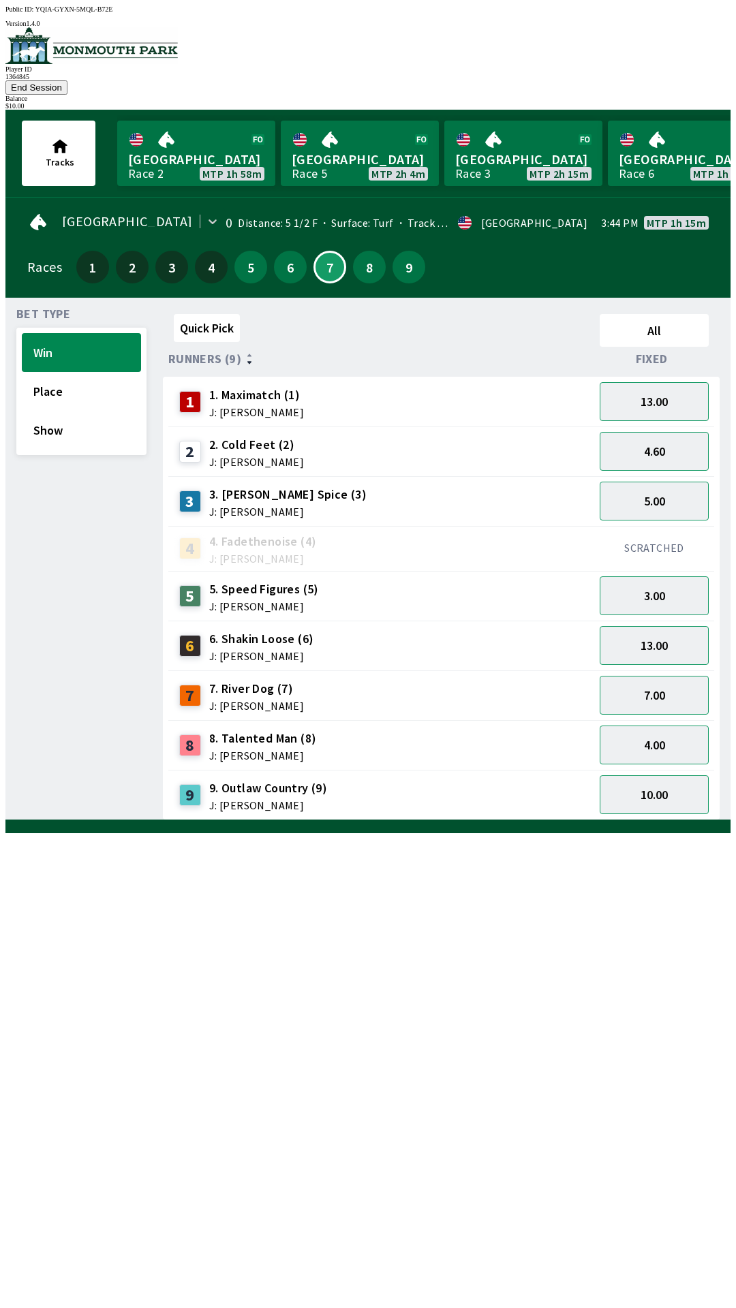
scroll to position [0, 1232]
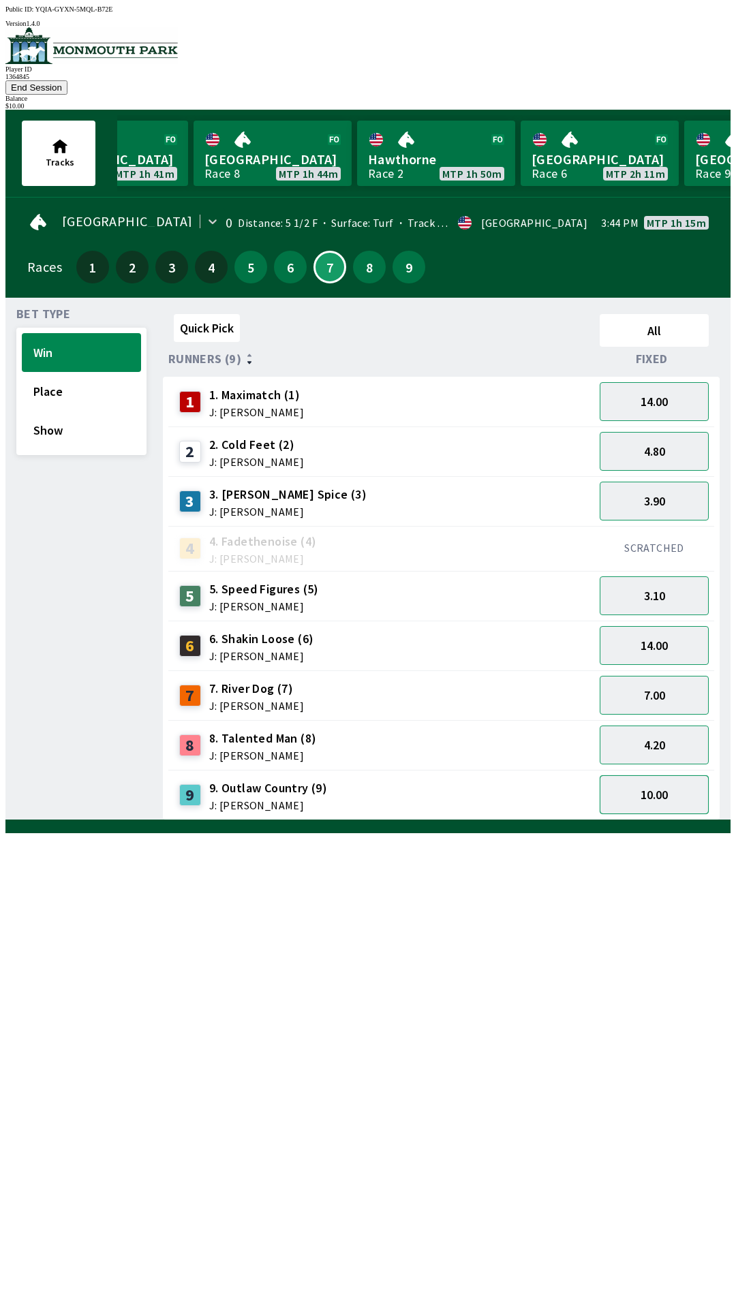
click at [664, 775] on button "10.00" at bounding box center [654, 794] width 109 height 39
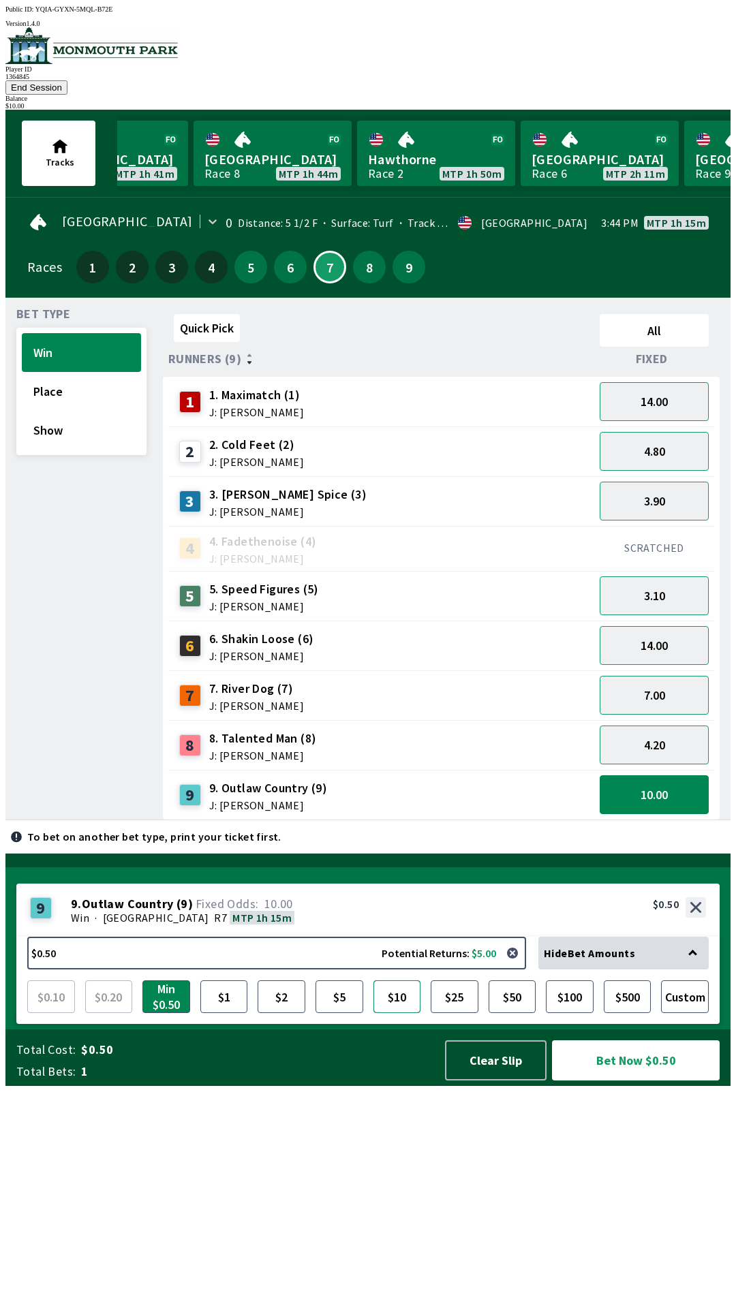
click at [399, 1013] on button "$10" at bounding box center [397, 996] width 48 height 33
click at [630, 1081] on button "Bet Now $10.00" at bounding box center [636, 1060] width 168 height 40
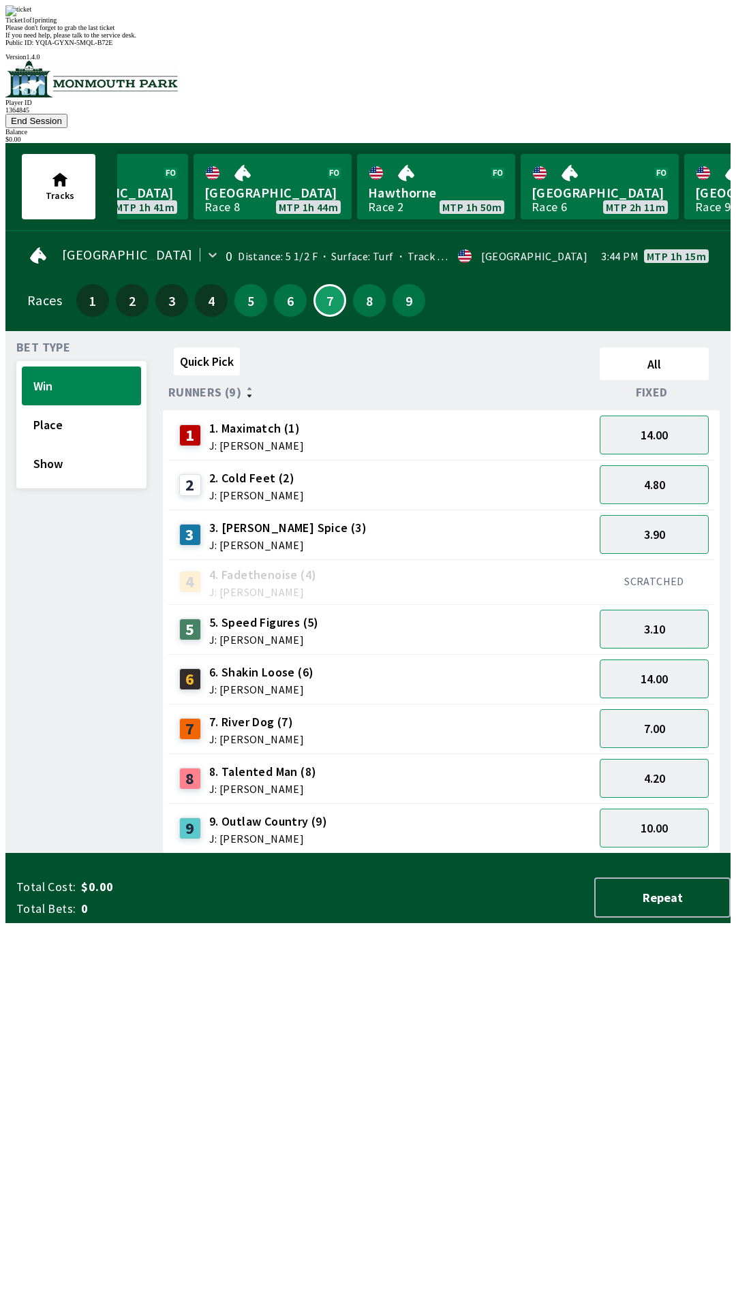
click at [382, 854] on div "Quick Pick All Runners (9) Fixed 1 1. Maximatch (1) J: [PERSON_NAME] 14.00 2 2.…" at bounding box center [447, 598] width 568 height 512
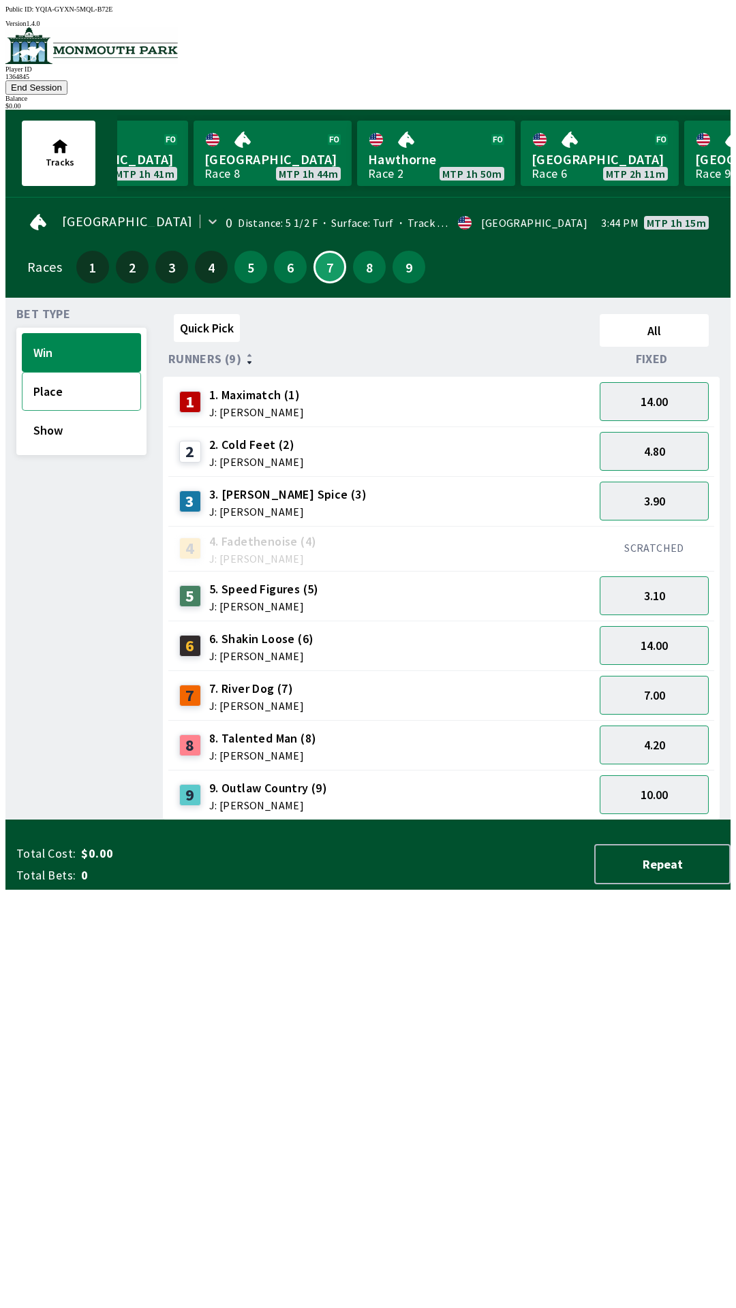
click at [53, 378] on button "Place" at bounding box center [81, 391] width 119 height 39
click at [67, 422] on button "Show" at bounding box center [81, 430] width 119 height 39
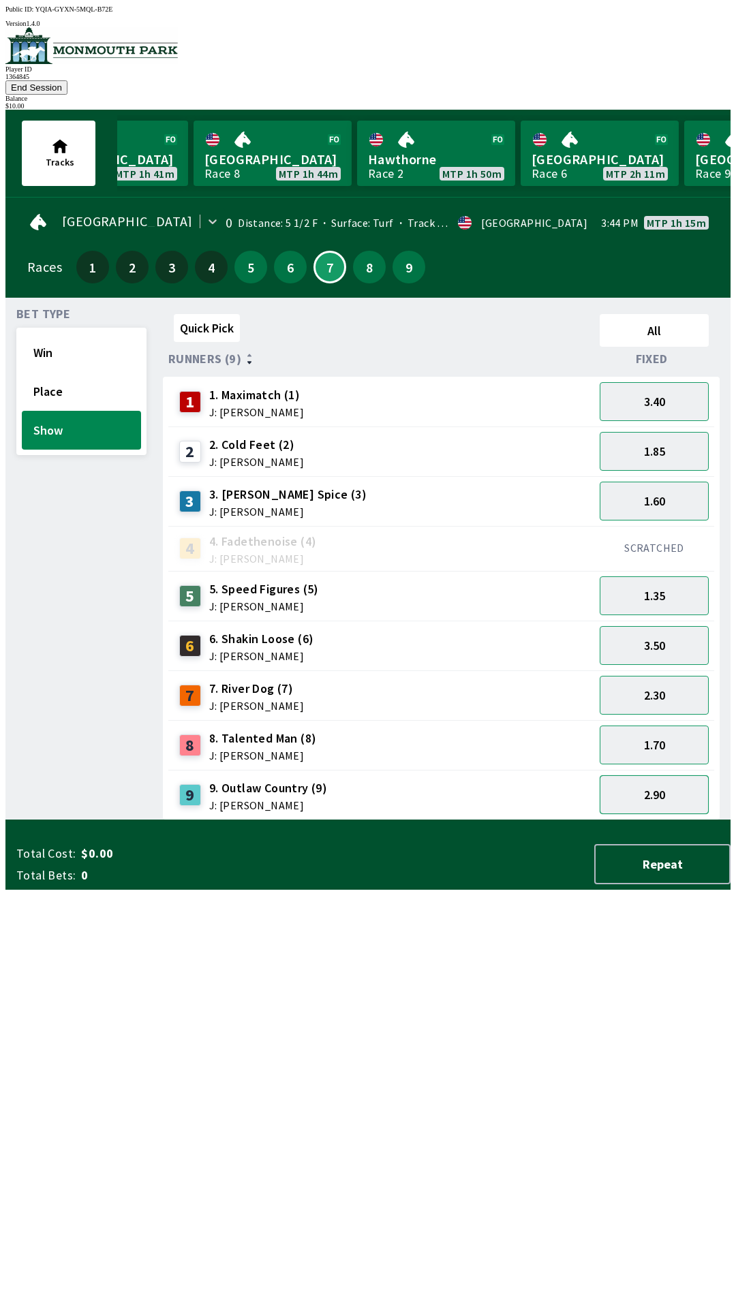
click at [655, 778] on button "2.90" at bounding box center [654, 794] width 109 height 39
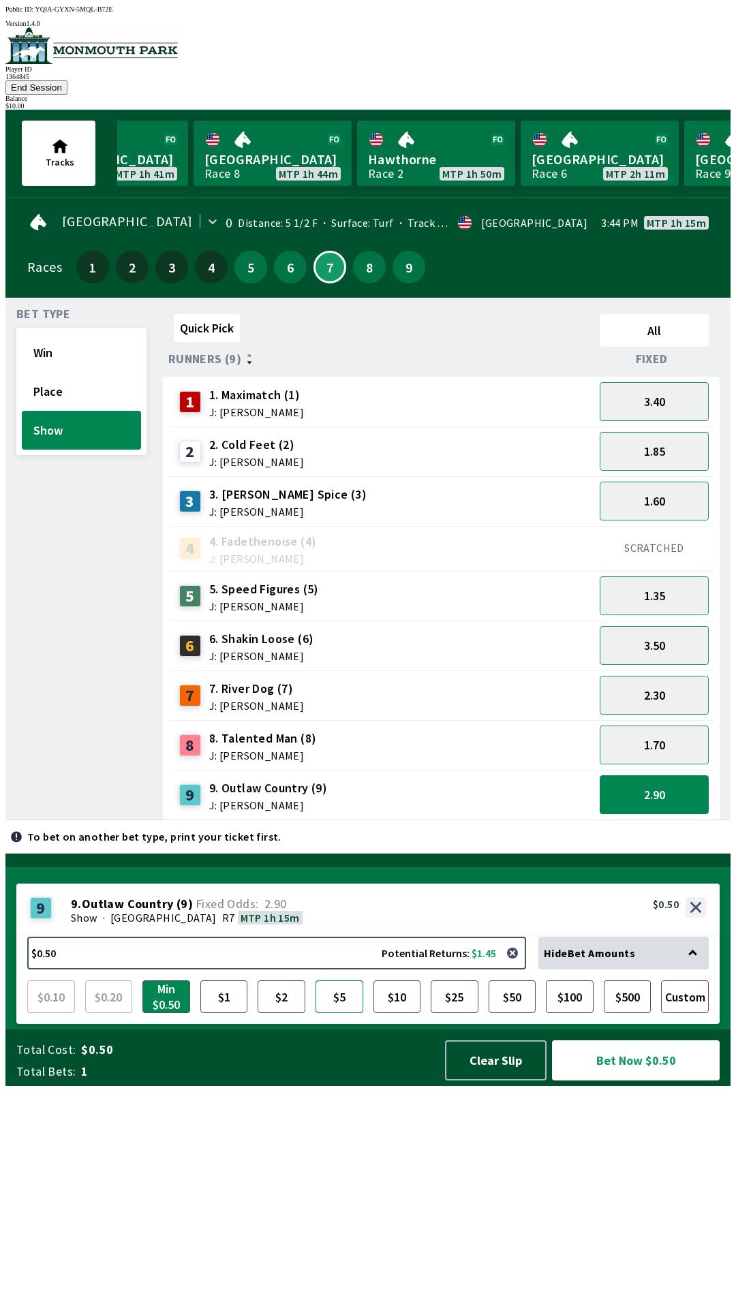
click at [335, 1013] on button "$5" at bounding box center [339, 996] width 48 height 33
click at [639, 1081] on button "Bet Now $5.00" at bounding box center [636, 1060] width 168 height 40
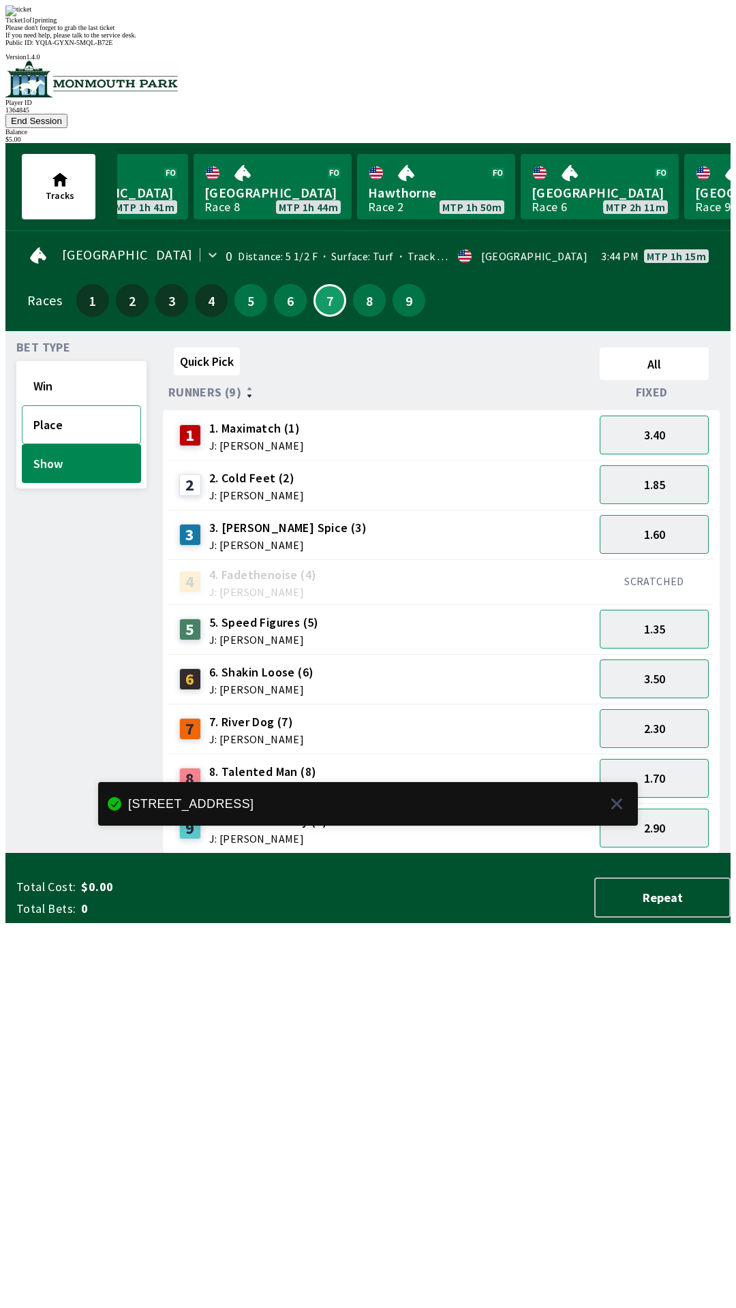
click at [52, 405] on button "Place" at bounding box center [81, 424] width 119 height 39
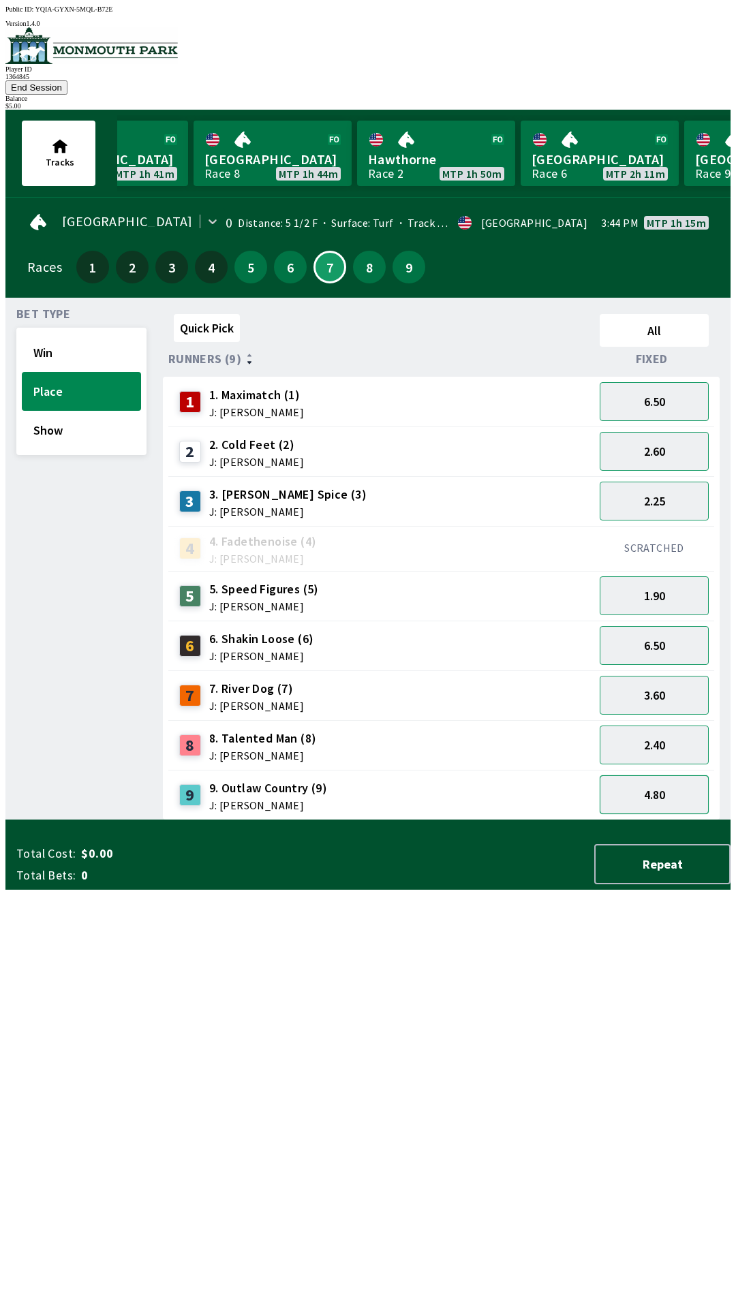
click at [668, 777] on button "4.80" at bounding box center [654, 794] width 109 height 39
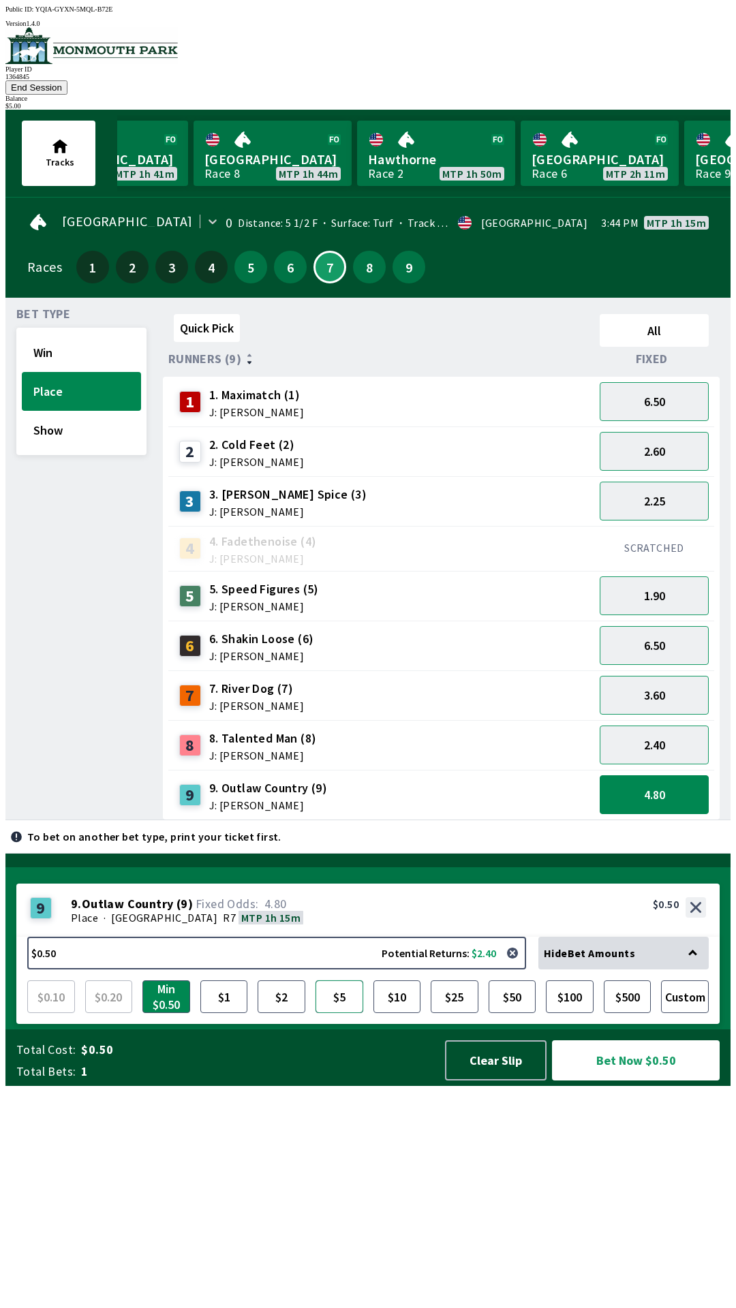
click at [339, 1013] on button "$5" at bounding box center [339, 996] width 48 height 33
click at [645, 1081] on button "Bet Now $5.00" at bounding box center [636, 1060] width 168 height 40
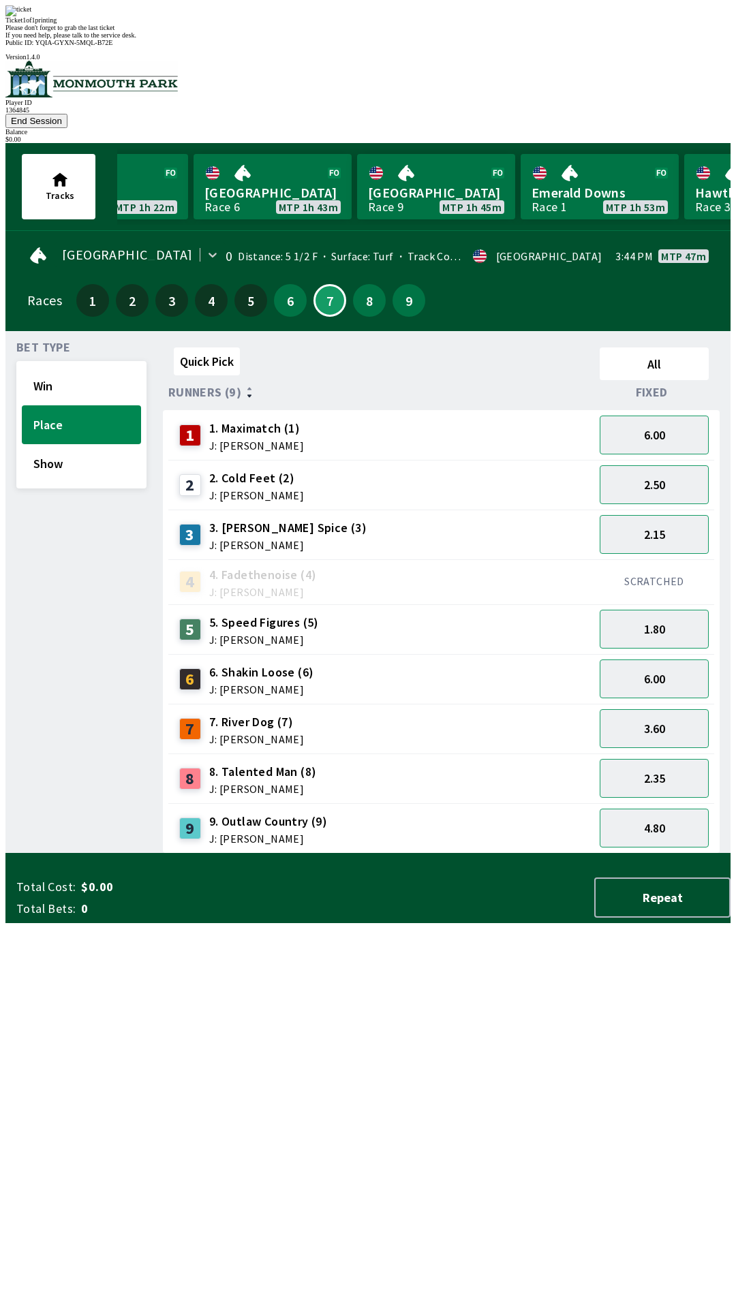
click at [420, 31] on div "Please don't forget to grab the last ticket" at bounding box center [367, 27] width 725 height 7
click at [538, 854] on div "Quick Pick All Runners (9) Fixed 1 1. Maximatch (1) J: [PERSON_NAME] 6.00 2 2. …" at bounding box center [447, 598] width 568 height 512
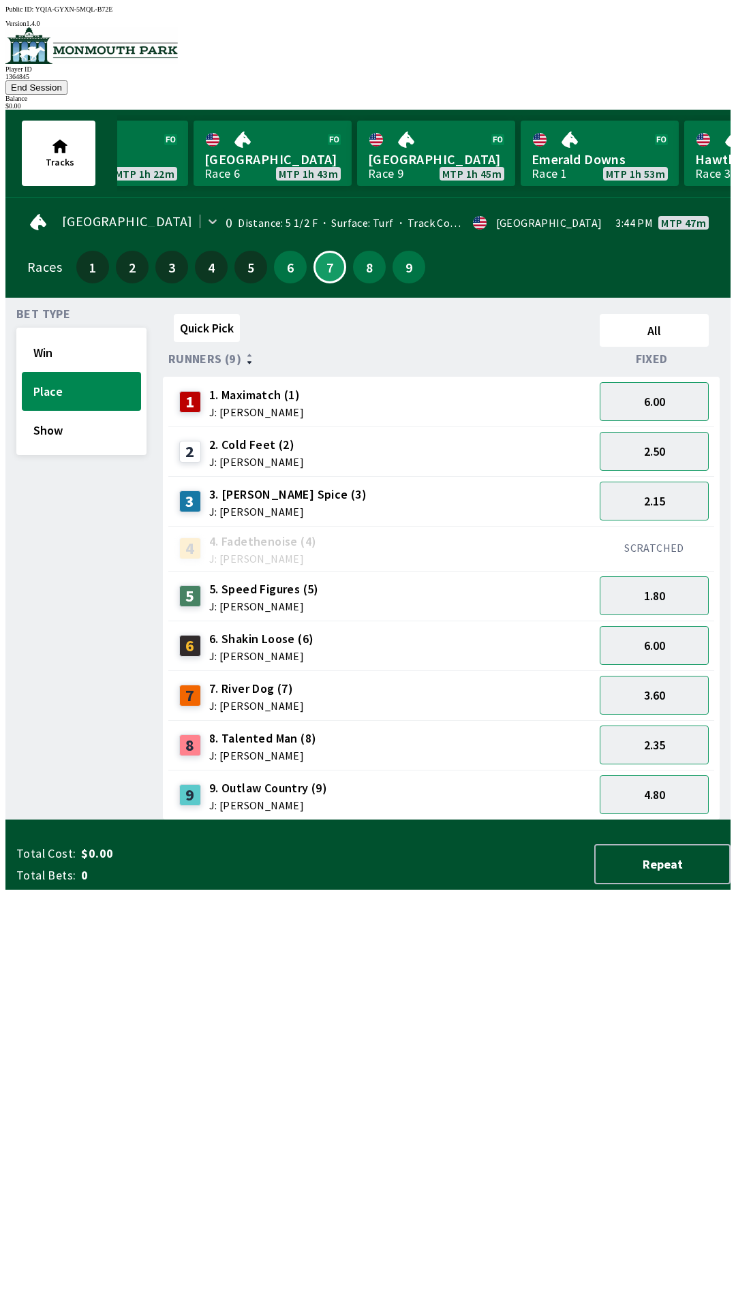
click at [498, 820] on div "Quick Pick All Runners (9) Fixed 1 1. Maximatch (1) J: [PERSON_NAME] 6.00 2 2. …" at bounding box center [447, 565] width 568 height 512
click at [240, 253] on button "5" at bounding box center [250, 267] width 33 height 33
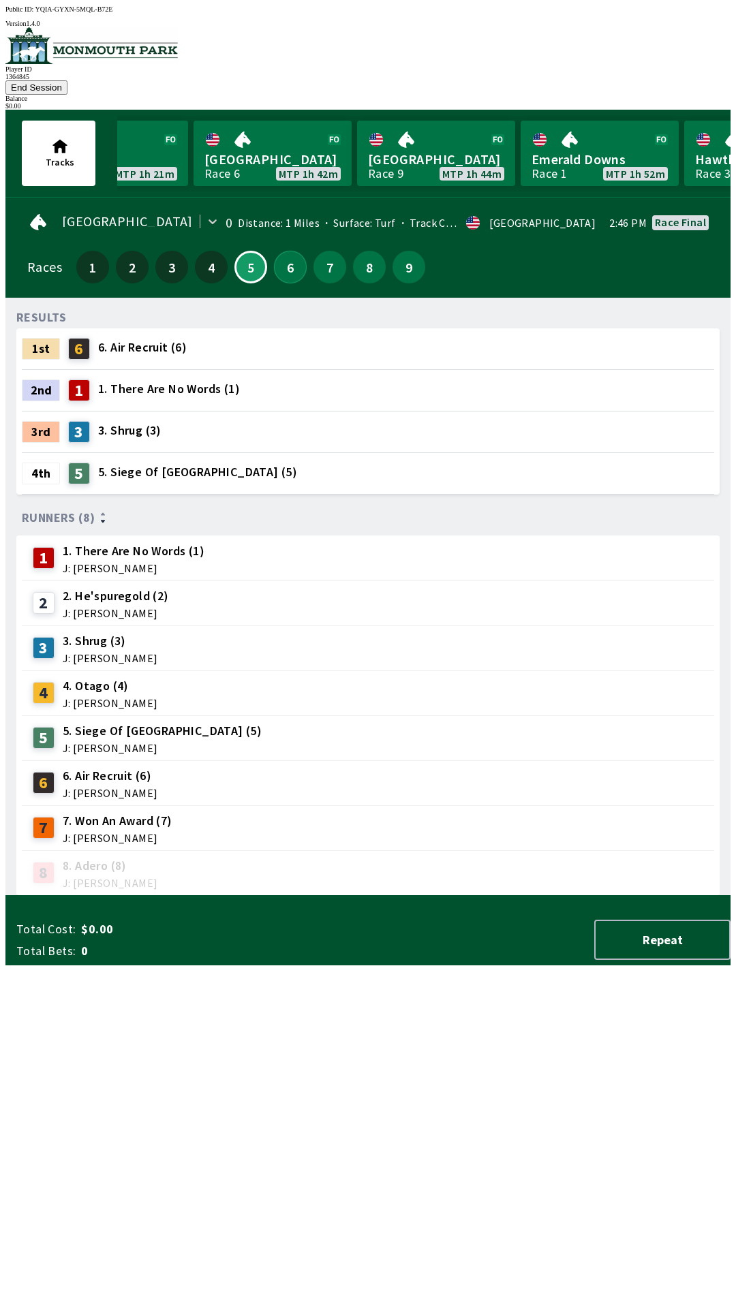
click at [290, 251] on button "6" at bounding box center [290, 267] width 33 height 33
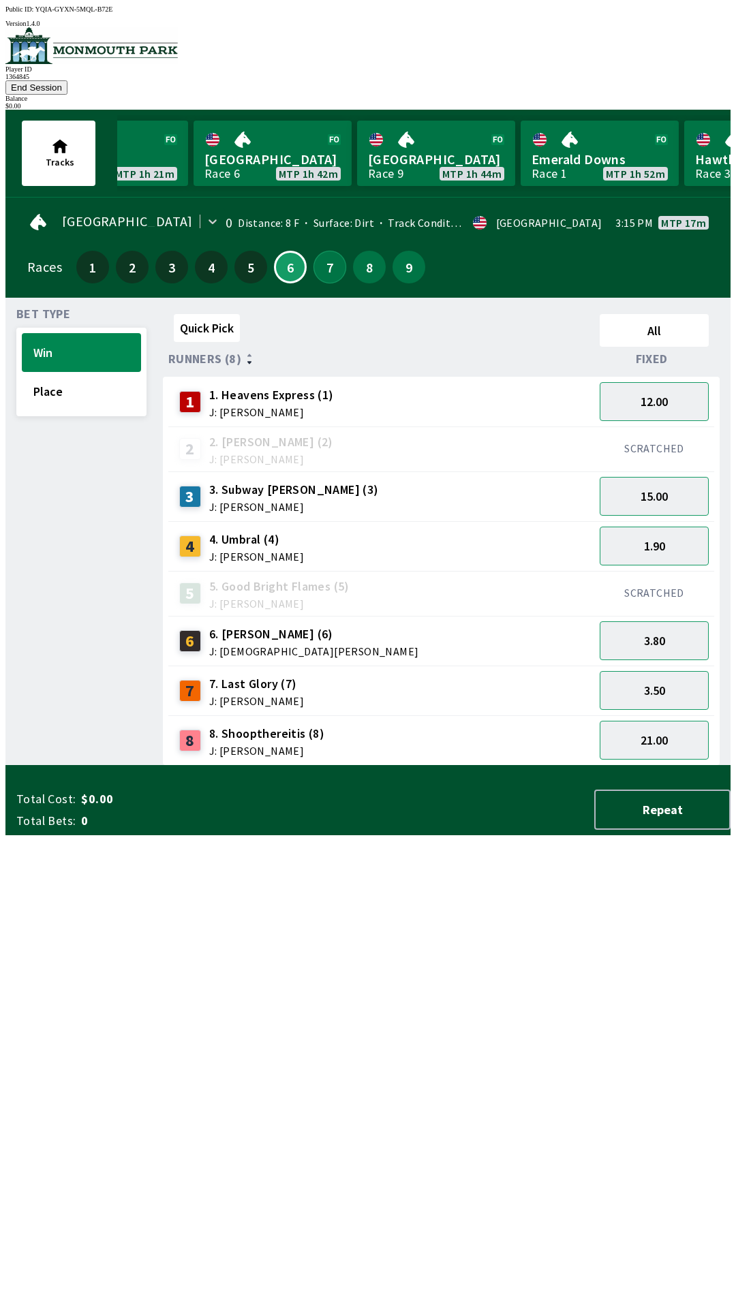
click at [324, 251] on button "7" at bounding box center [329, 267] width 33 height 33
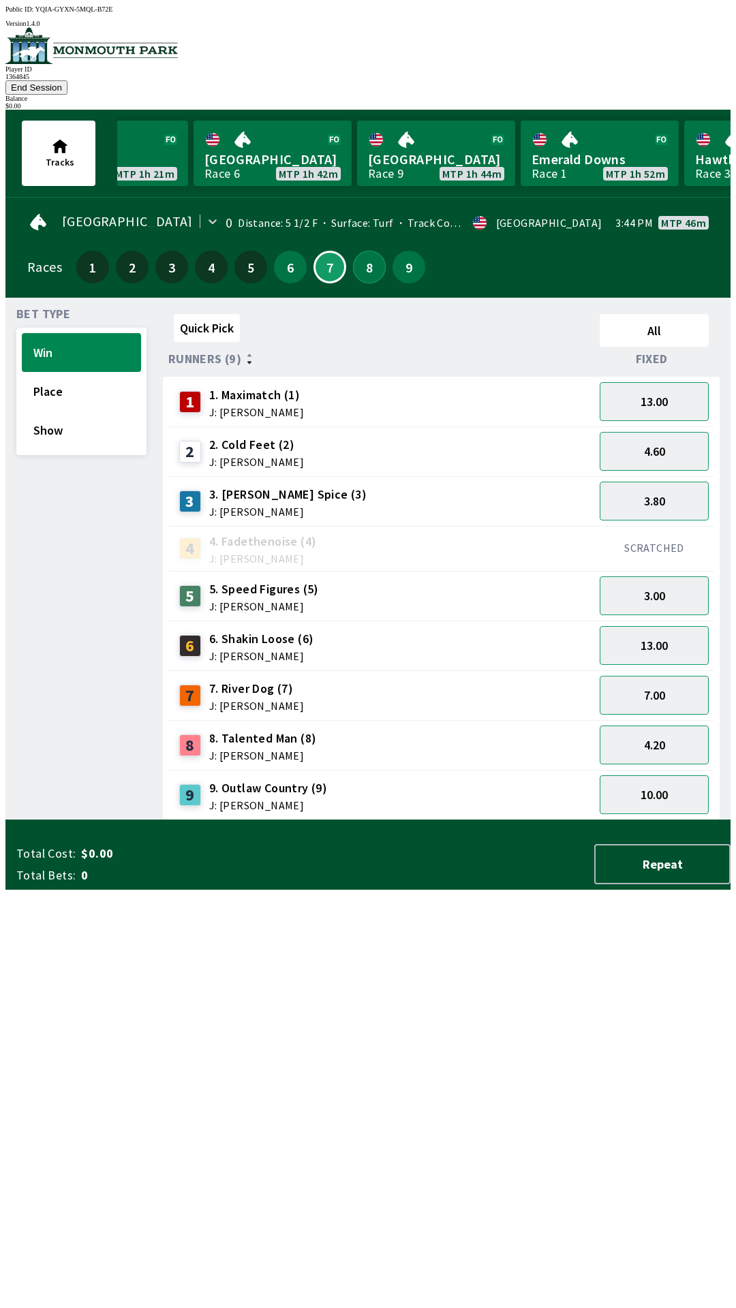
click at [363, 251] on button "8" at bounding box center [369, 267] width 33 height 33
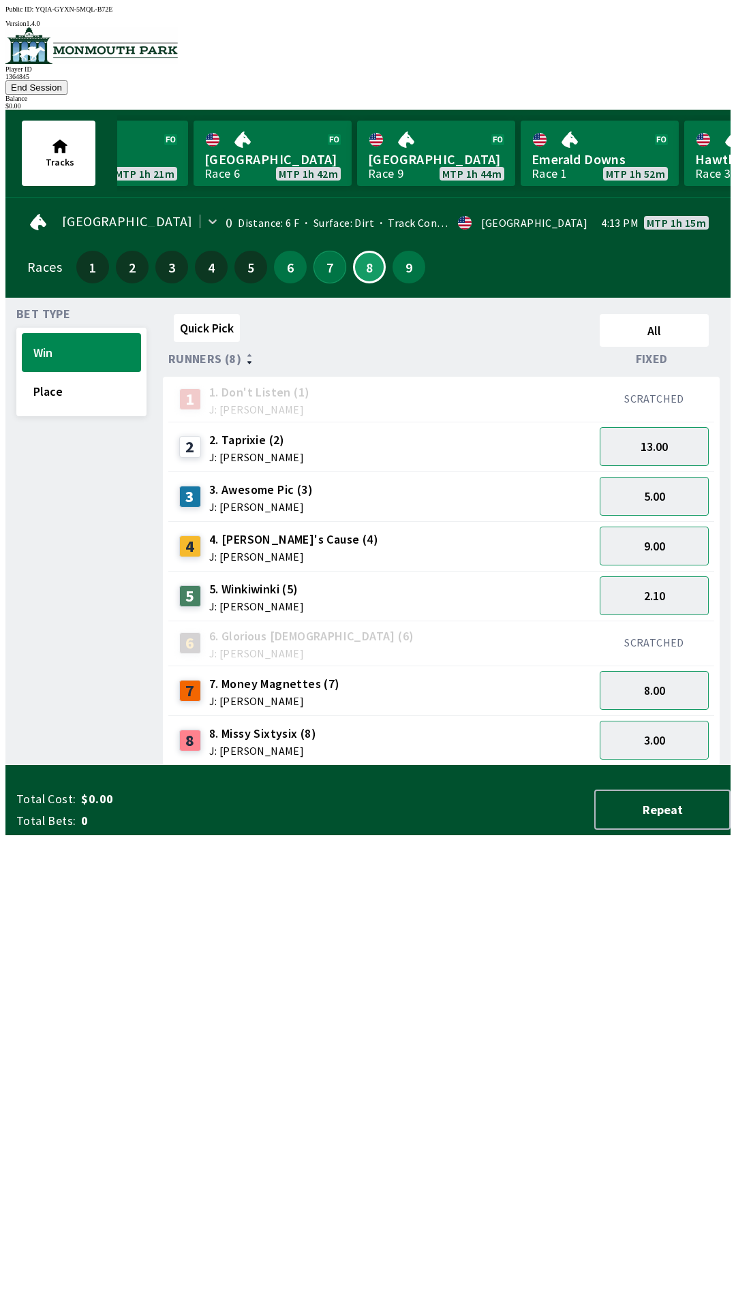
click at [320, 251] on button "7" at bounding box center [329, 267] width 33 height 33
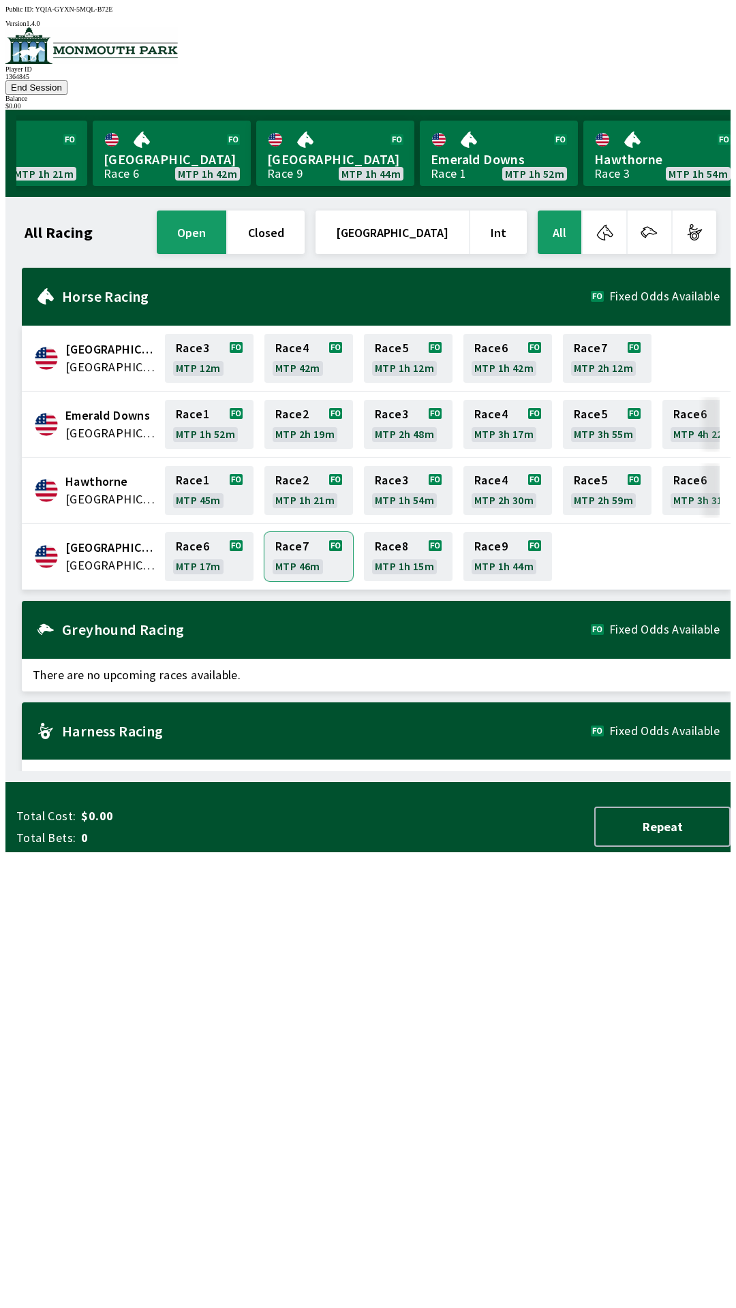
click at [298, 532] on link "Race 7 MTP 46m" at bounding box center [308, 556] width 89 height 49
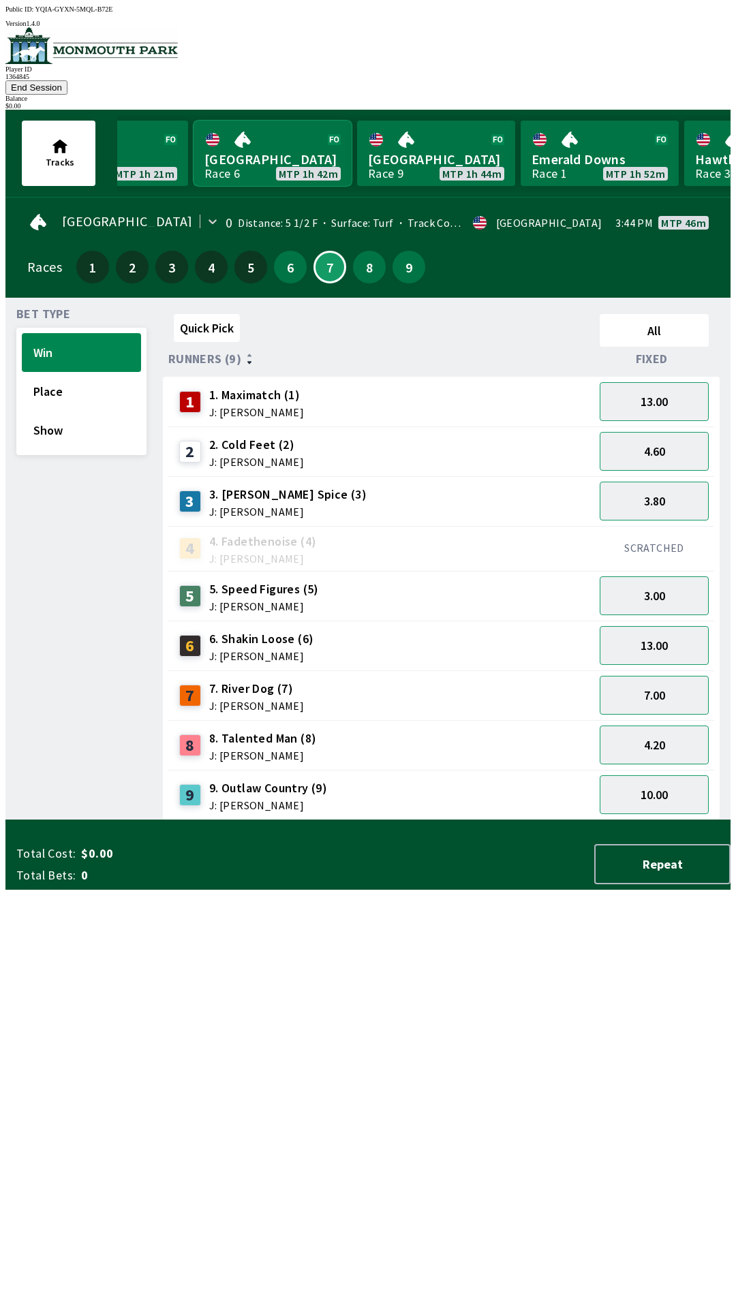
click at [244, 132] on link "Canterbury Park Race 6 MTP 1h 42m" at bounding box center [272, 153] width 158 height 65
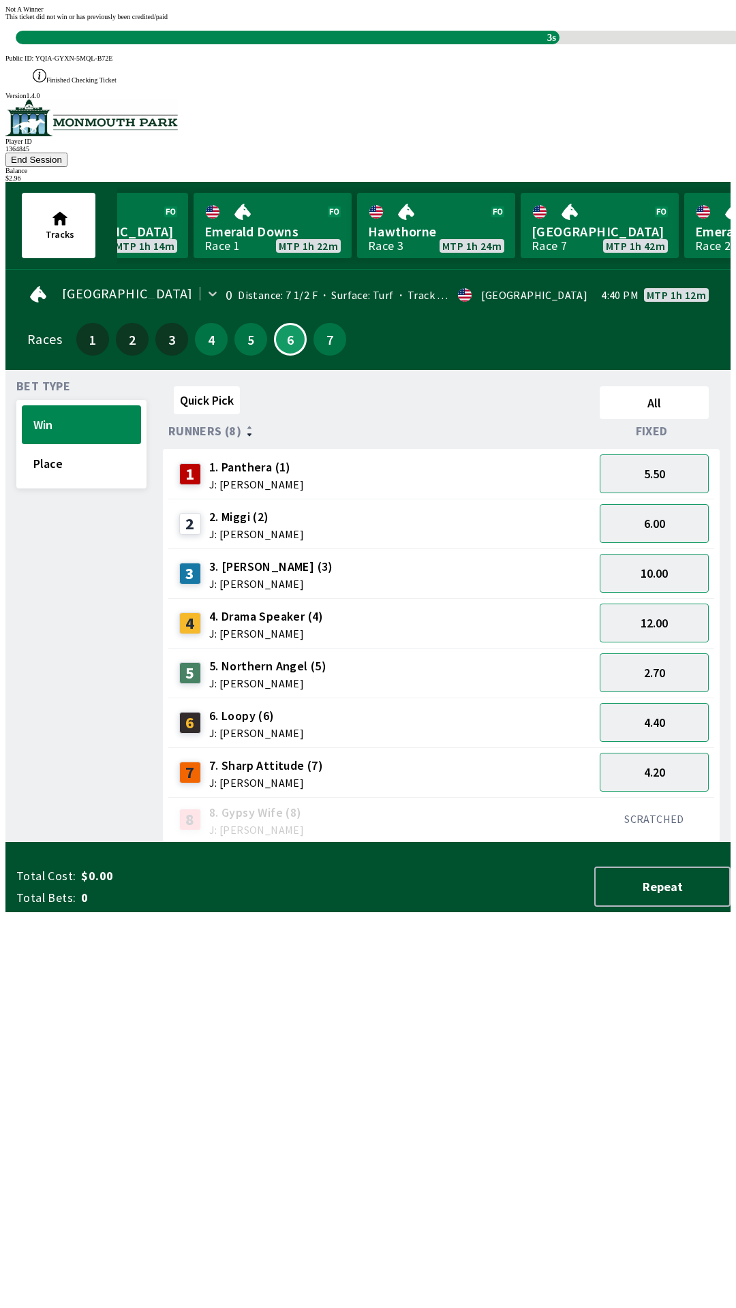
click at [328, 843] on div "Quick Pick All Runners (8) Fixed 1 1. Panthera (1) J: [PERSON_NAME] 5.50 2 2. M…" at bounding box center [447, 612] width 568 height 462
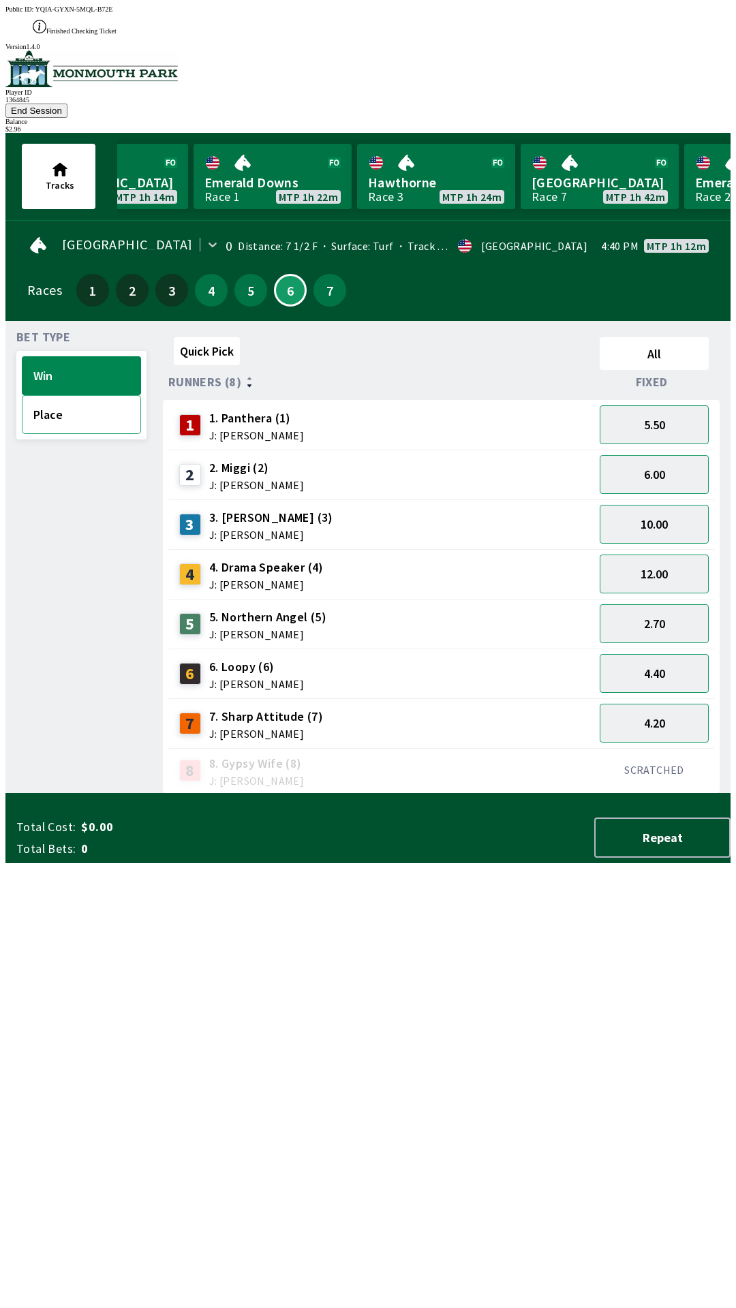
click at [22, 395] on button "Place" at bounding box center [81, 414] width 119 height 39
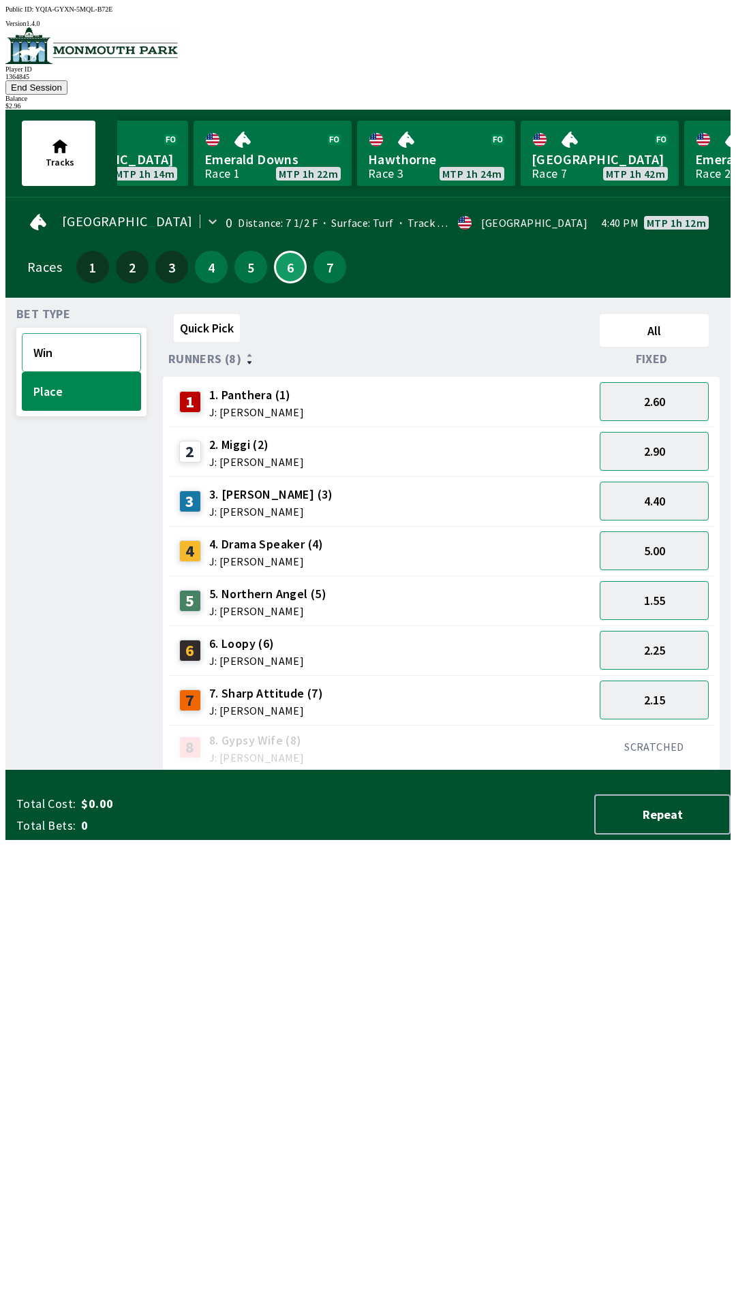
click at [72, 333] on button "Win" at bounding box center [81, 352] width 119 height 39
click at [326, 251] on button "7" at bounding box center [329, 267] width 33 height 33
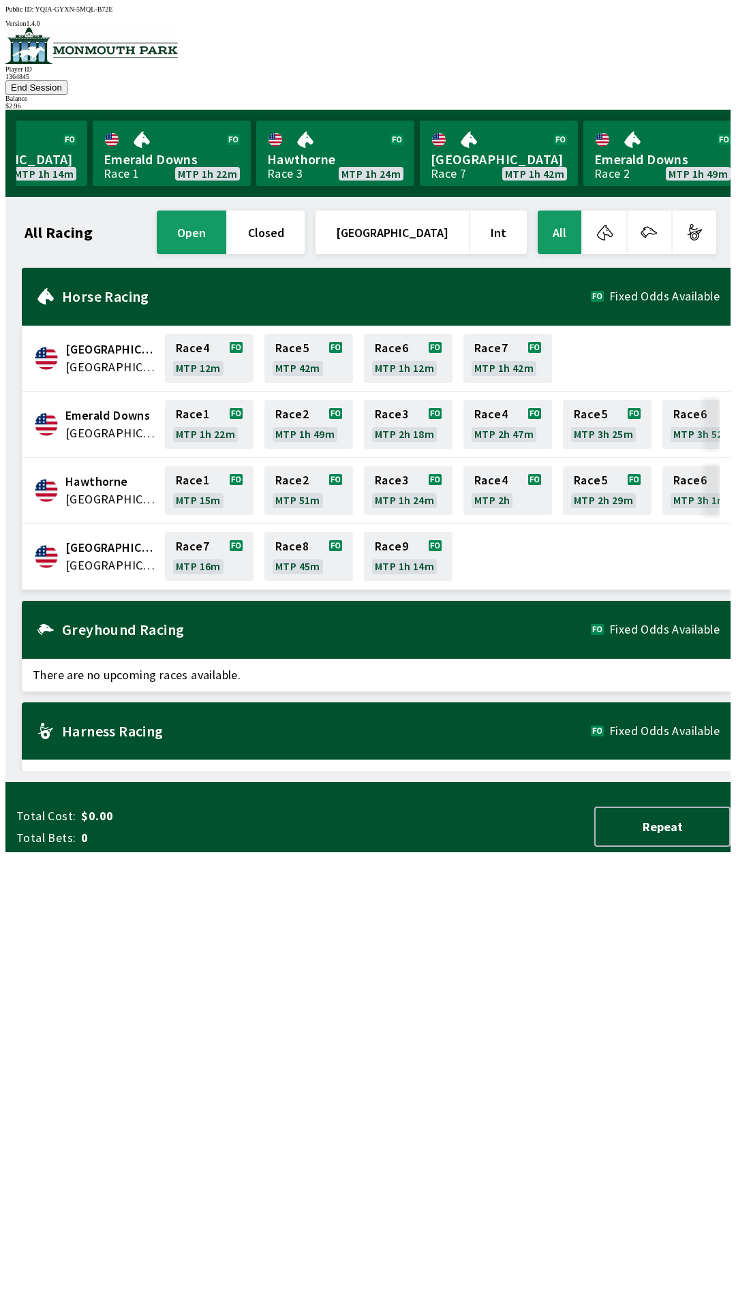
click at [76, 539] on span "[GEOGRAPHIC_DATA]" at bounding box center [110, 548] width 91 height 18
click at [67, 539] on span "[GEOGRAPHIC_DATA]" at bounding box center [110, 548] width 91 height 18
click at [88, 539] on span "[GEOGRAPHIC_DATA]" at bounding box center [110, 548] width 91 height 18
click at [89, 557] on span "[GEOGRAPHIC_DATA]" at bounding box center [110, 566] width 91 height 18
click at [87, 557] on span "[GEOGRAPHIC_DATA]" at bounding box center [110, 566] width 91 height 18
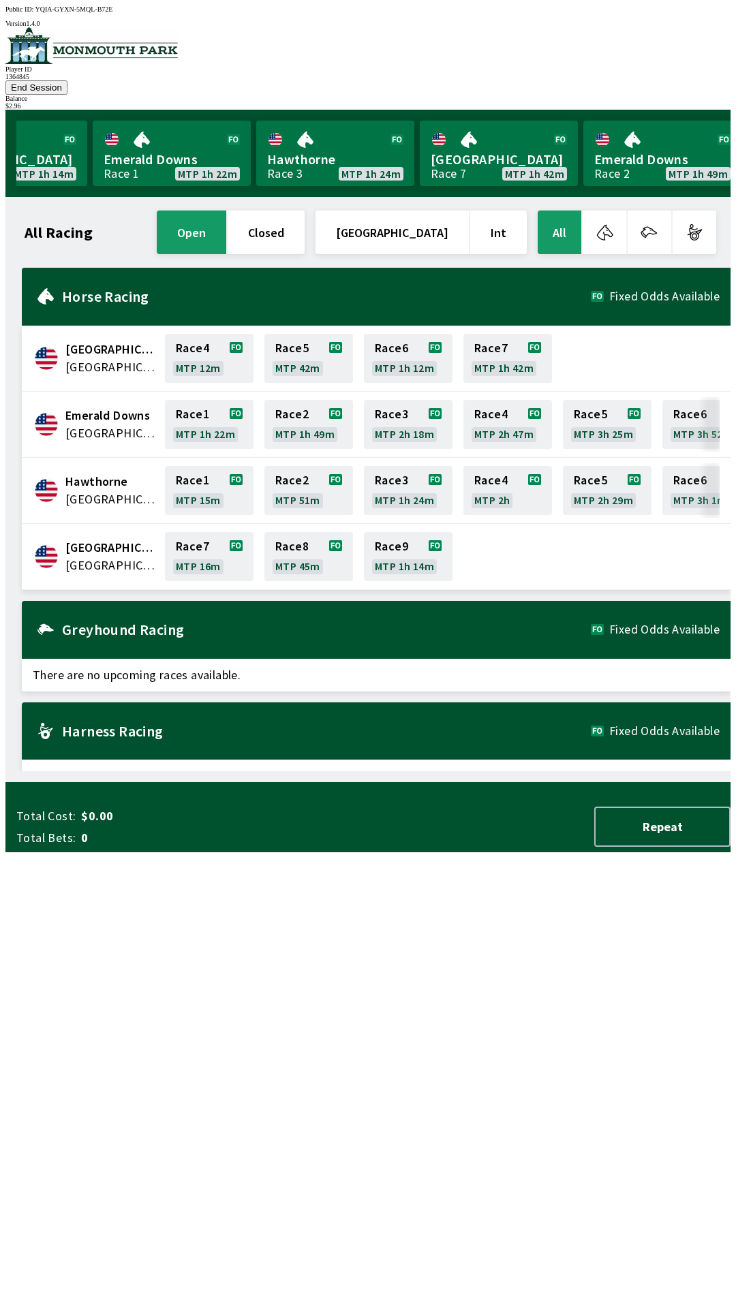
click at [81, 539] on span "[GEOGRAPHIC_DATA]" at bounding box center [110, 548] width 91 height 18
click at [305, 532] on link "Race 8 MTP 45m" at bounding box center [308, 556] width 89 height 49
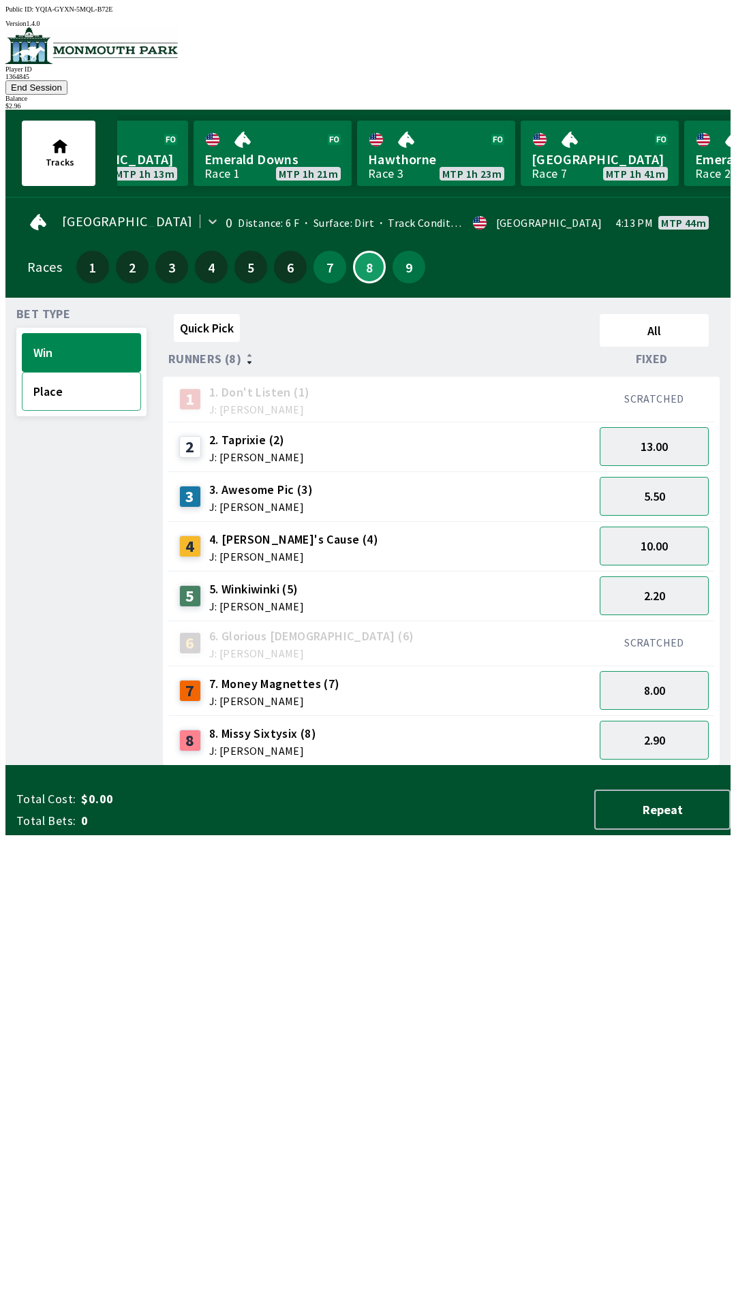
click at [37, 372] on button "Place" at bounding box center [81, 391] width 119 height 39
click at [650, 671] on button "3.40" at bounding box center [654, 690] width 109 height 39
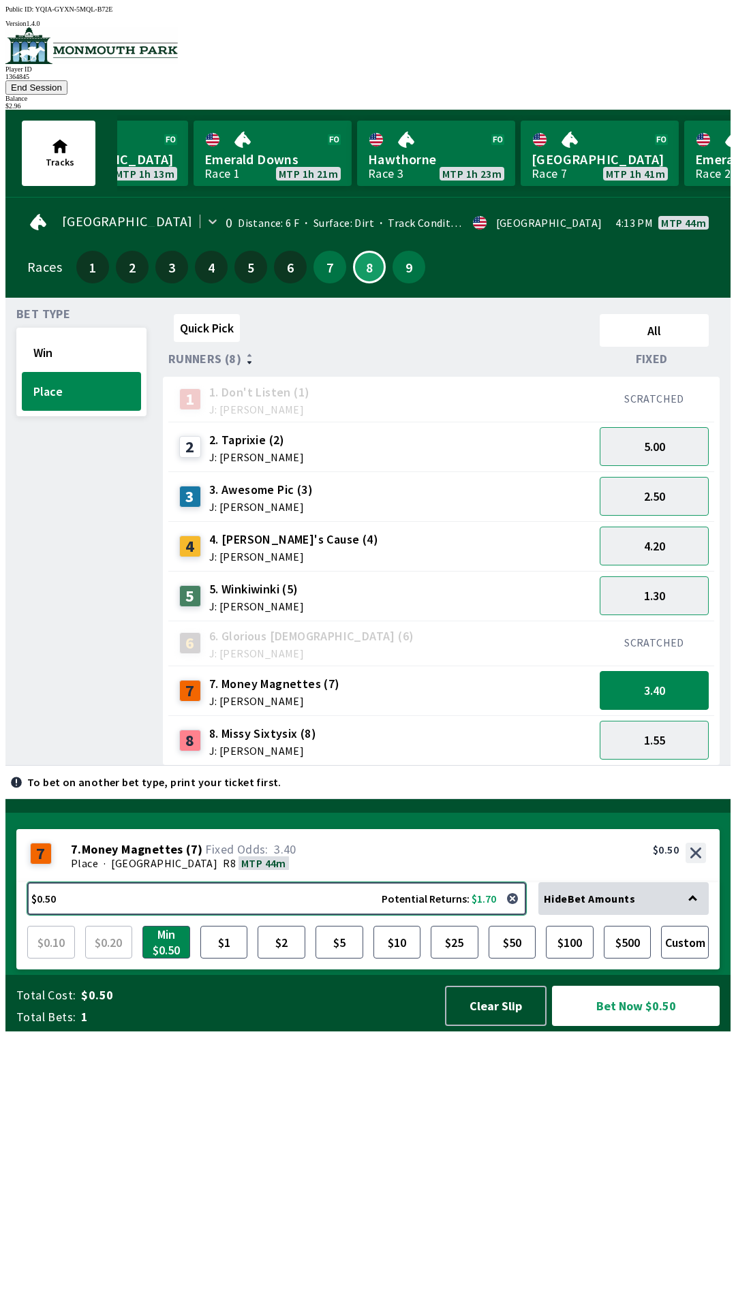
click at [123, 915] on button "$0.50 Potential Returns: $1.70" at bounding box center [276, 898] width 499 height 33
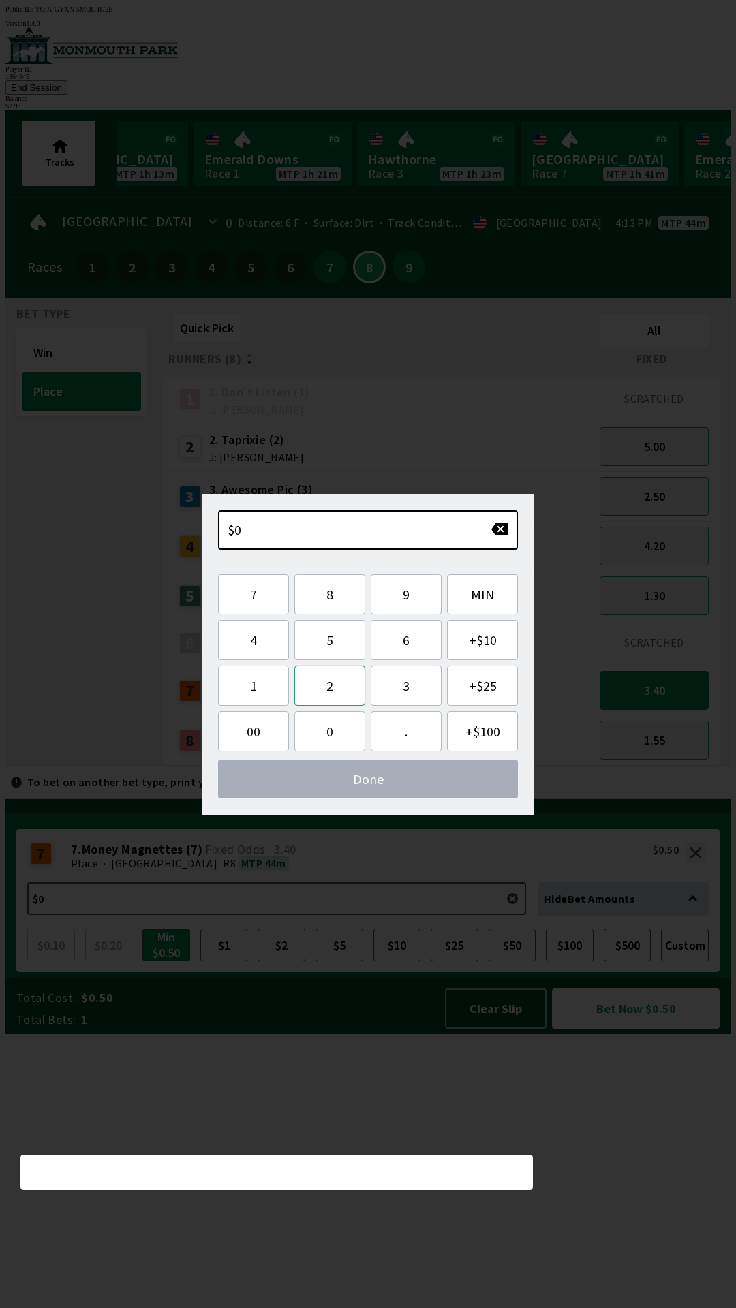
click at [327, 677] on button "2" at bounding box center [329, 686] width 71 height 40
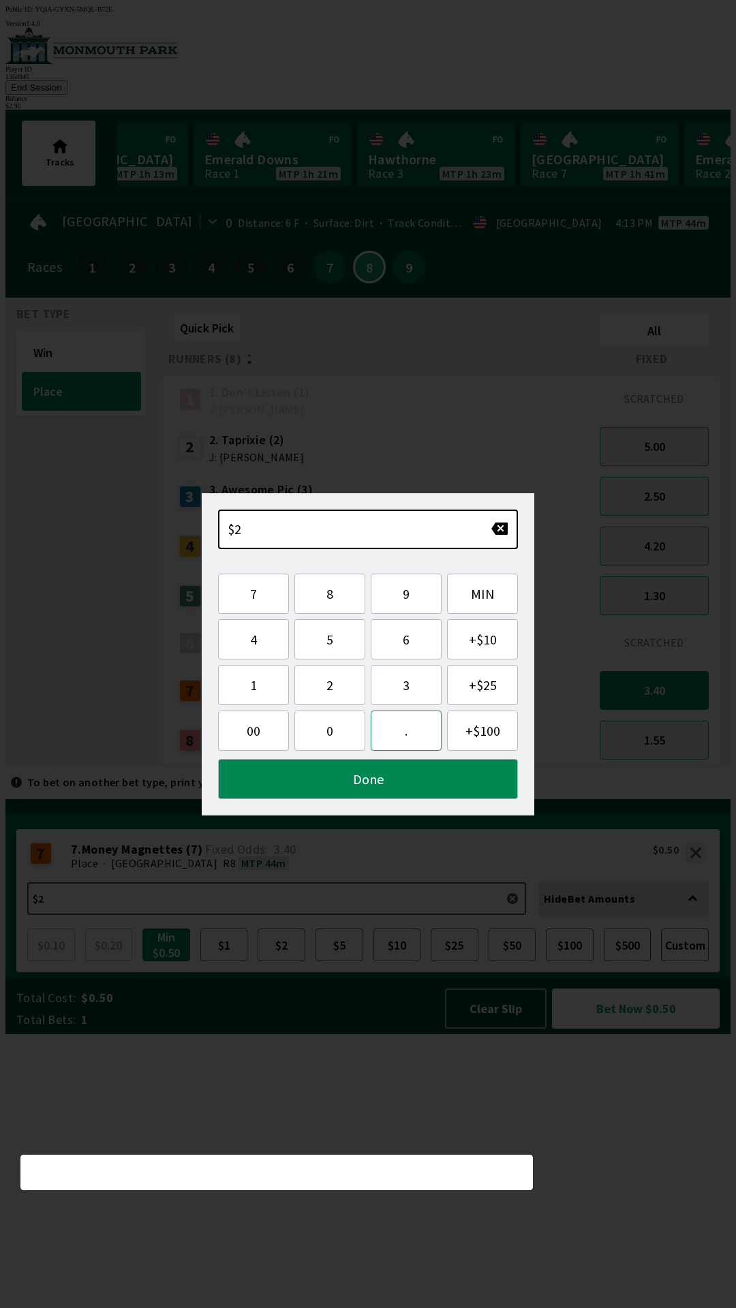
click at [409, 726] on button "." at bounding box center [406, 731] width 71 height 40
click at [402, 589] on button "9" at bounding box center [406, 594] width 71 height 40
click at [408, 644] on button "6" at bounding box center [406, 639] width 71 height 40
click at [309, 780] on button "Done" at bounding box center [368, 779] width 300 height 40
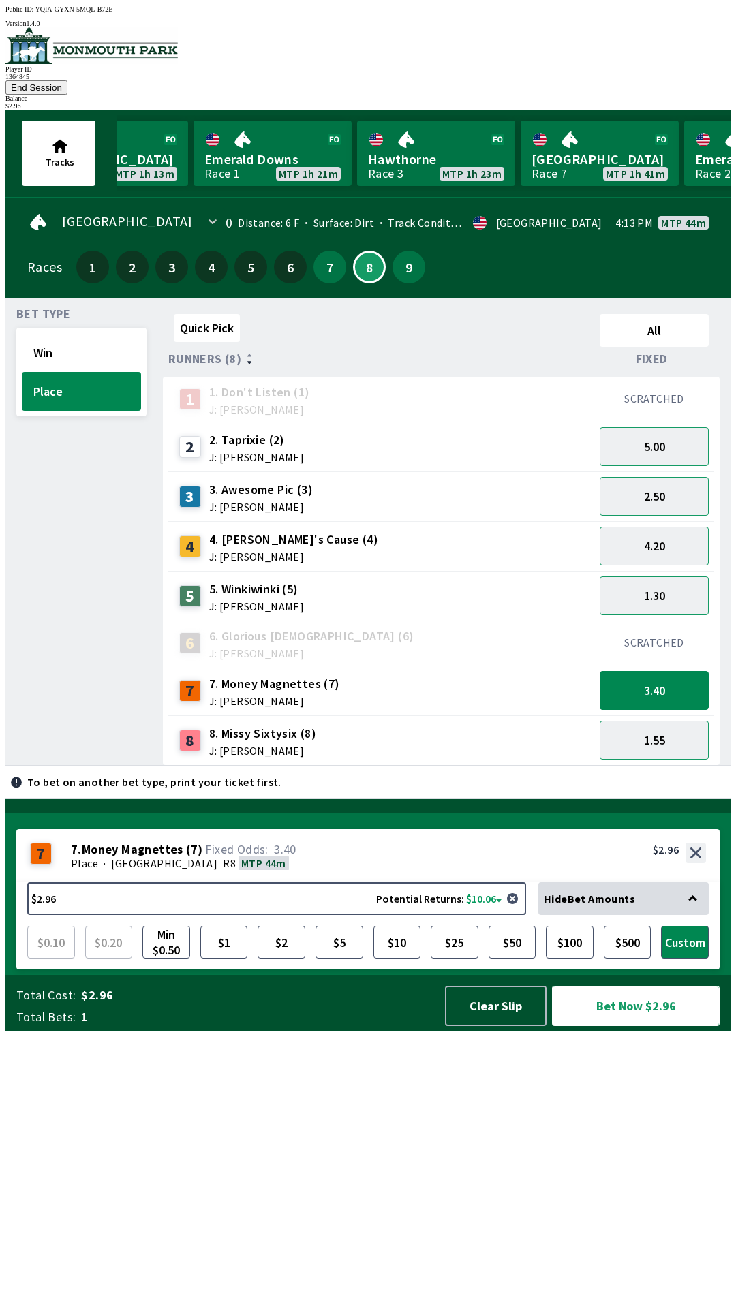
click at [588, 1026] on button "Bet Now $2.96" at bounding box center [636, 1006] width 168 height 40
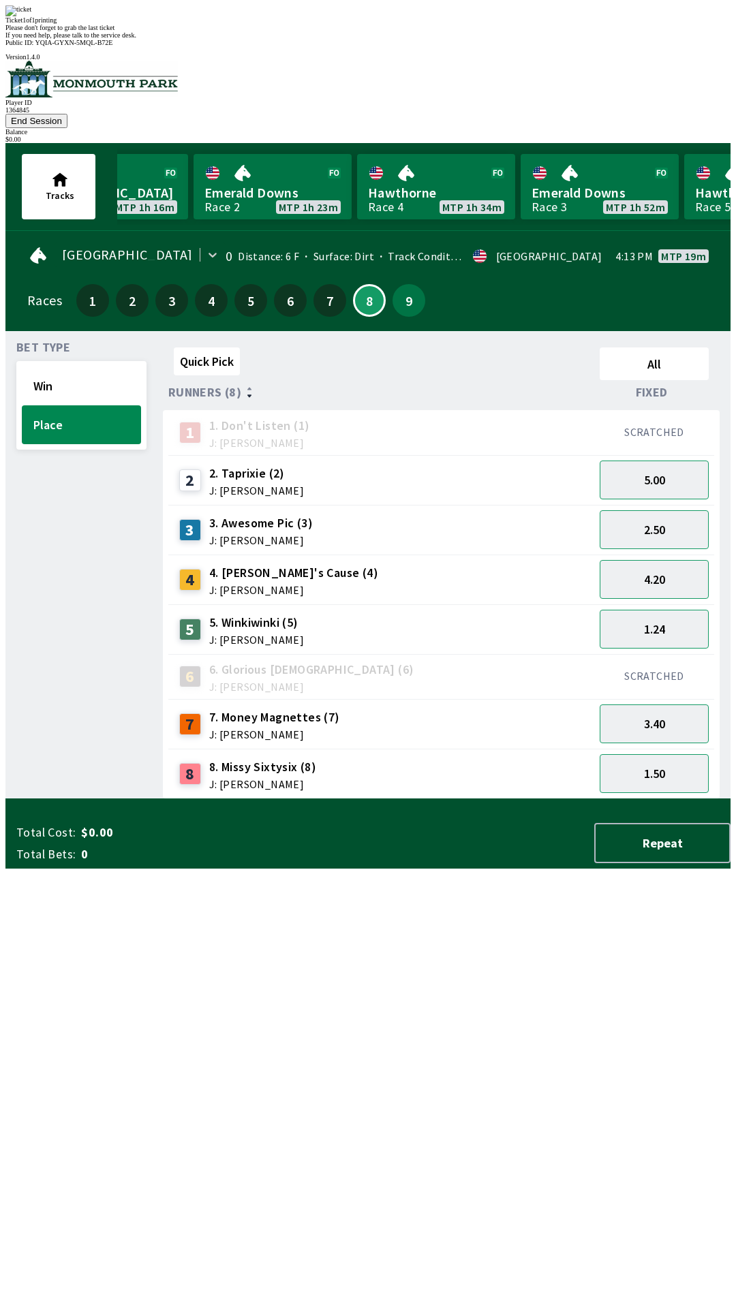
click at [388, 39] on div "Ticket 1 of 1 printing Please don't forget to grab the last ticket If you need …" at bounding box center [367, 21] width 725 height 33
click at [343, 31] on div "Please don't forget to grab the last ticket" at bounding box center [367, 27] width 725 height 7
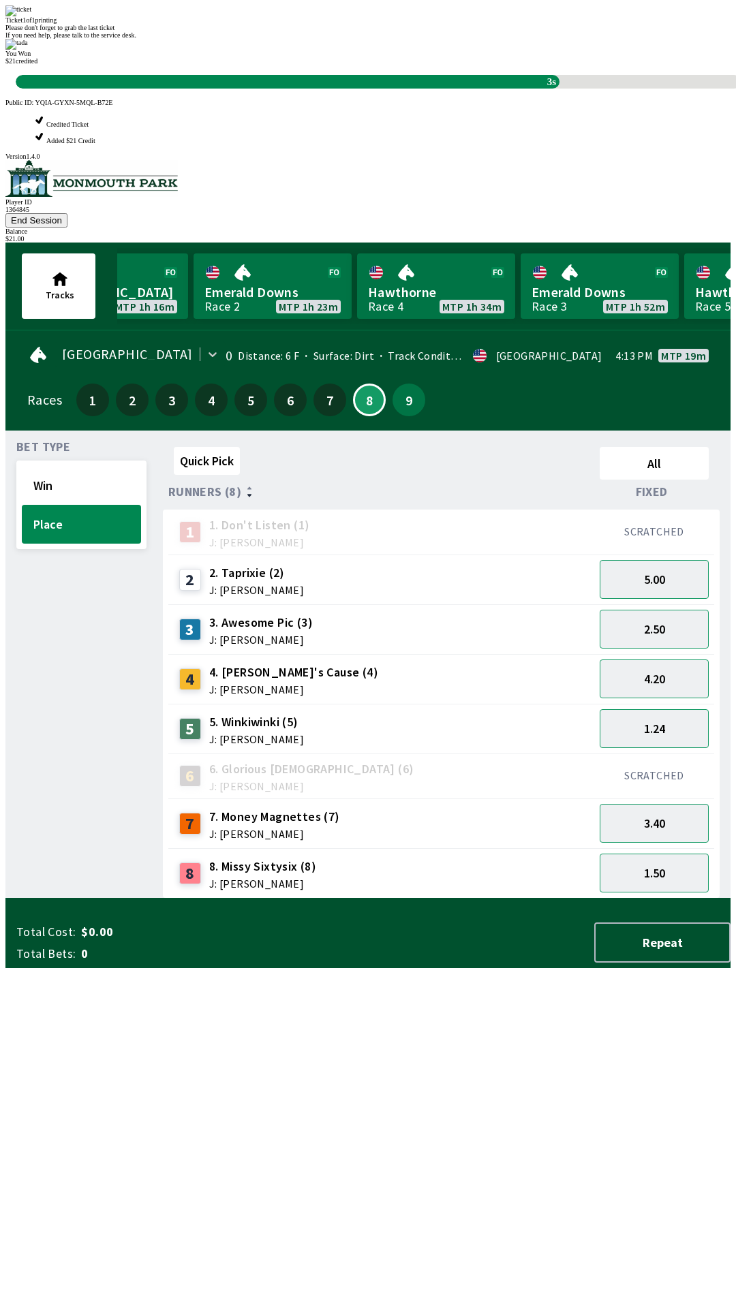
click at [535, 899] on div "Quick Pick All Runners (8) Fixed 1 1. Don't Listen (1) J: [PERSON_NAME] SCRATCH…" at bounding box center [447, 669] width 568 height 457
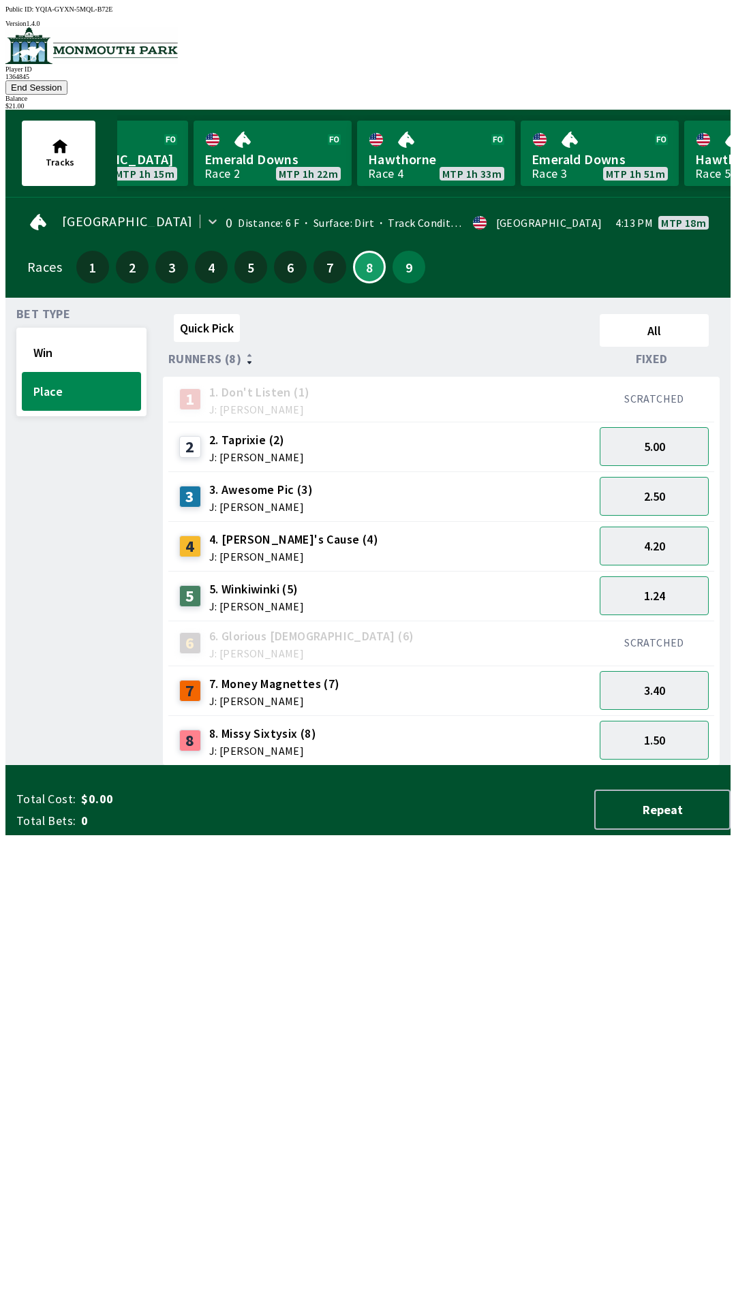
click at [67, 80] on button "End Session" at bounding box center [36, 87] width 62 height 14
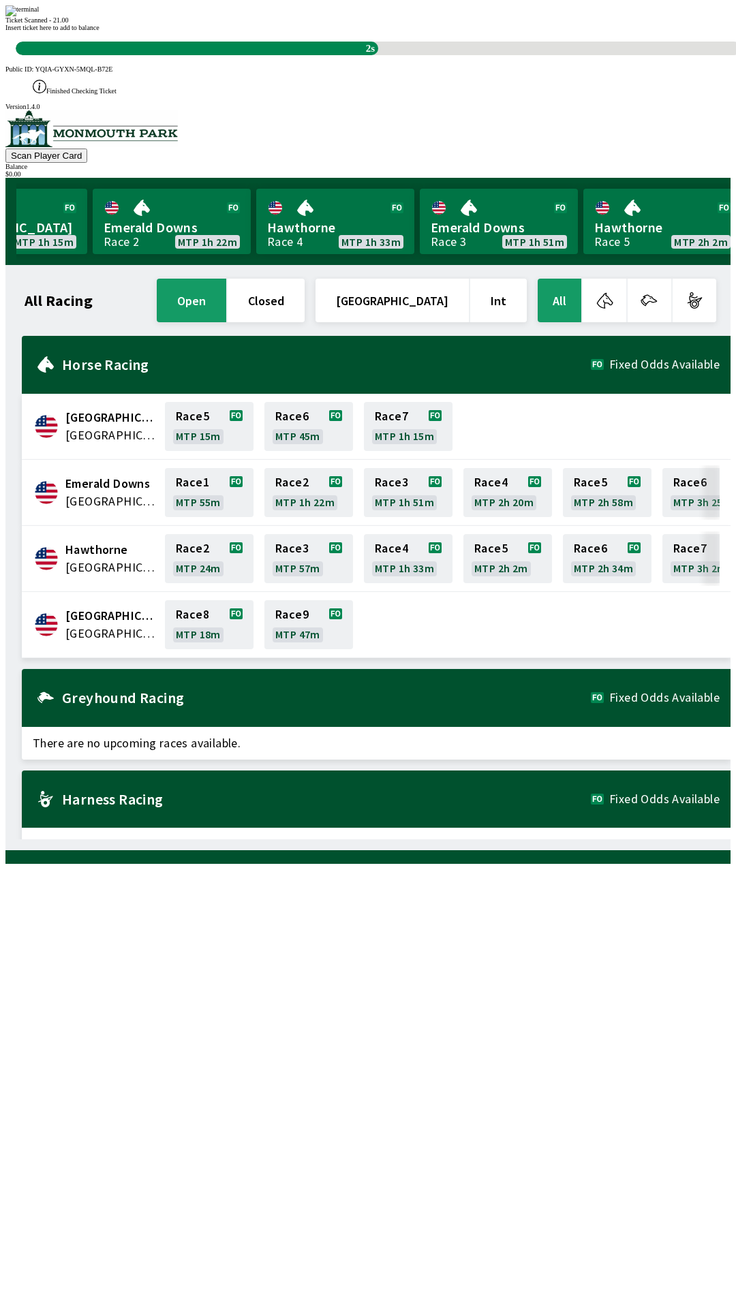
click at [497, 839] on div "All Racing open closed [GEOGRAPHIC_DATA] Int All [GEOGRAPHIC_DATA] [GEOGRAPHIC_…" at bounding box center [373, 557] width 714 height 563
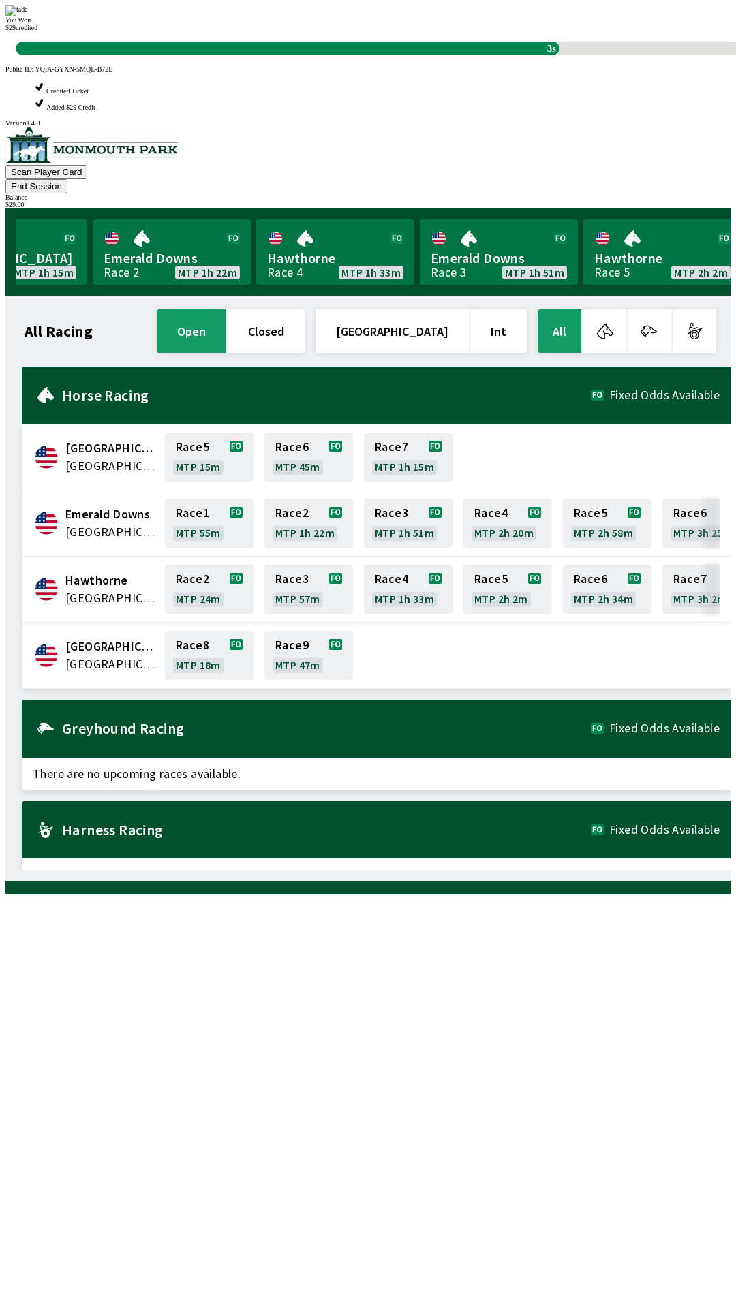
click at [474, 870] on div "All Racing open closed [GEOGRAPHIC_DATA] Int All [GEOGRAPHIC_DATA] [GEOGRAPHIC_…" at bounding box center [373, 588] width 714 height 563
click at [536, 870] on div "All Racing open closed [GEOGRAPHIC_DATA] Int All [GEOGRAPHIC_DATA] [GEOGRAPHIC_…" at bounding box center [373, 588] width 714 height 563
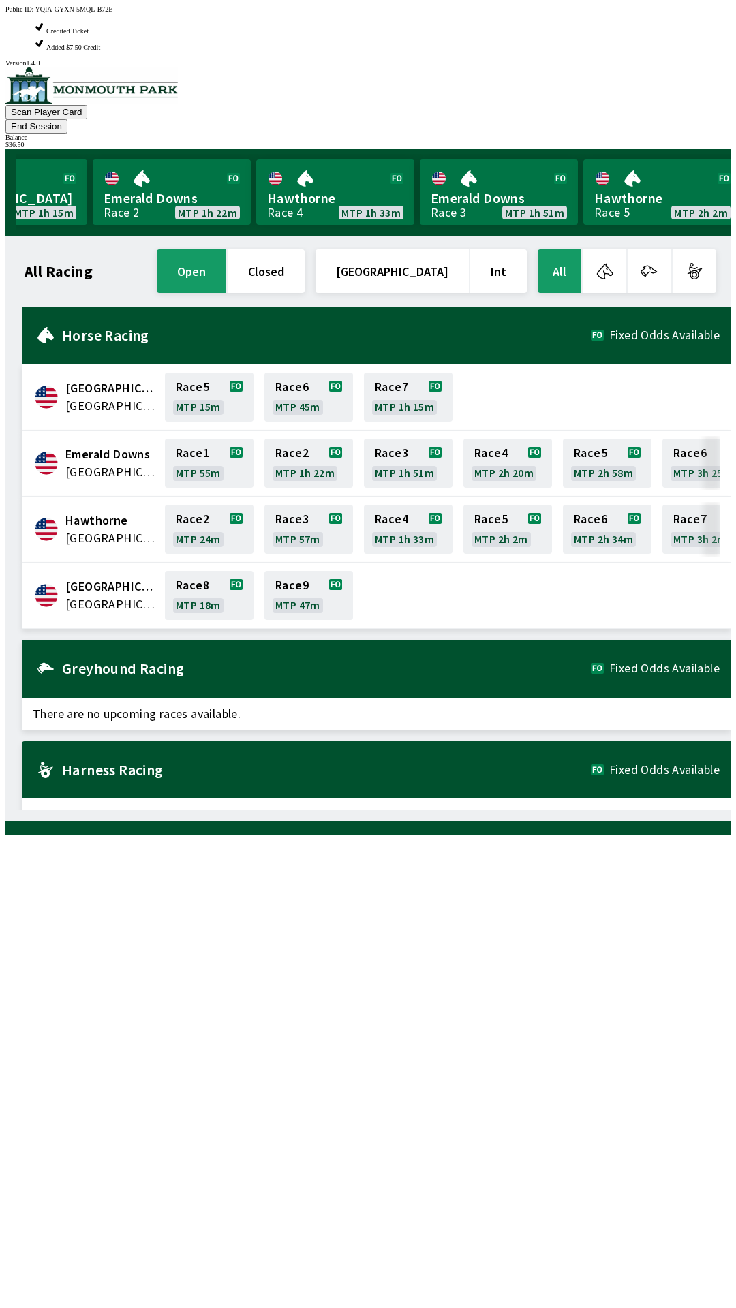
click at [67, 119] on button "End Session" at bounding box center [36, 126] width 62 height 14
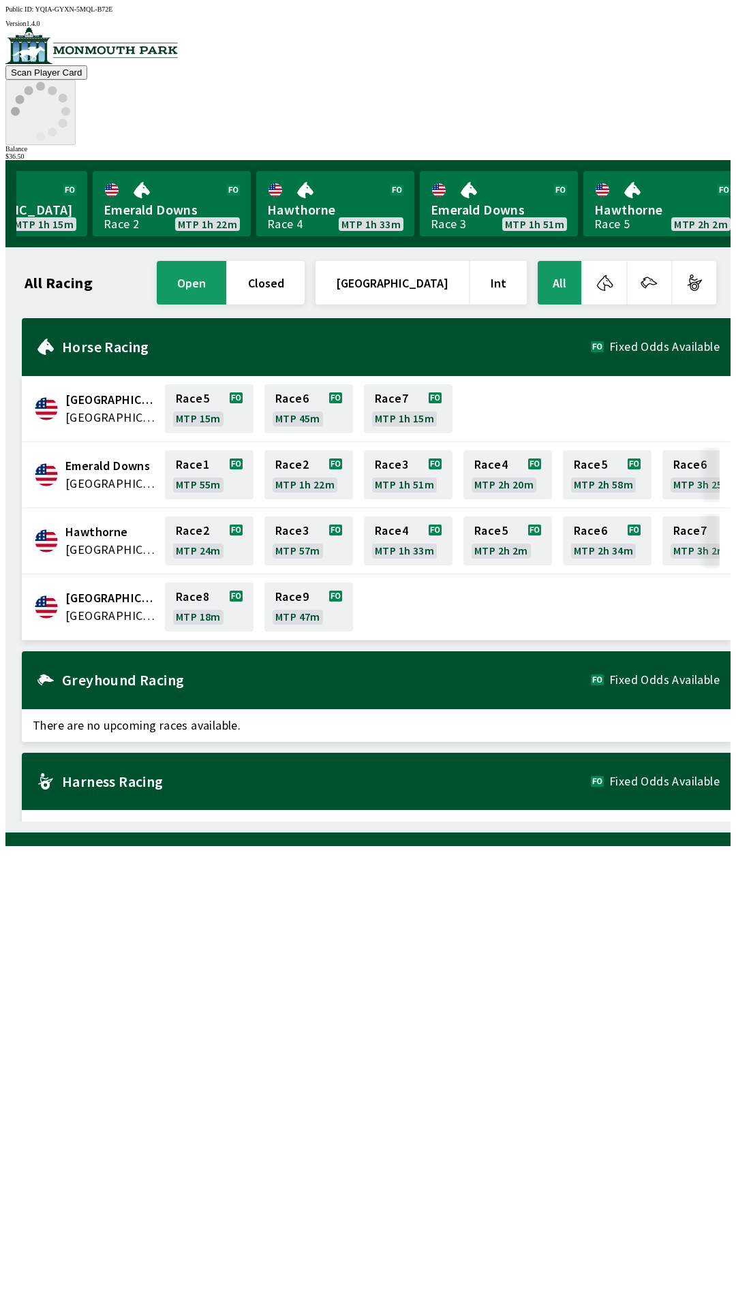
click at [45, 132] on circle at bounding box center [40, 136] width 9 height 9
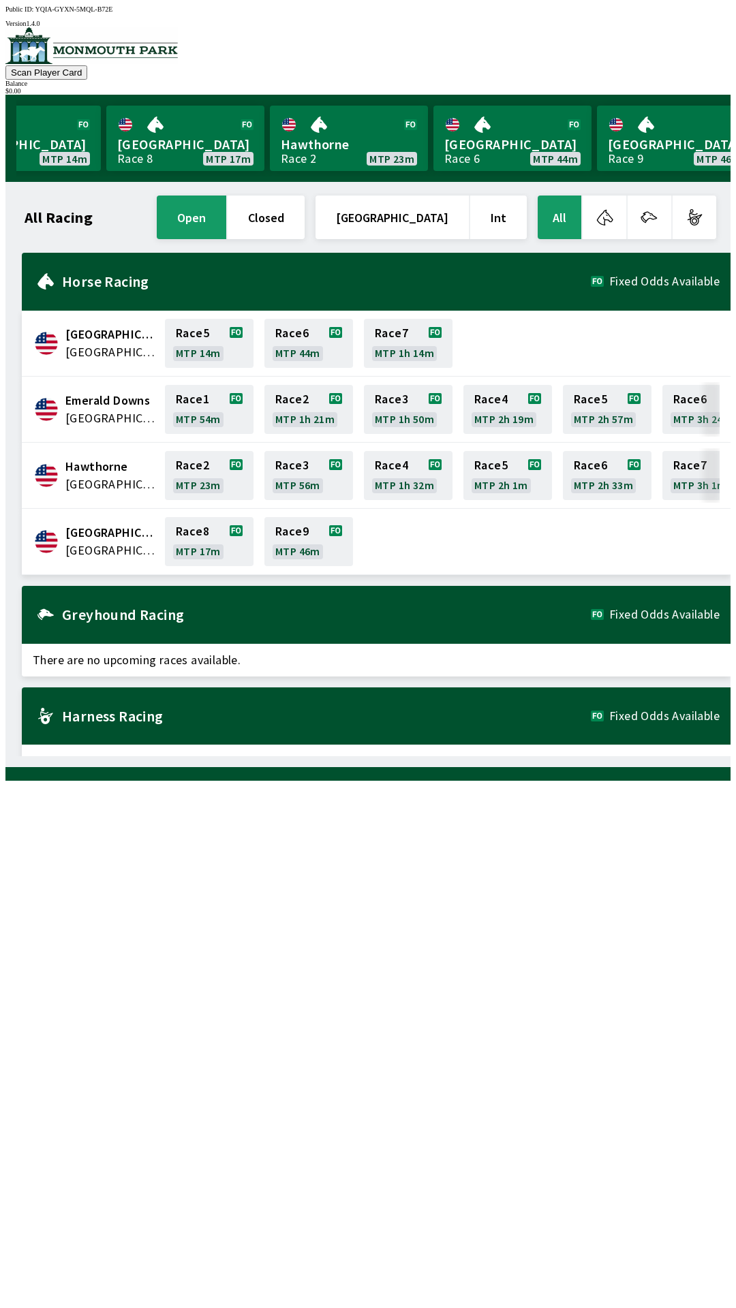
scroll to position [0, 12]
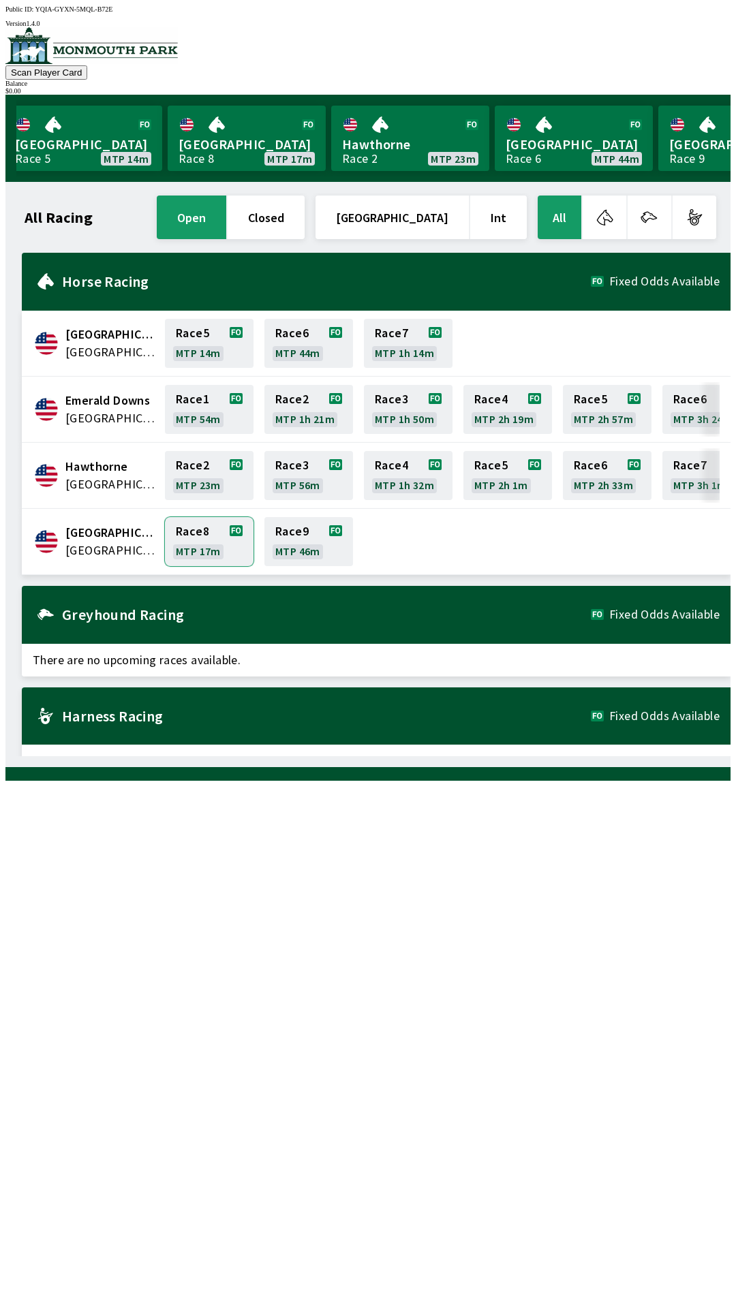
click at [182, 532] on link "Race 8 MTP 17m" at bounding box center [209, 541] width 89 height 49
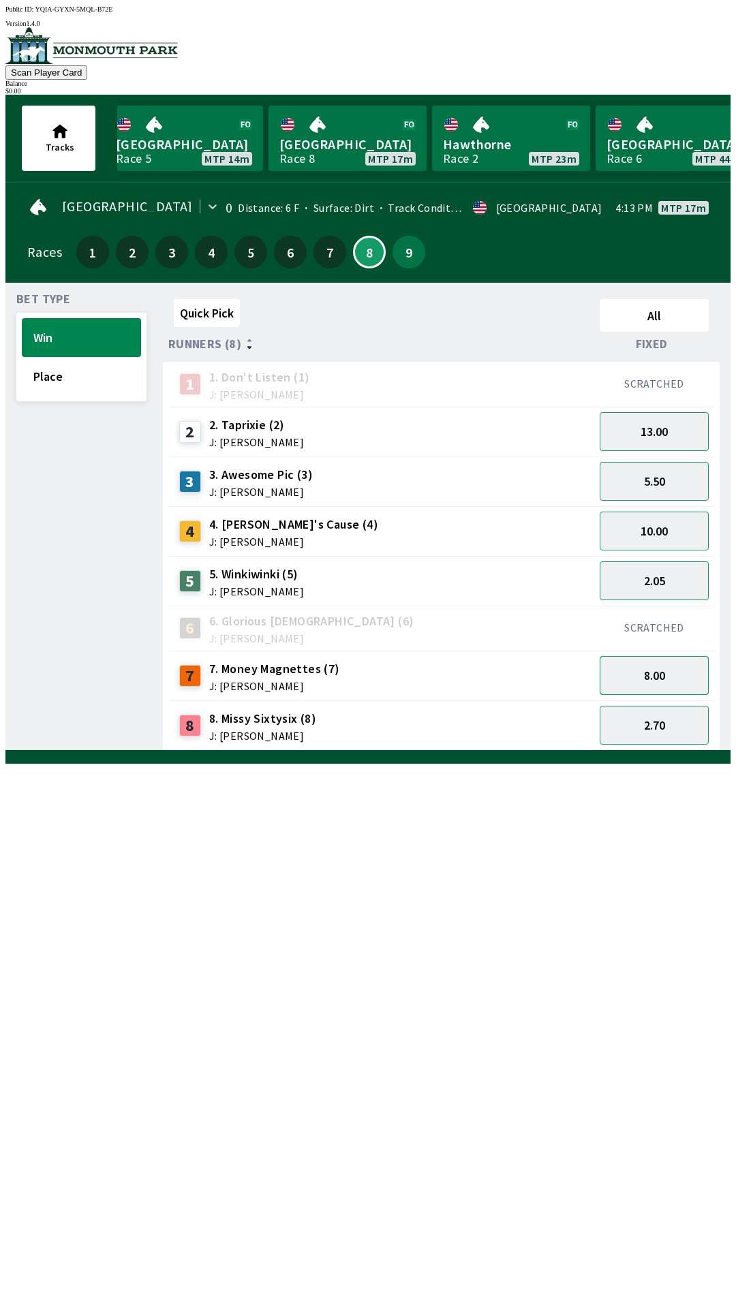
click at [657, 671] on button "8.00" at bounding box center [654, 675] width 109 height 39
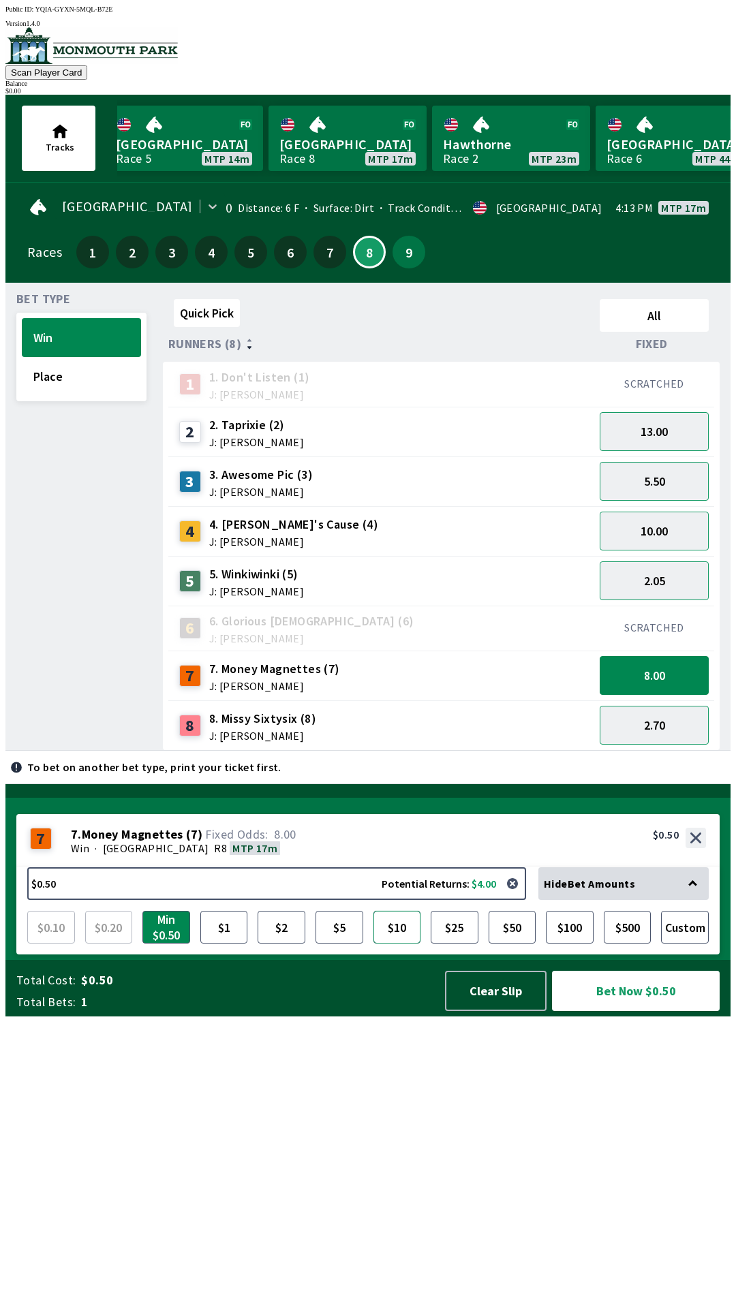
click at [410, 944] on button "$10" at bounding box center [397, 927] width 48 height 33
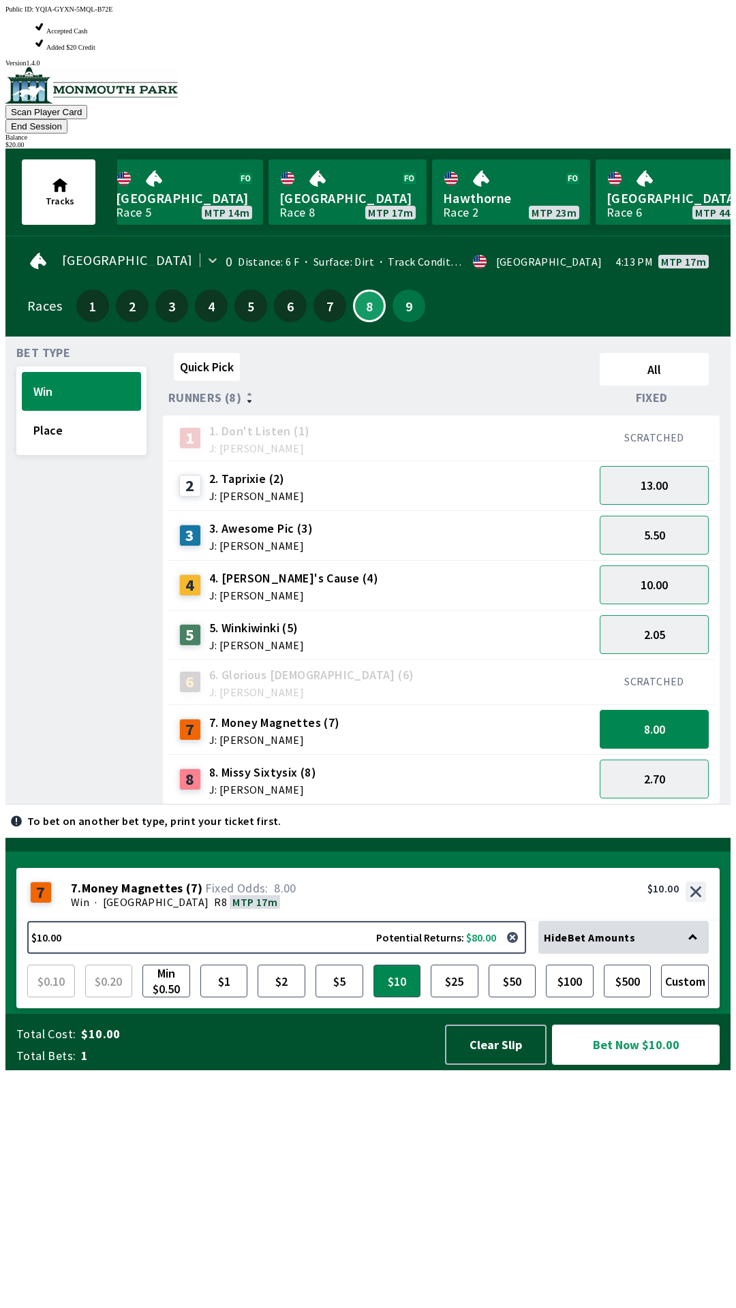
click at [667, 1065] on button "Bet Now $10.00" at bounding box center [636, 1045] width 168 height 40
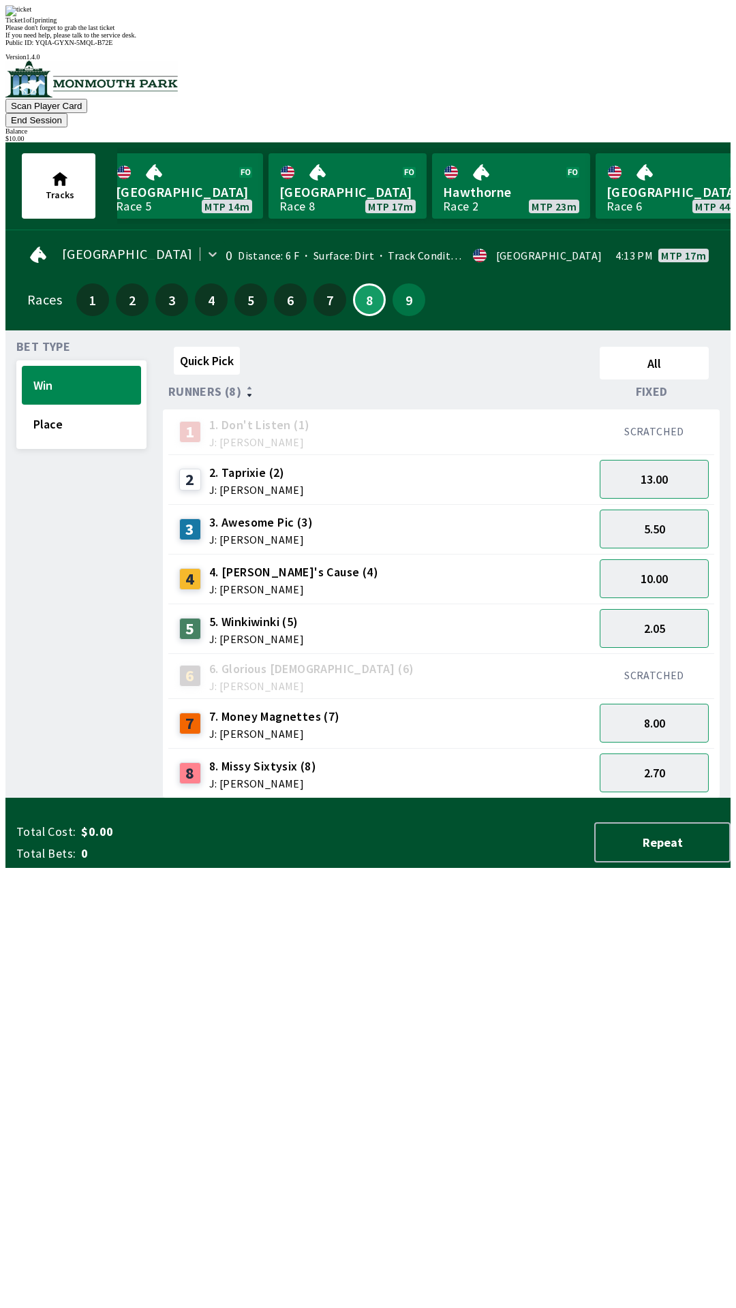
click at [700, 798] on div "Quick Pick All Runners (8) Fixed 1 1. Don't Listen (1) J: [PERSON_NAME] SCRATCH…" at bounding box center [447, 569] width 568 height 457
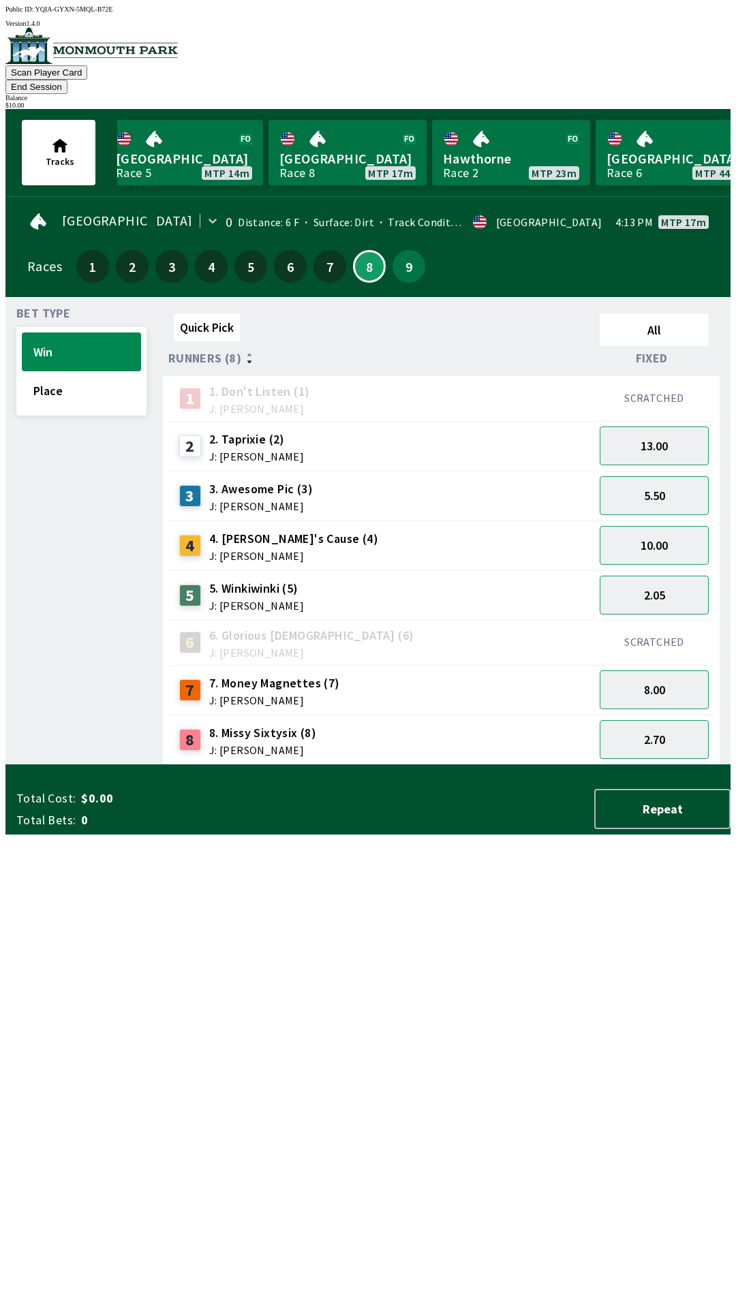
click at [542, 765] on div "Quick Pick All Runners (8) Fixed 1 1. Don't Listen (1) J: [PERSON_NAME] SCRATCH…" at bounding box center [447, 536] width 568 height 457
click at [414, 250] on button "9" at bounding box center [408, 266] width 33 height 33
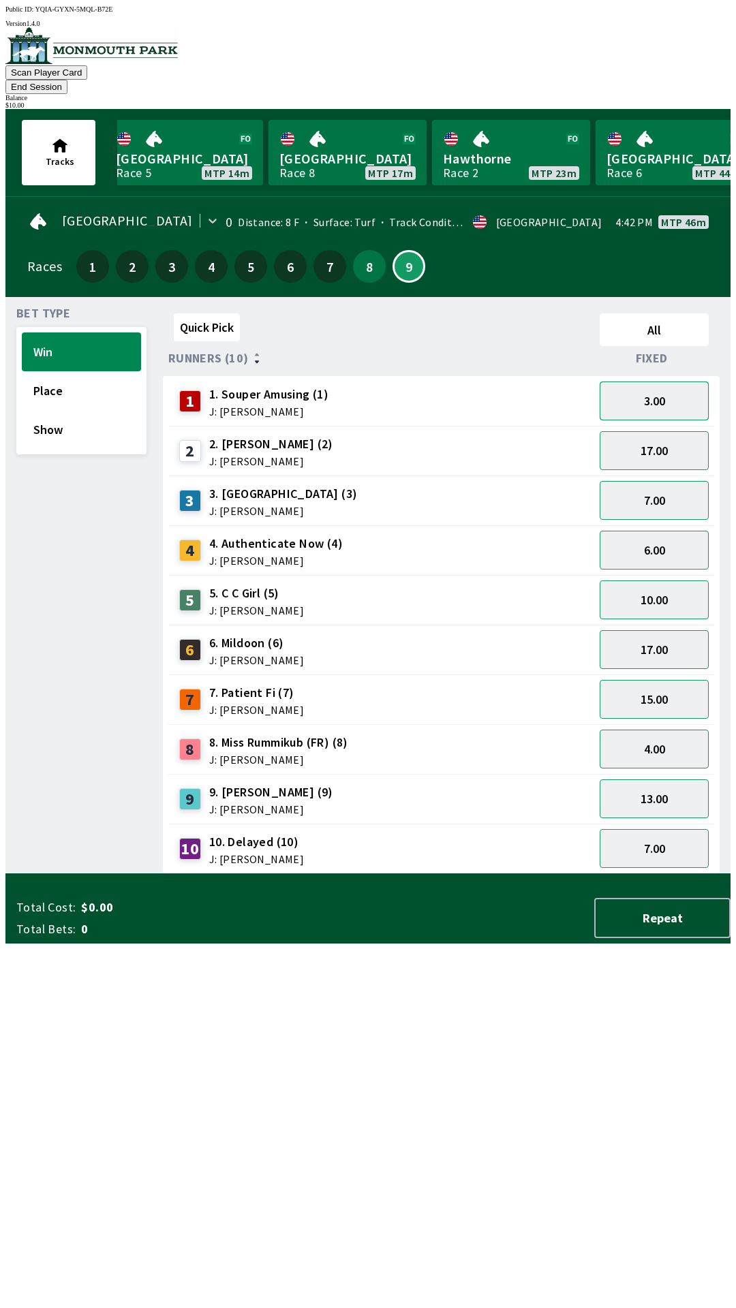
click at [665, 382] on button "3.00" at bounding box center [654, 401] width 109 height 39
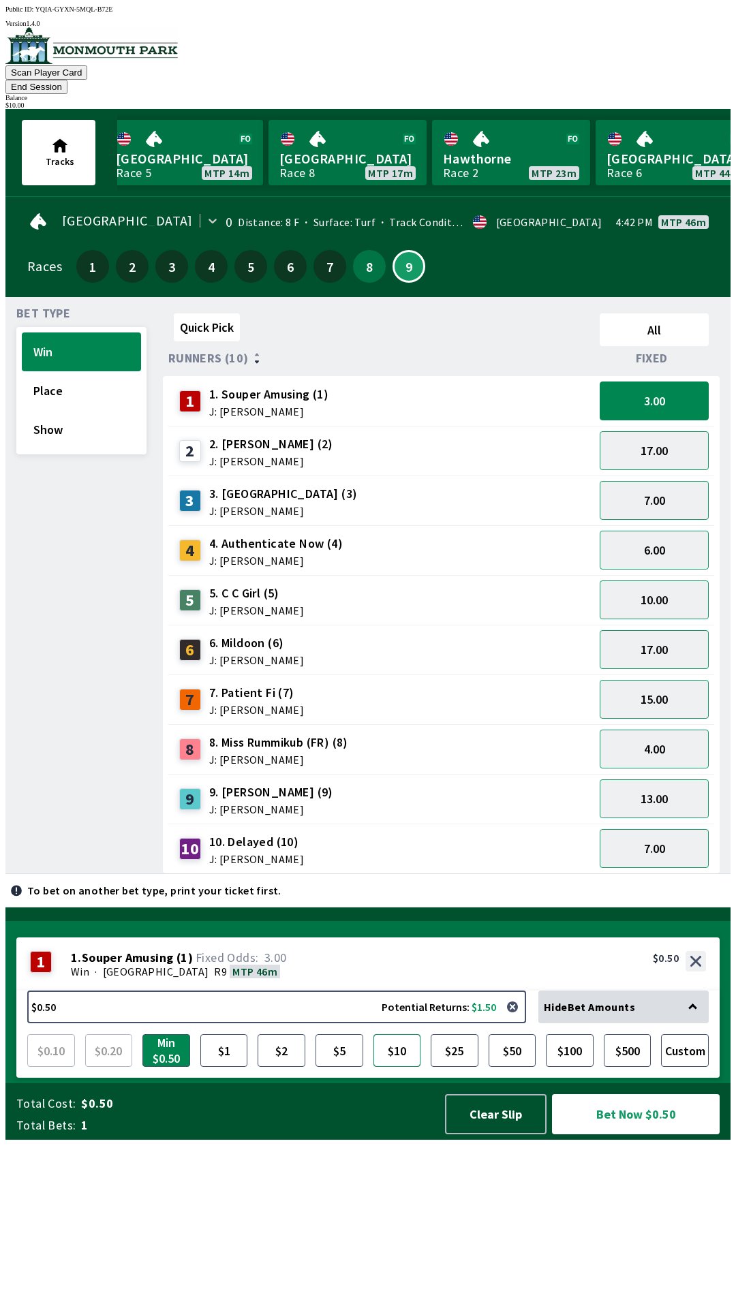
click at [401, 1067] on button "$10" at bounding box center [397, 1050] width 48 height 33
click at [621, 1134] on button "Bet Now $10.00" at bounding box center [636, 1114] width 168 height 40
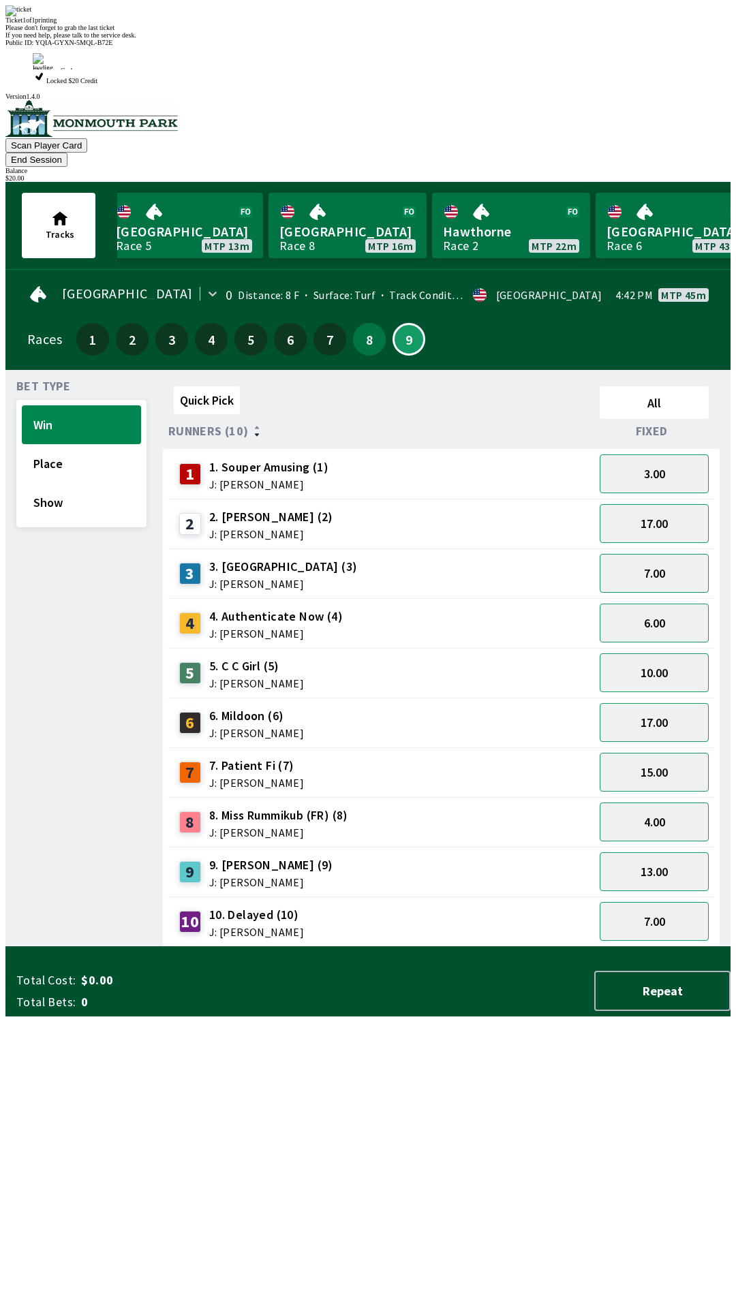
click at [468, 947] on div "Quick Pick All Runners (10) Fixed 1 1. Souper Amusing (1) J: [PERSON_NAME] 3.00…" at bounding box center [447, 664] width 568 height 566
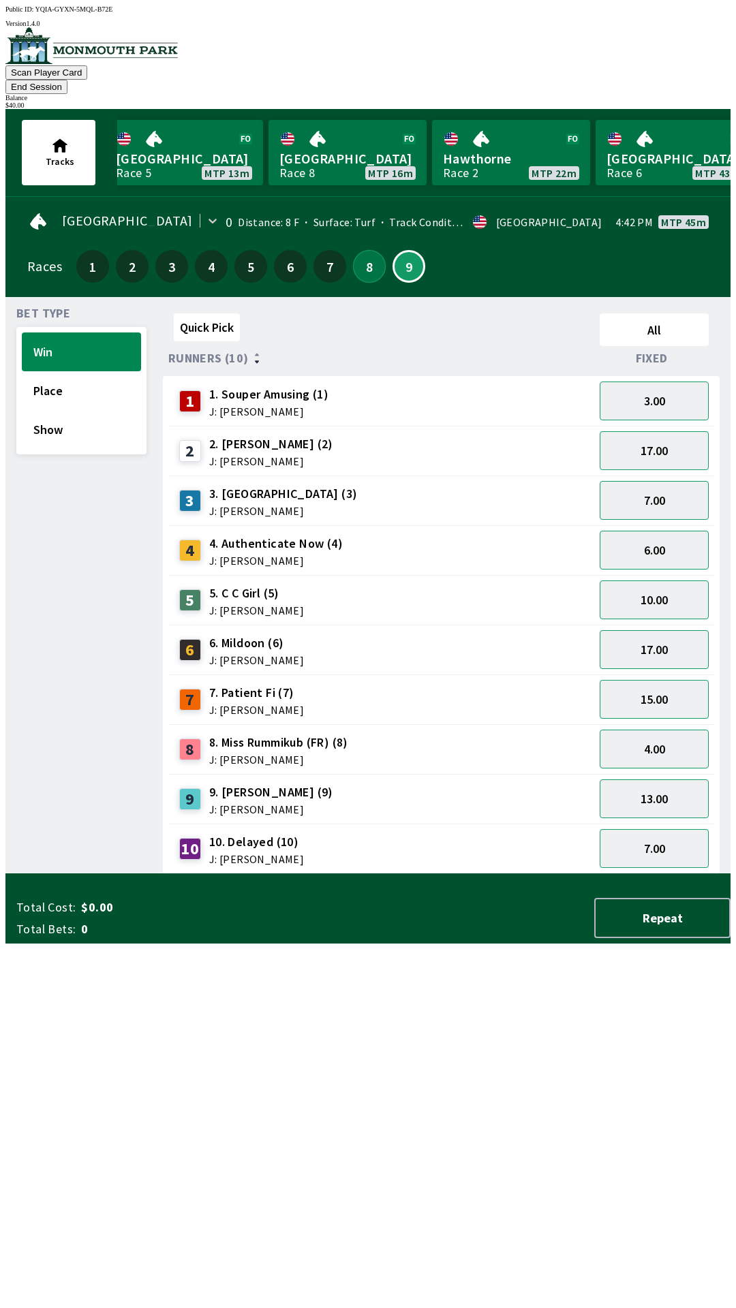
click at [367, 250] on button "8" at bounding box center [369, 266] width 33 height 33
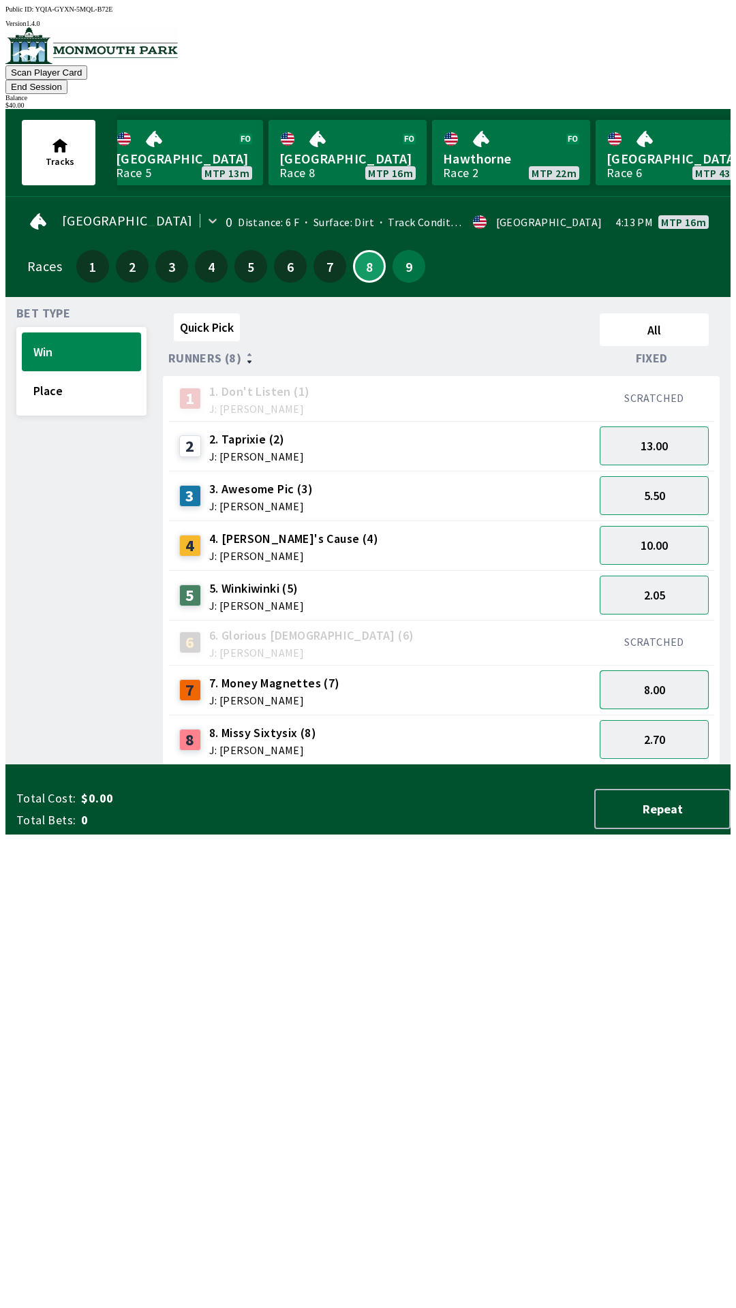
click at [632, 670] on button "8.00" at bounding box center [654, 689] width 109 height 39
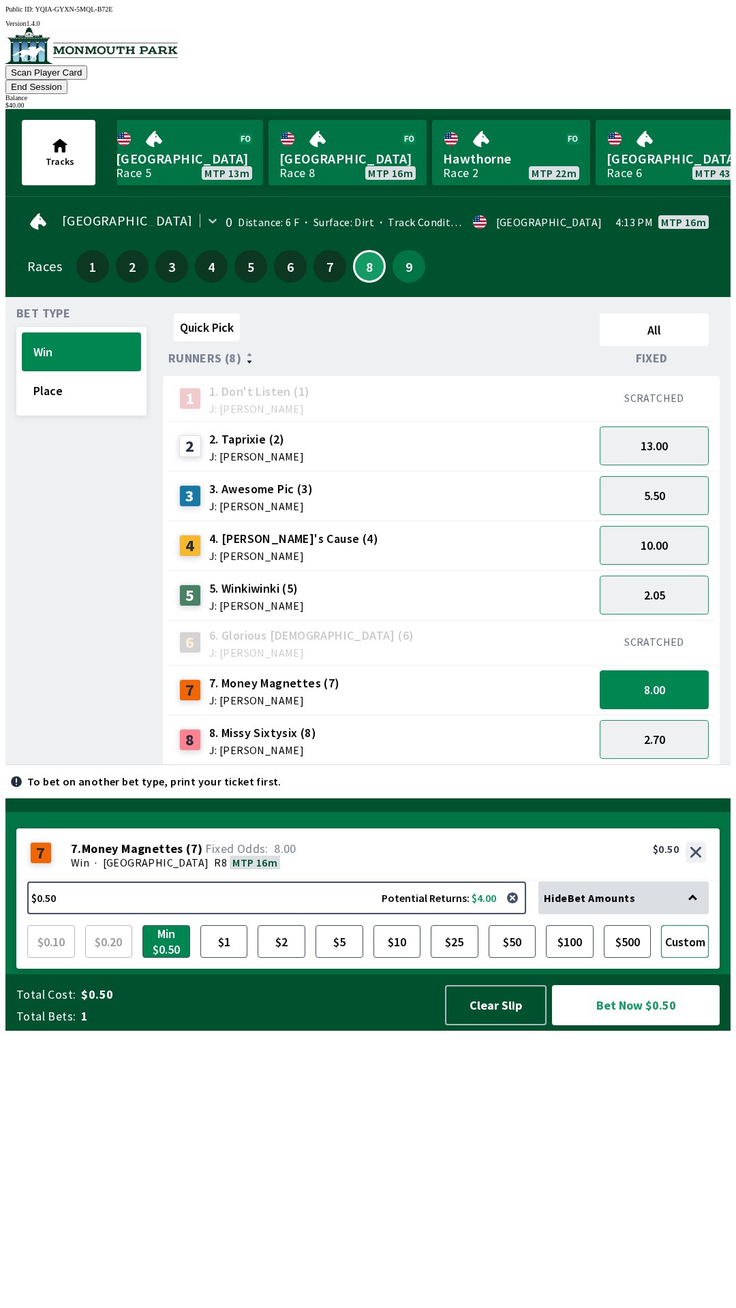
click at [694, 958] on button "Custom" at bounding box center [685, 941] width 48 height 33
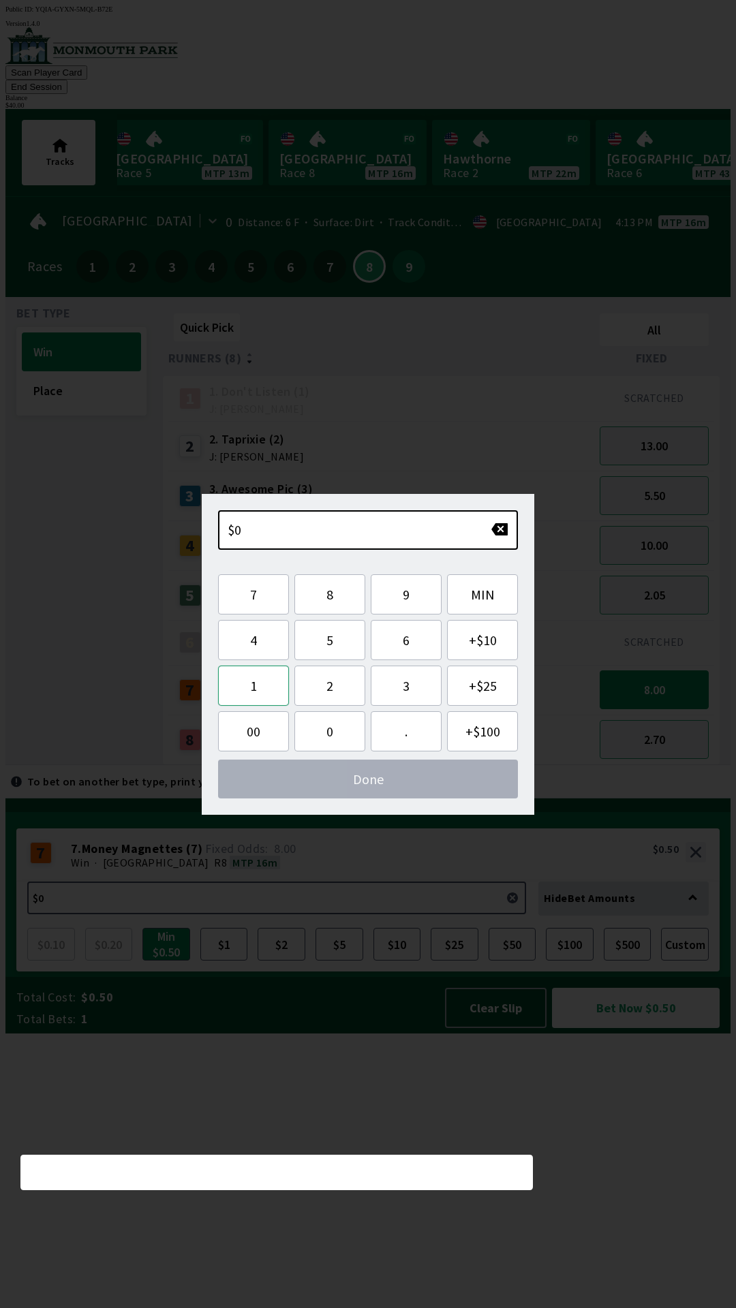
click at [250, 690] on button "1" at bounding box center [253, 686] width 71 height 40
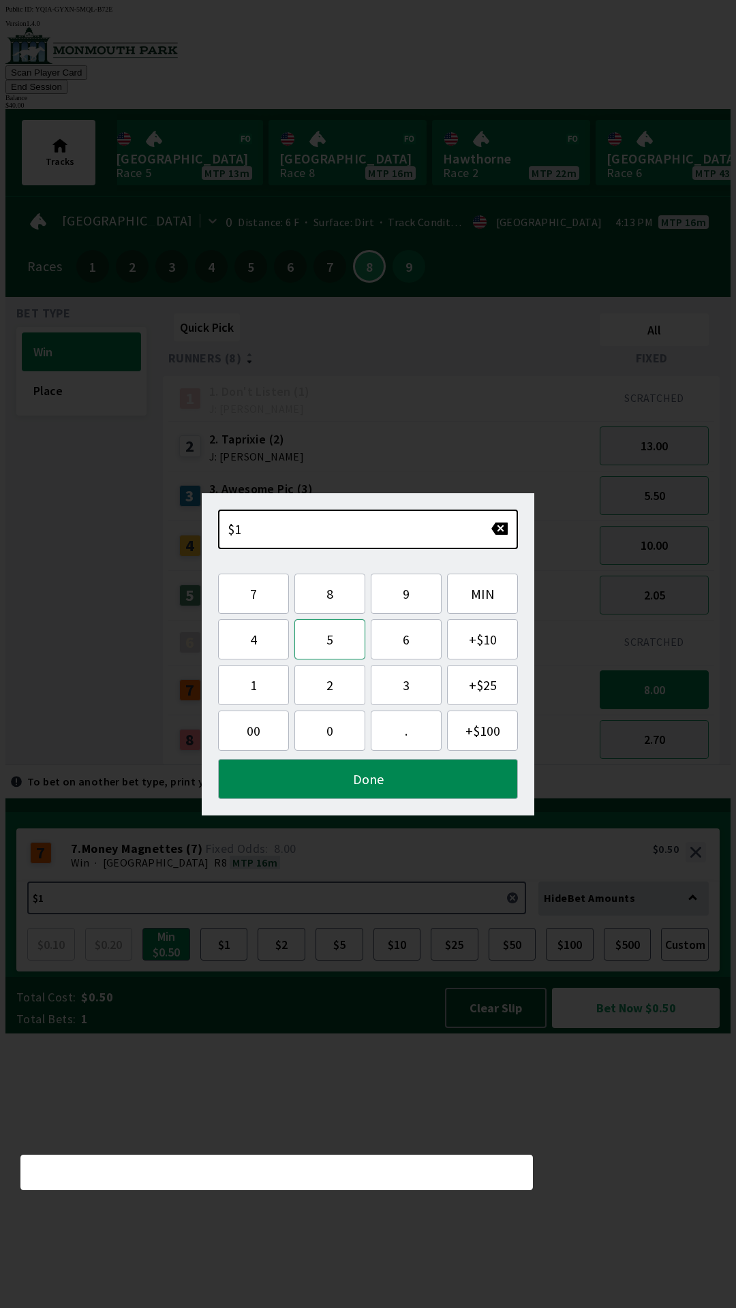
click at [319, 641] on button "5" at bounding box center [329, 639] width 71 height 40
click at [303, 771] on button "Done" at bounding box center [368, 779] width 300 height 40
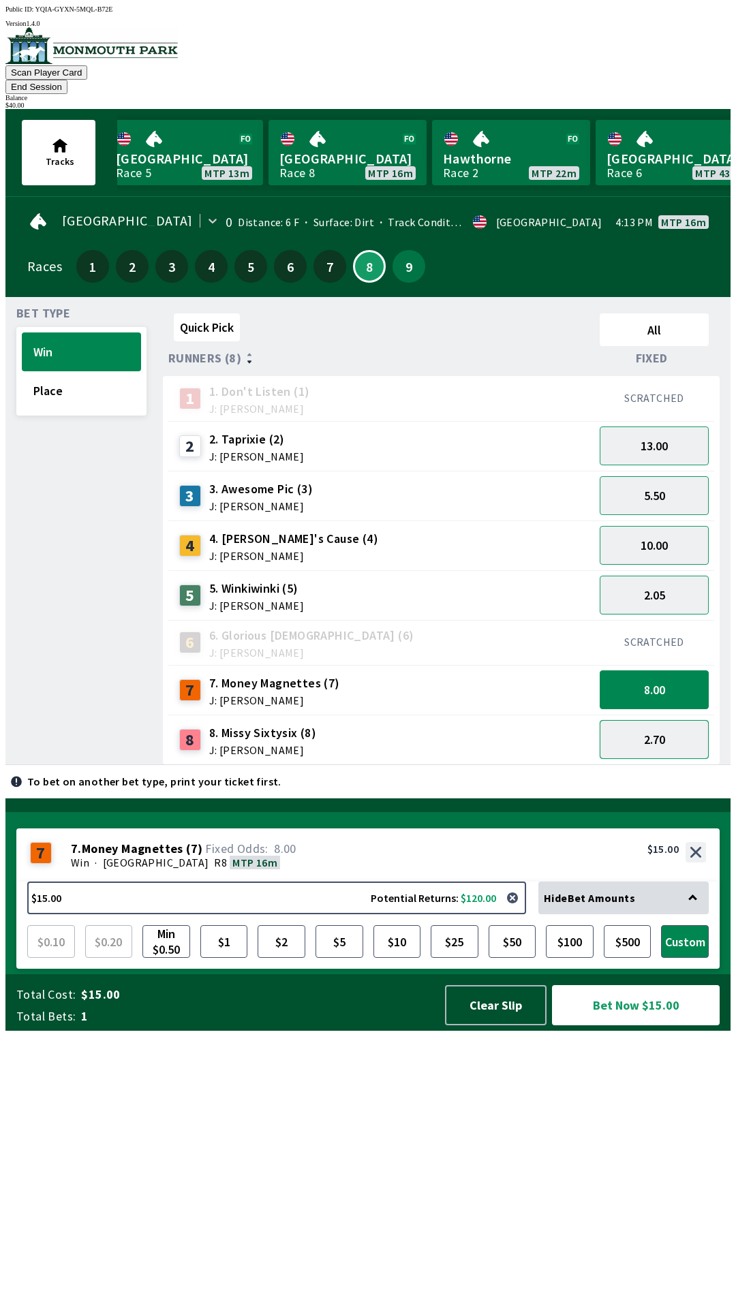
click at [646, 730] on button "2.70" at bounding box center [654, 739] width 109 height 39
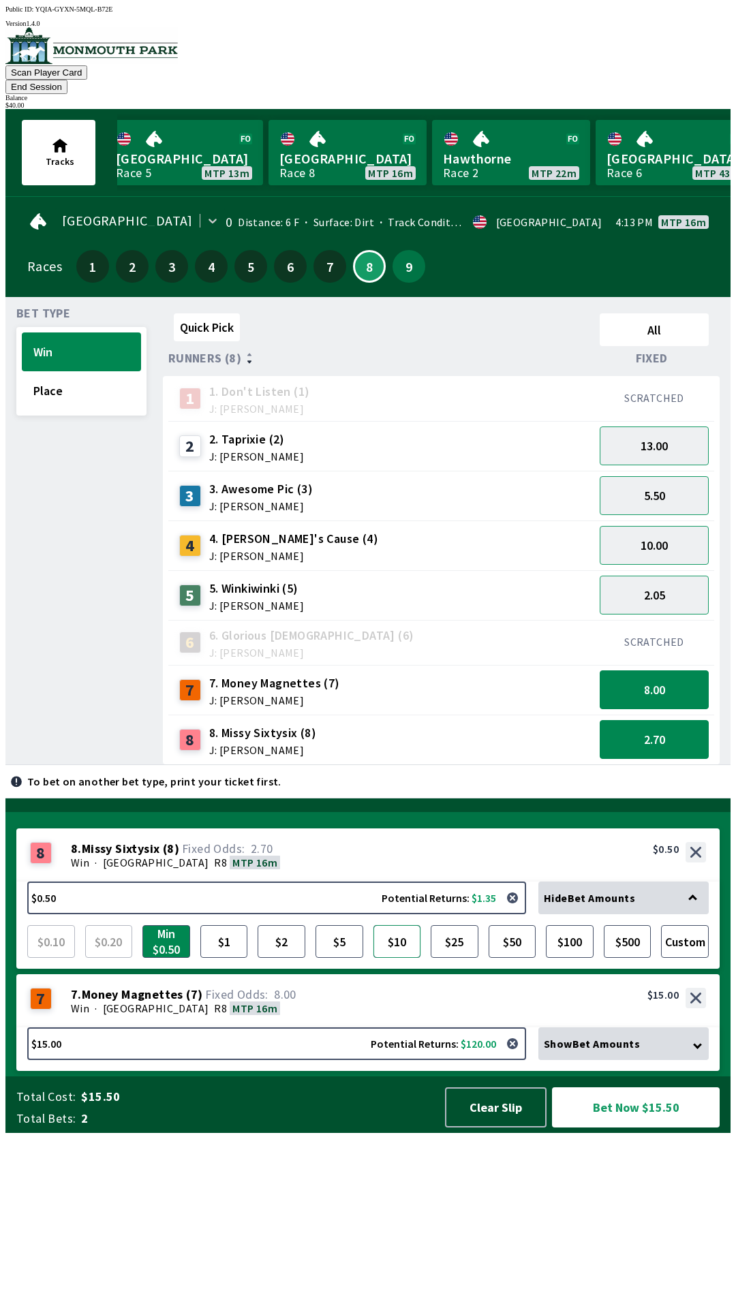
click at [401, 958] on button "$10" at bounding box center [397, 941] width 48 height 33
click at [657, 1128] on button "Bet Now $25.00" at bounding box center [636, 1107] width 168 height 40
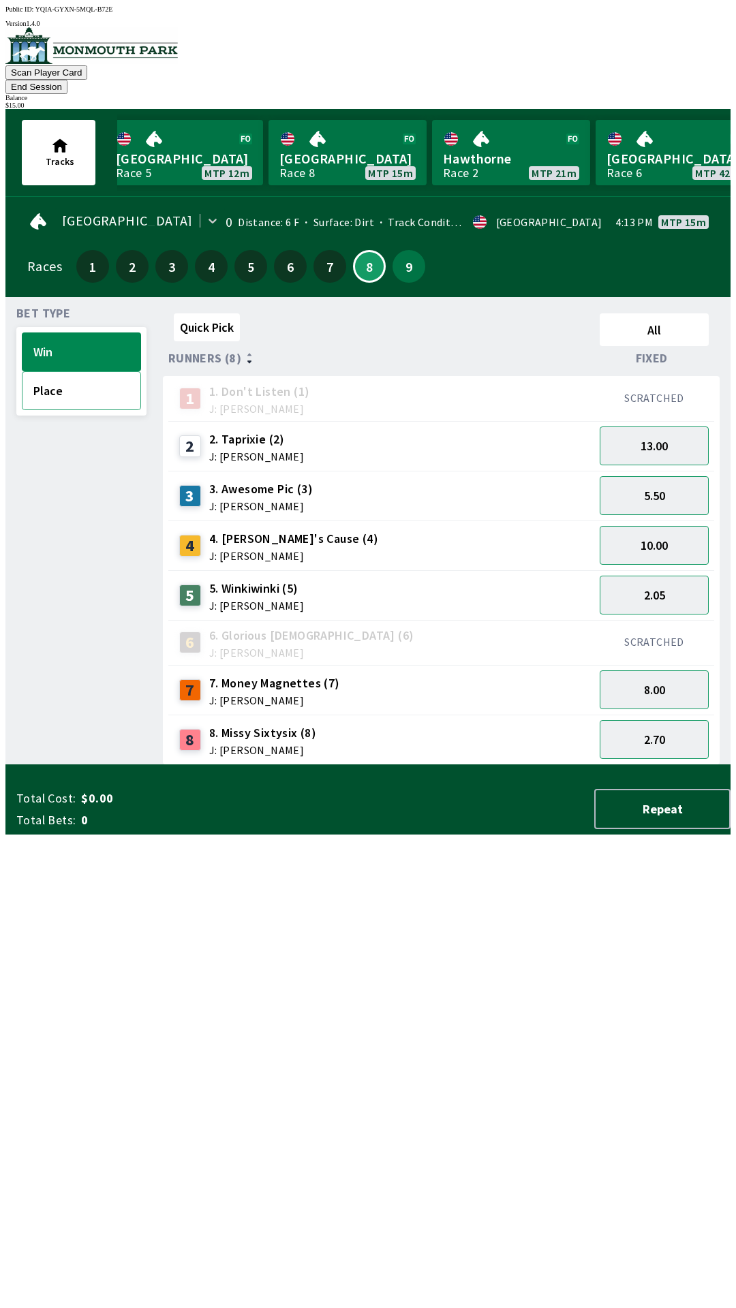
click at [37, 384] on button "Place" at bounding box center [81, 390] width 119 height 39
click at [40, 332] on button "Win" at bounding box center [81, 351] width 119 height 39
click at [397, 252] on button "9" at bounding box center [408, 266] width 33 height 33
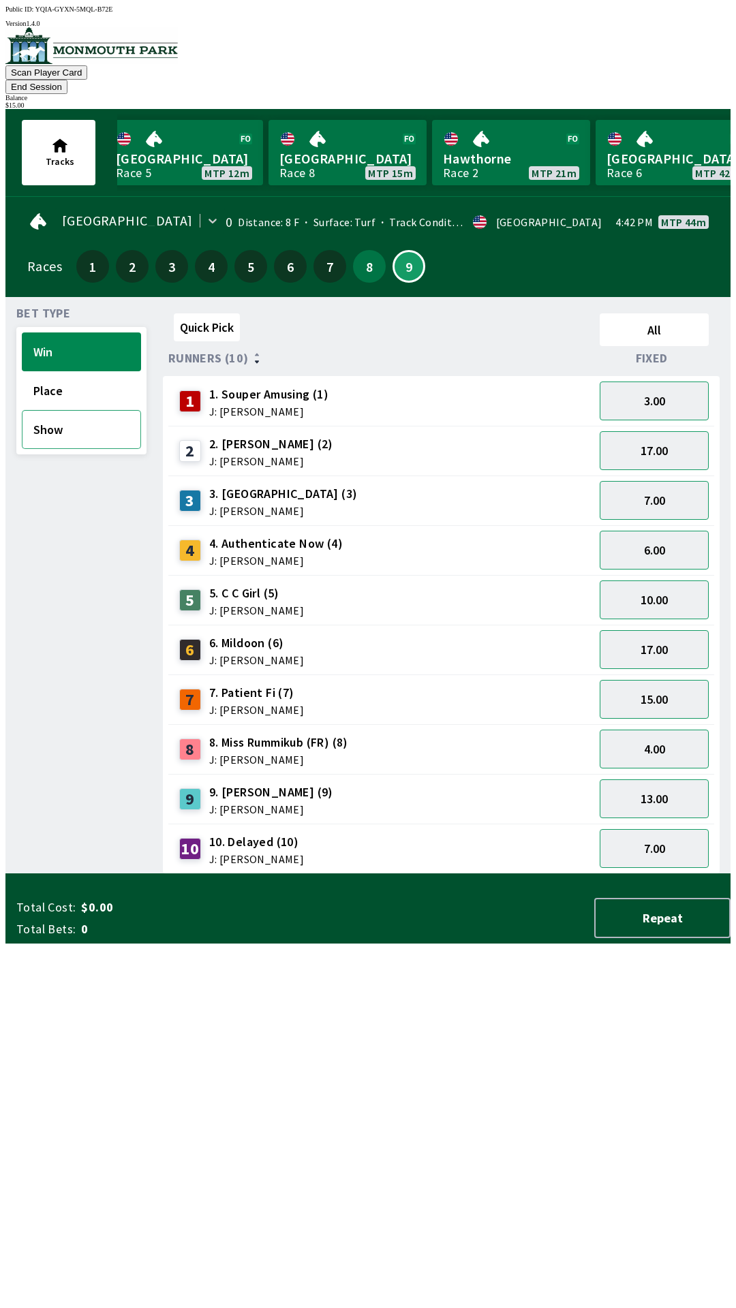
click at [46, 410] on button "Show" at bounding box center [81, 429] width 119 height 39
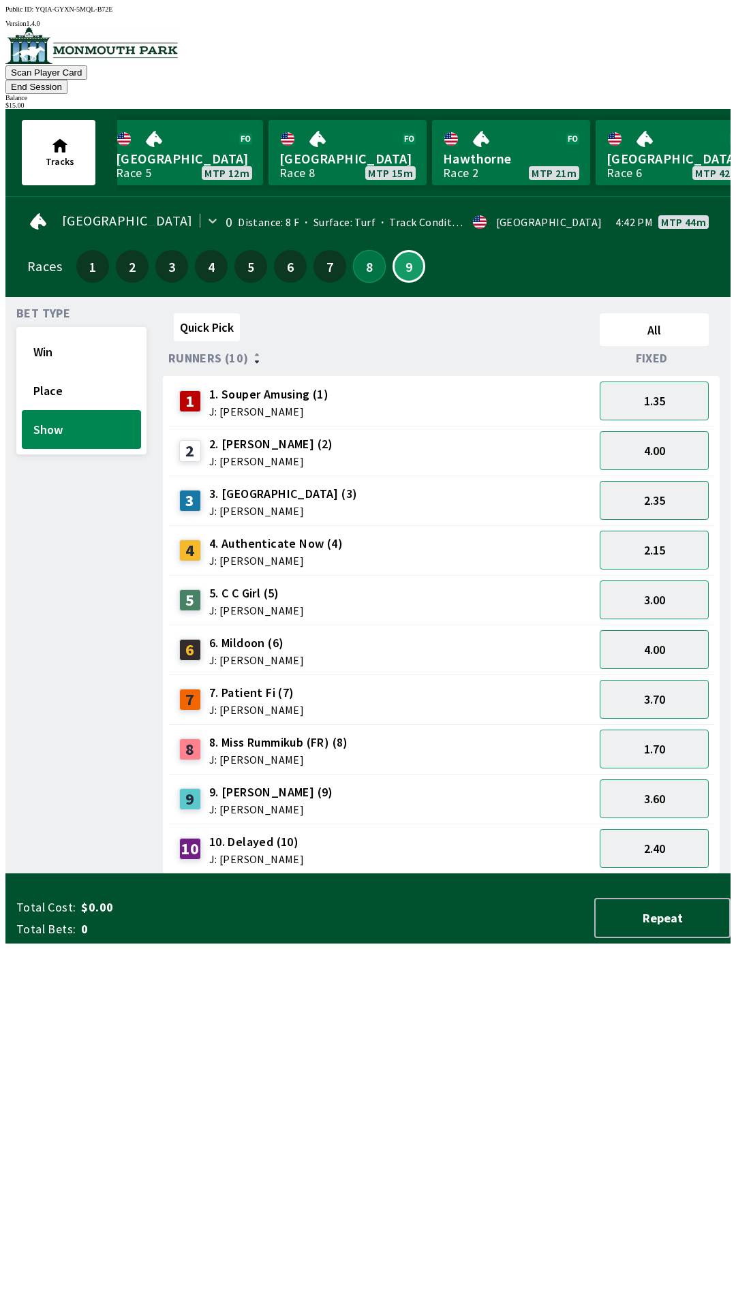
click at [361, 257] on button "8" at bounding box center [369, 266] width 33 height 33
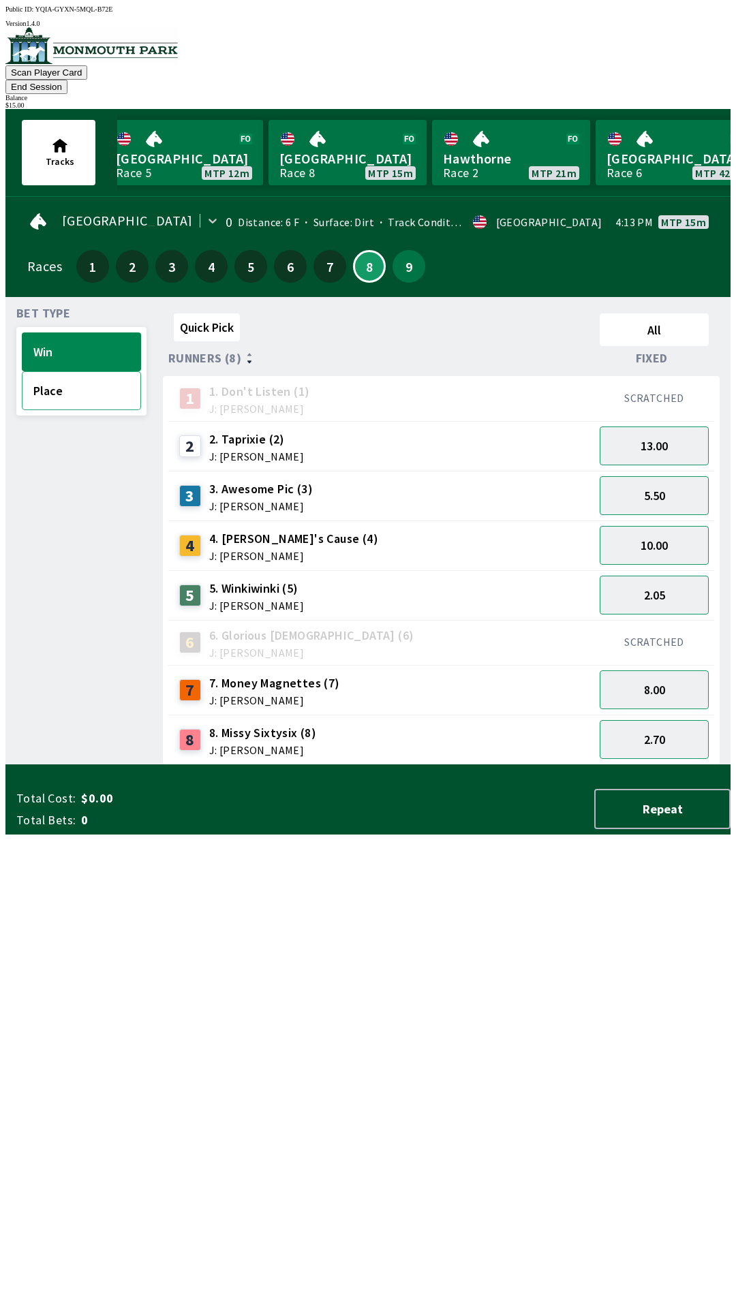
click at [76, 371] on button "Place" at bounding box center [81, 390] width 119 height 39
click at [72, 335] on button "Win" at bounding box center [81, 351] width 119 height 39
click at [46, 371] on button "Place" at bounding box center [81, 390] width 119 height 39
click at [67, 333] on button "Win" at bounding box center [81, 351] width 119 height 39
click at [33, 383] on button "Place" at bounding box center [81, 390] width 119 height 39
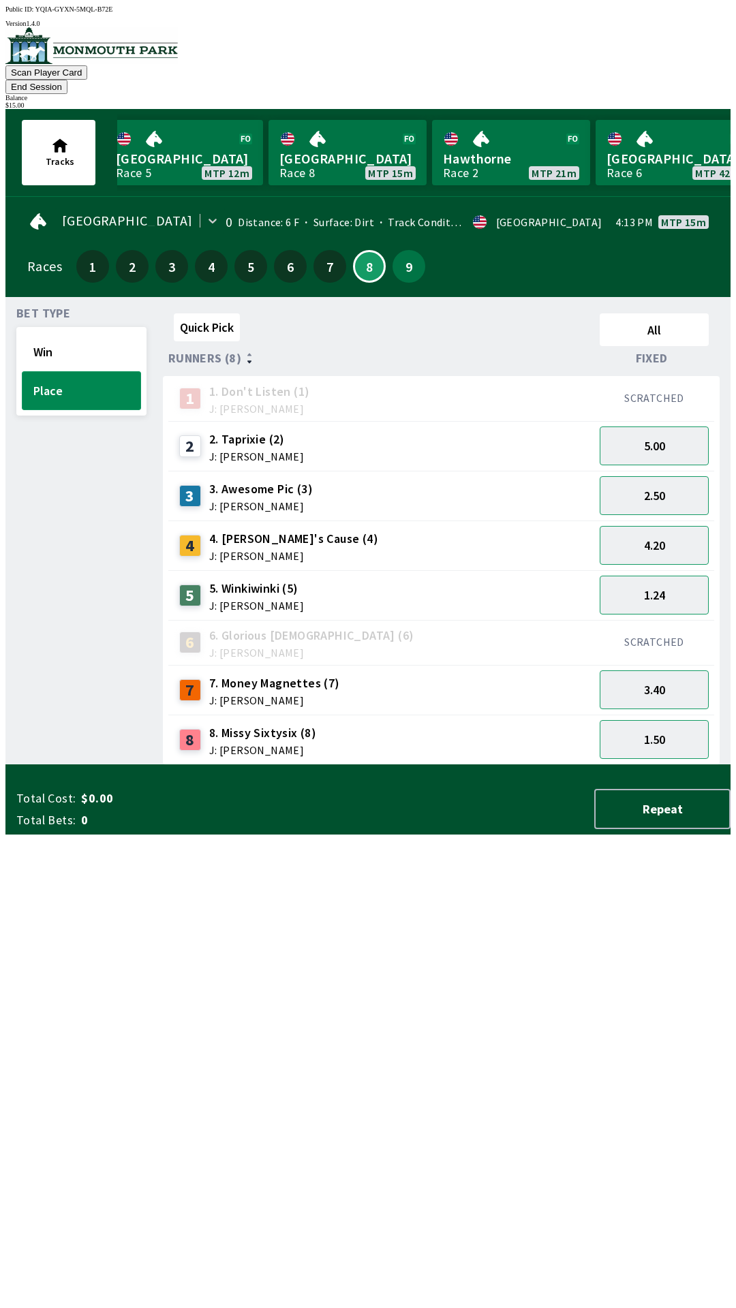
click at [43, 371] on button "Place" at bounding box center [81, 390] width 119 height 39
click at [72, 332] on button "Win" at bounding box center [81, 351] width 119 height 39
click at [639, 578] on button "2.05" at bounding box center [654, 595] width 109 height 39
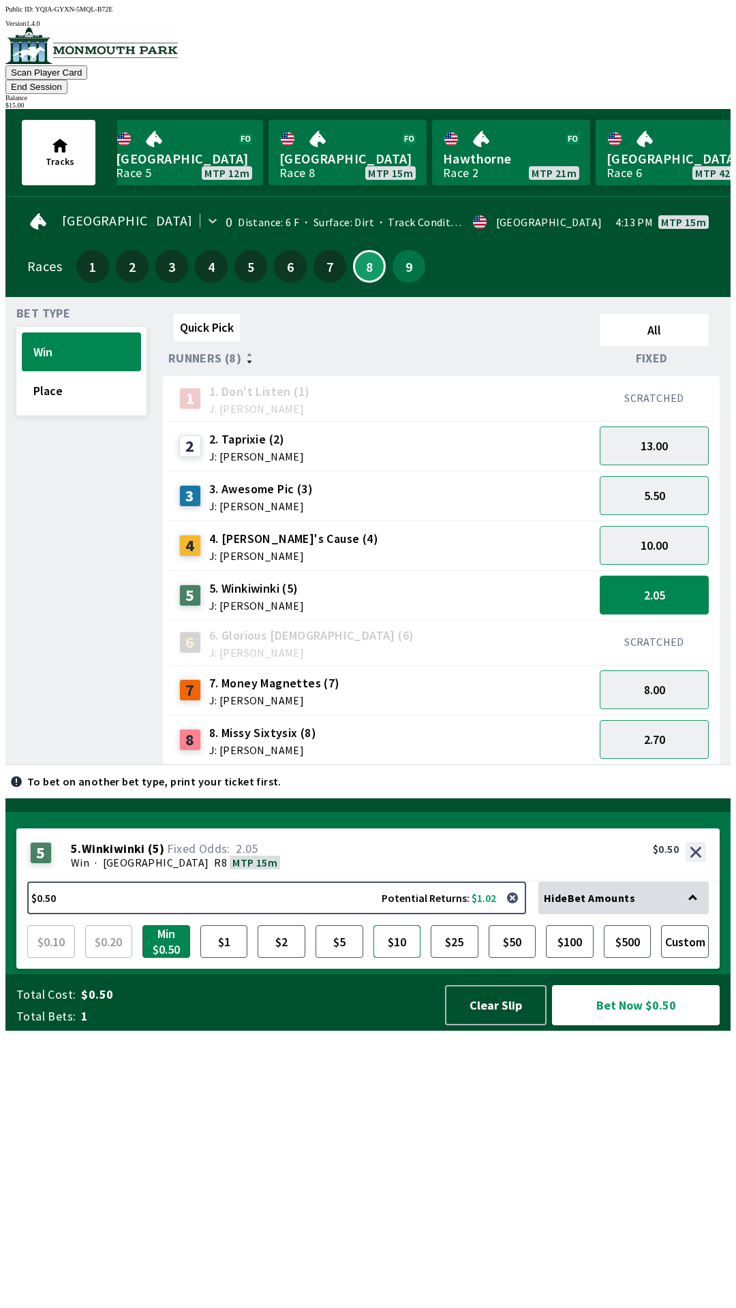
click at [401, 958] on button "$10" at bounding box center [397, 941] width 48 height 33
click at [689, 958] on button "Custom" at bounding box center [685, 941] width 48 height 33
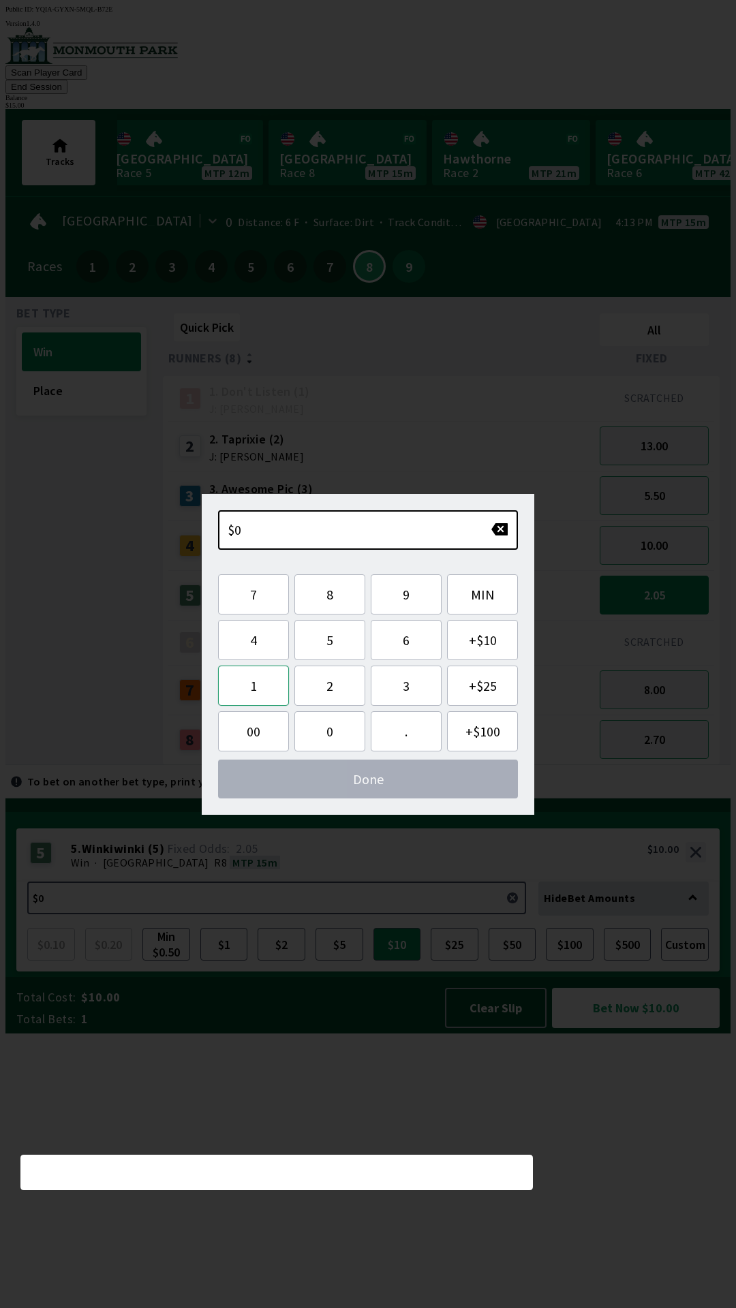
click at [243, 682] on button "1" at bounding box center [253, 686] width 71 height 40
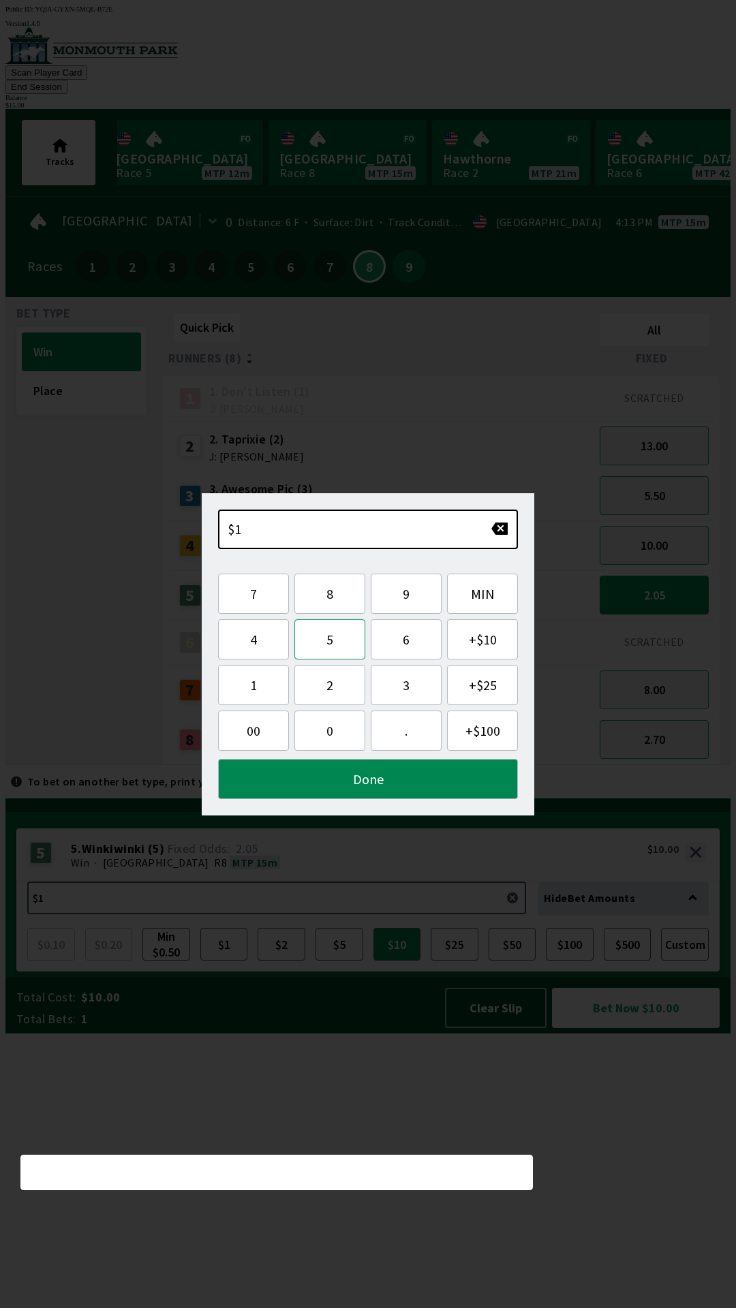
click at [316, 640] on button "5" at bounding box center [329, 639] width 71 height 40
click at [263, 771] on button "Done" at bounding box center [368, 779] width 300 height 40
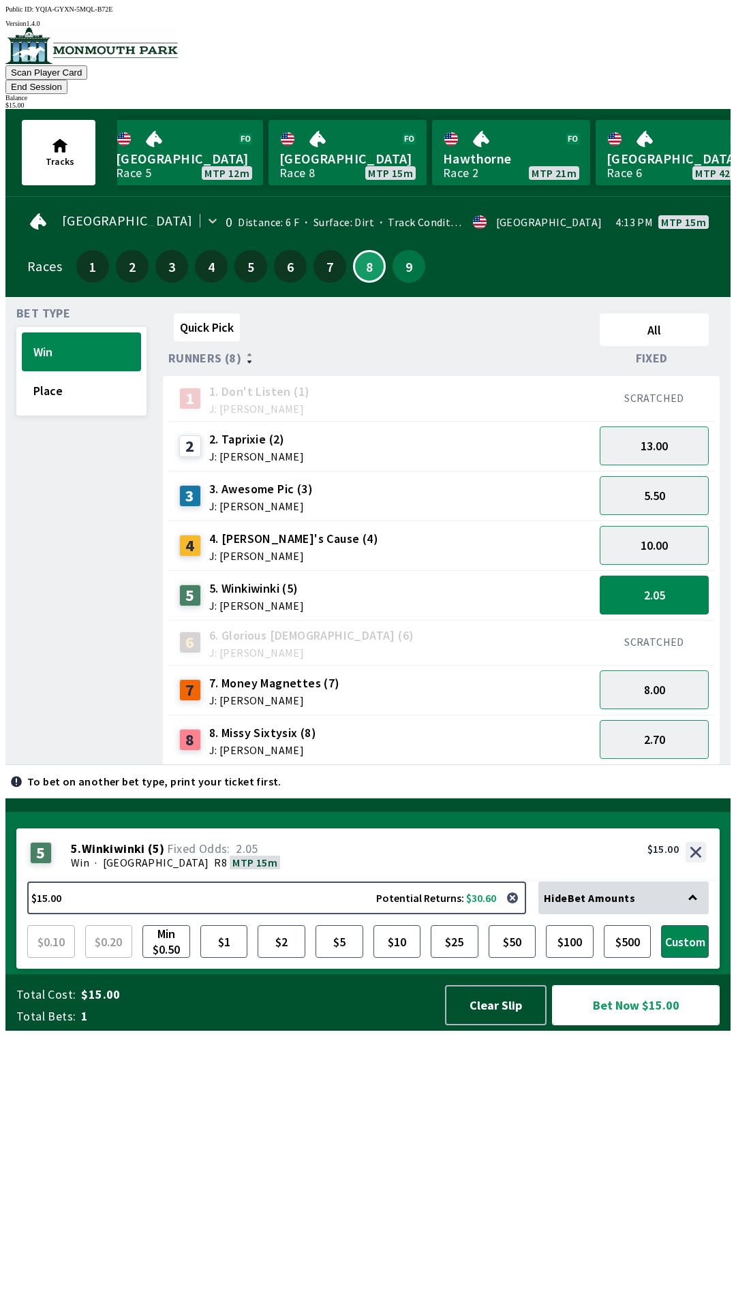
click at [603, 1025] on button "Bet Now $15.00" at bounding box center [636, 1005] width 168 height 40
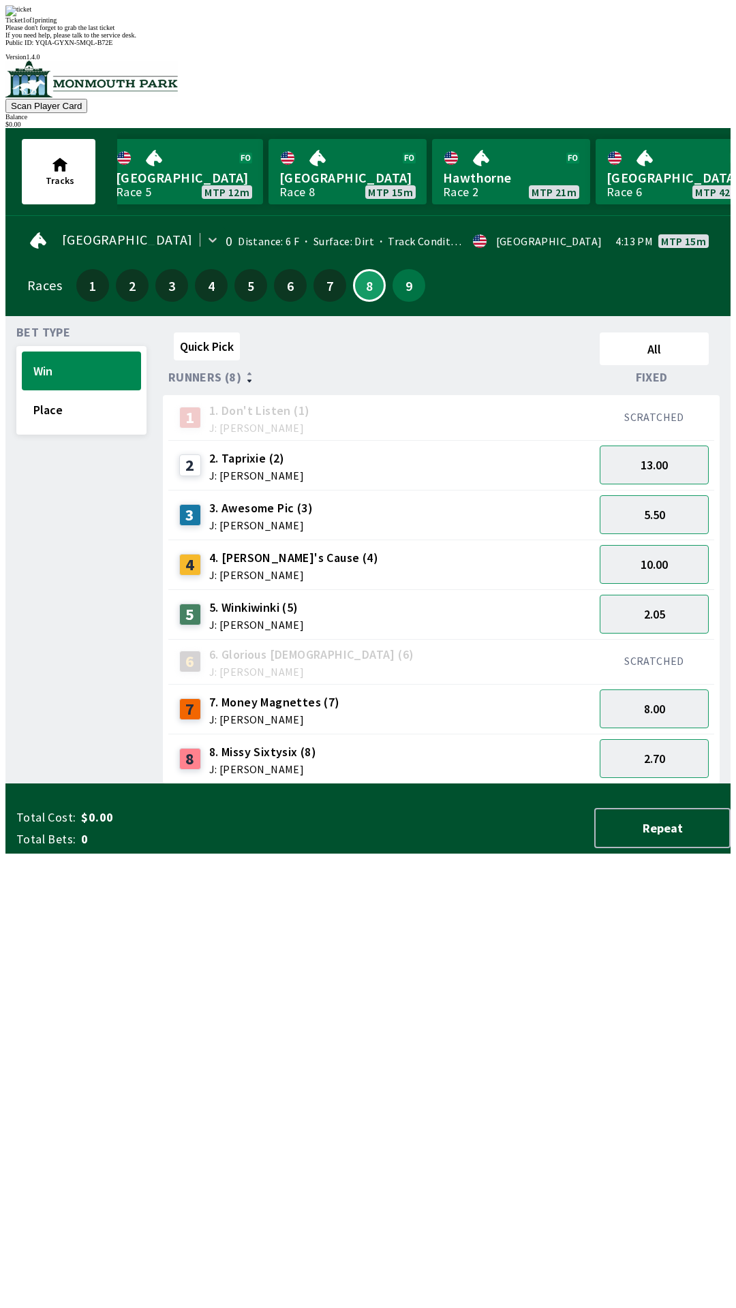
click at [197, 784] on div "Quick Pick All Runners (8) Fixed 1 1. Don't Listen (1) J: [PERSON_NAME] SCRATCH…" at bounding box center [447, 555] width 568 height 457
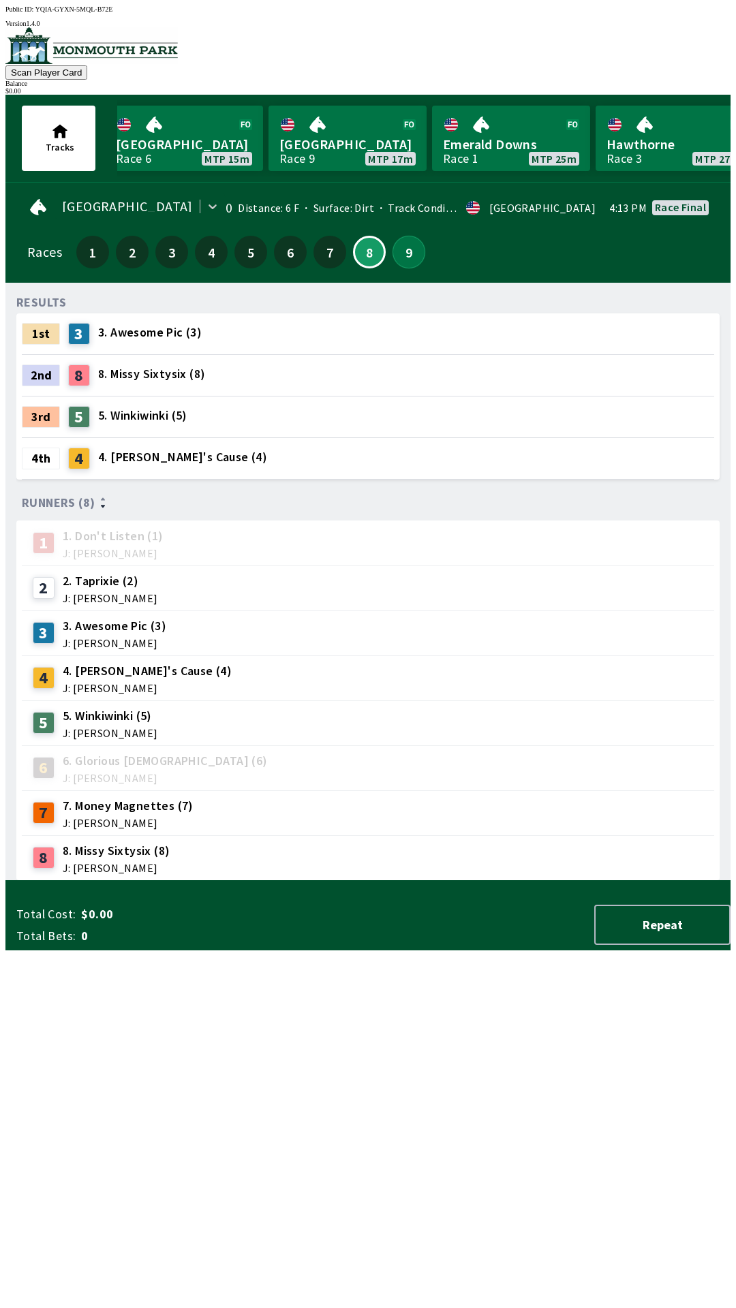
click at [408, 258] on button "9" at bounding box center [408, 252] width 33 height 33
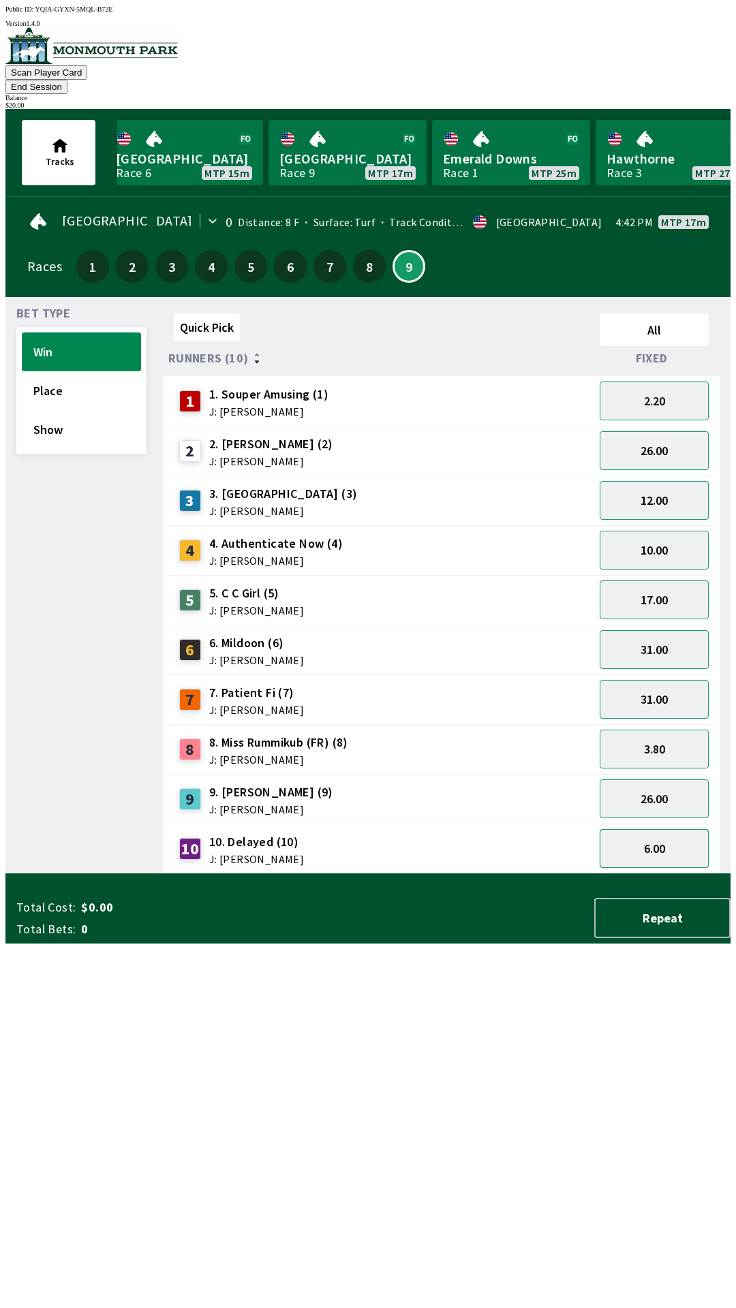
click at [673, 829] on button "6.00" at bounding box center [654, 848] width 109 height 39
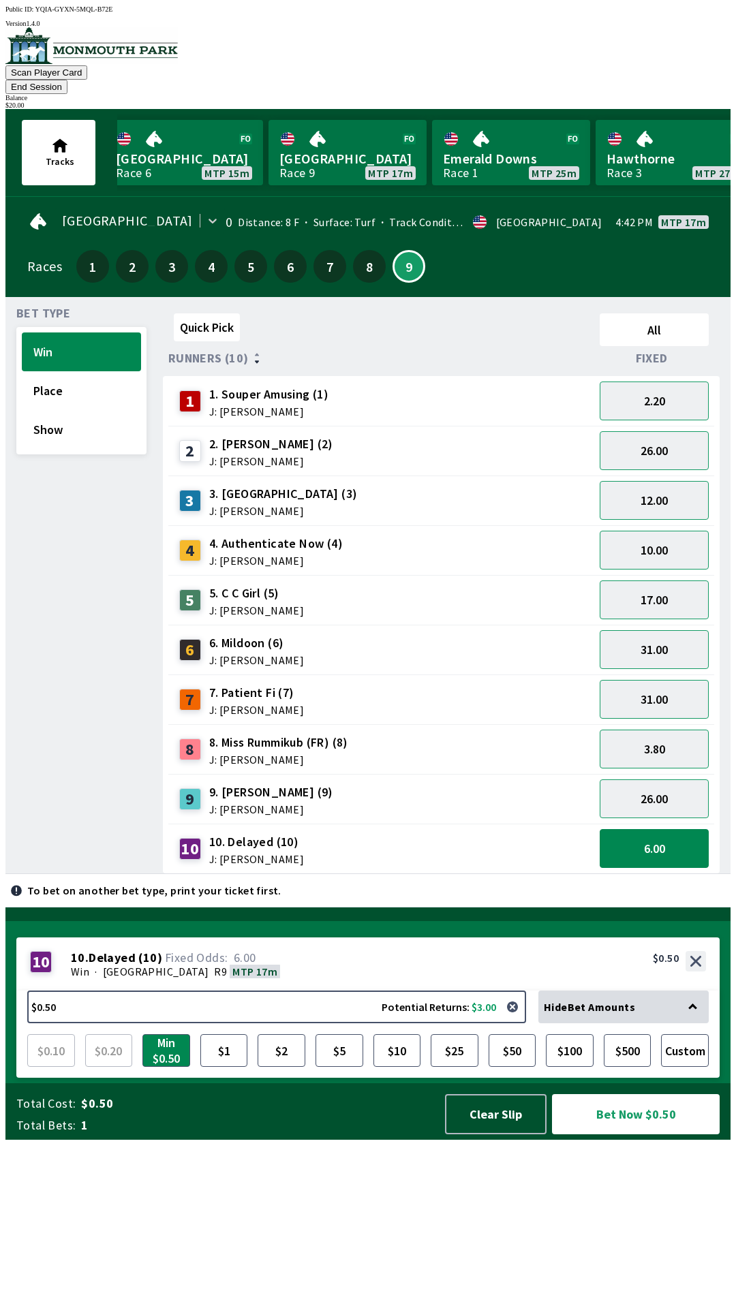
click at [703, 991] on div "10 10 . Delayed ( 10 ) Win · [STREET_ADDRESS]. Delayed (10) 6.00 $0.50" at bounding box center [367, 963] width 703 height 53
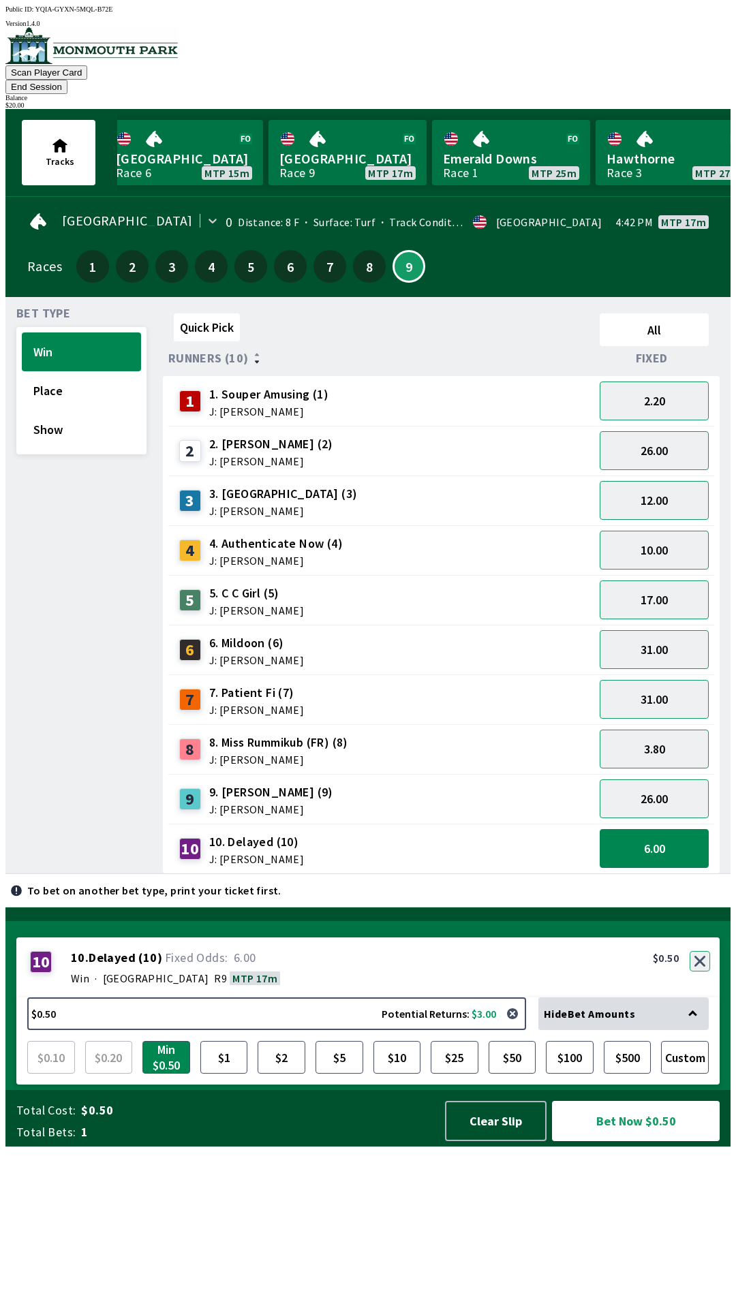
click at [696, 997] on div "10 10 . Delayed ( 10 ) Win · [STREET_ADDRESS]. Delayed (10) 6.00 $0.50" at bounding box center [367, 967] width 703 height 60
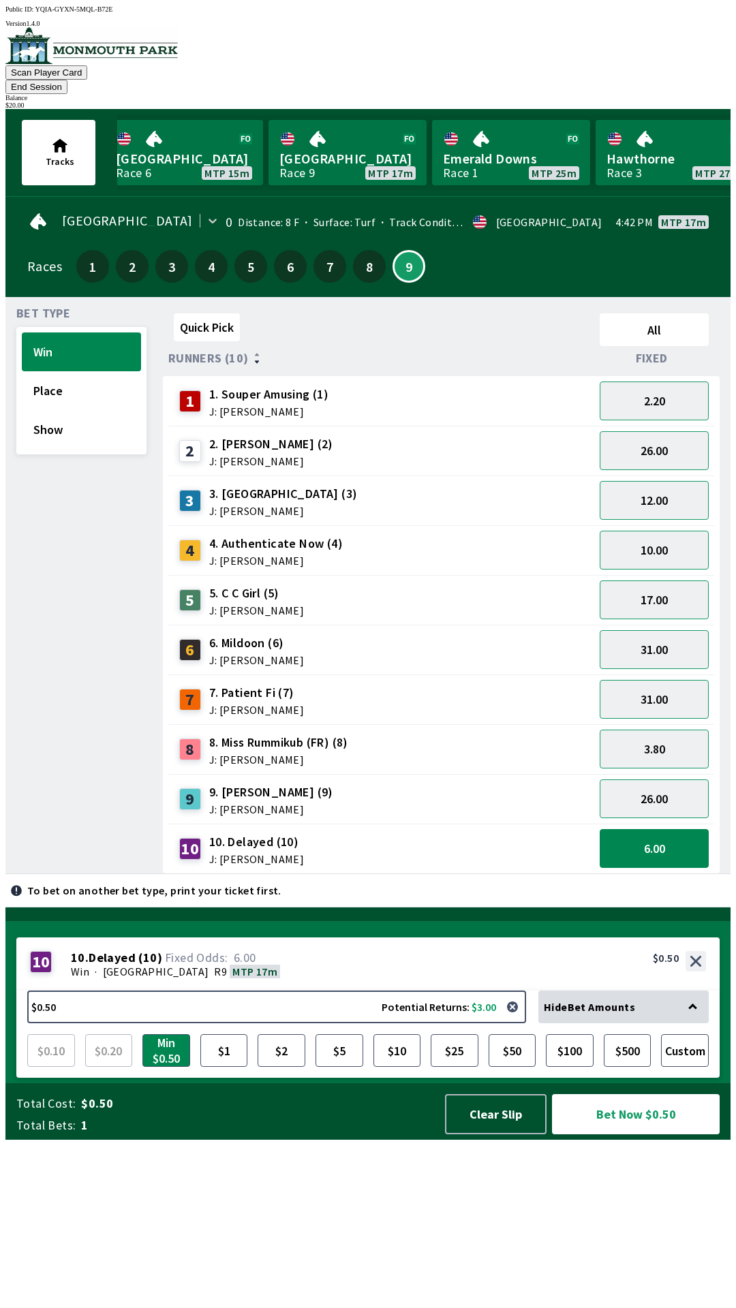
click at [719, 991] on div "10 10 . Delayed ( 10 ) Win · [STREET_ADDRESS]. Delayed (10) 6.00 $0.50" at bounding box center [367, 963] width 703 height 53
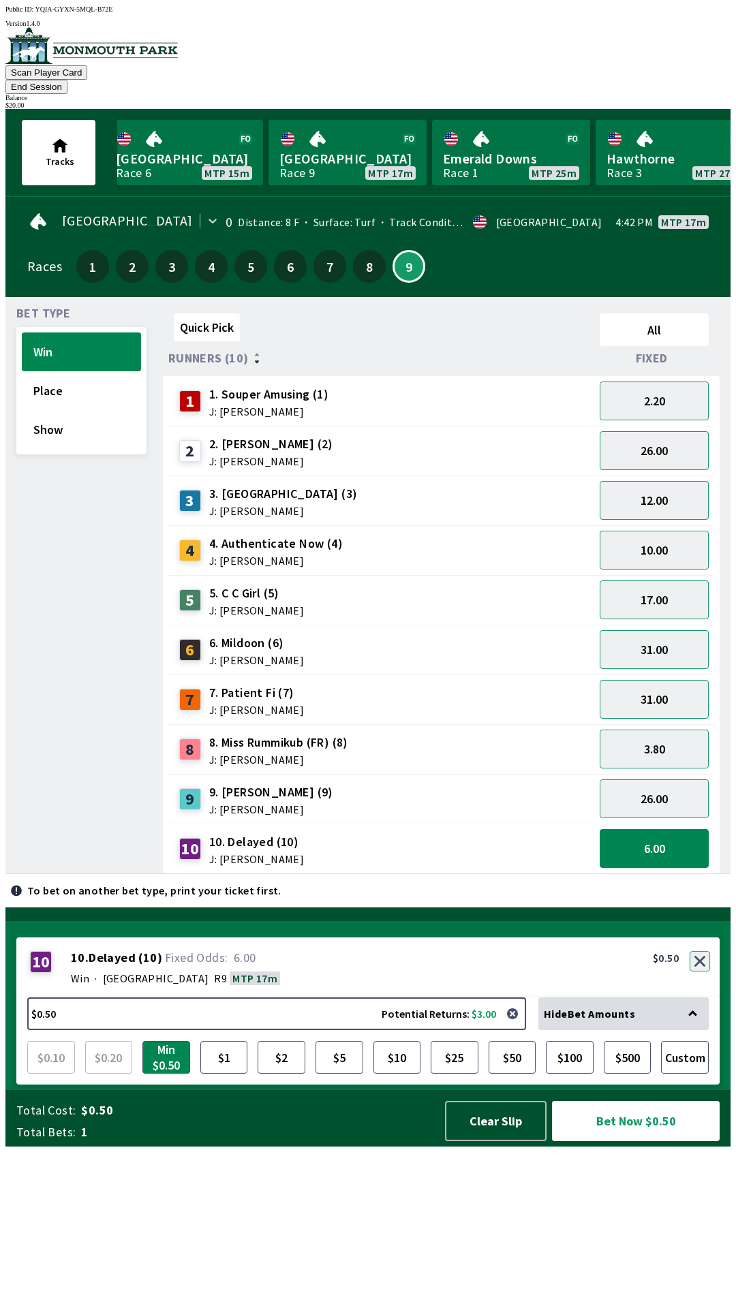
click at [703, 972] on button "button" at bounding box center [699, 961] width 20 height 20
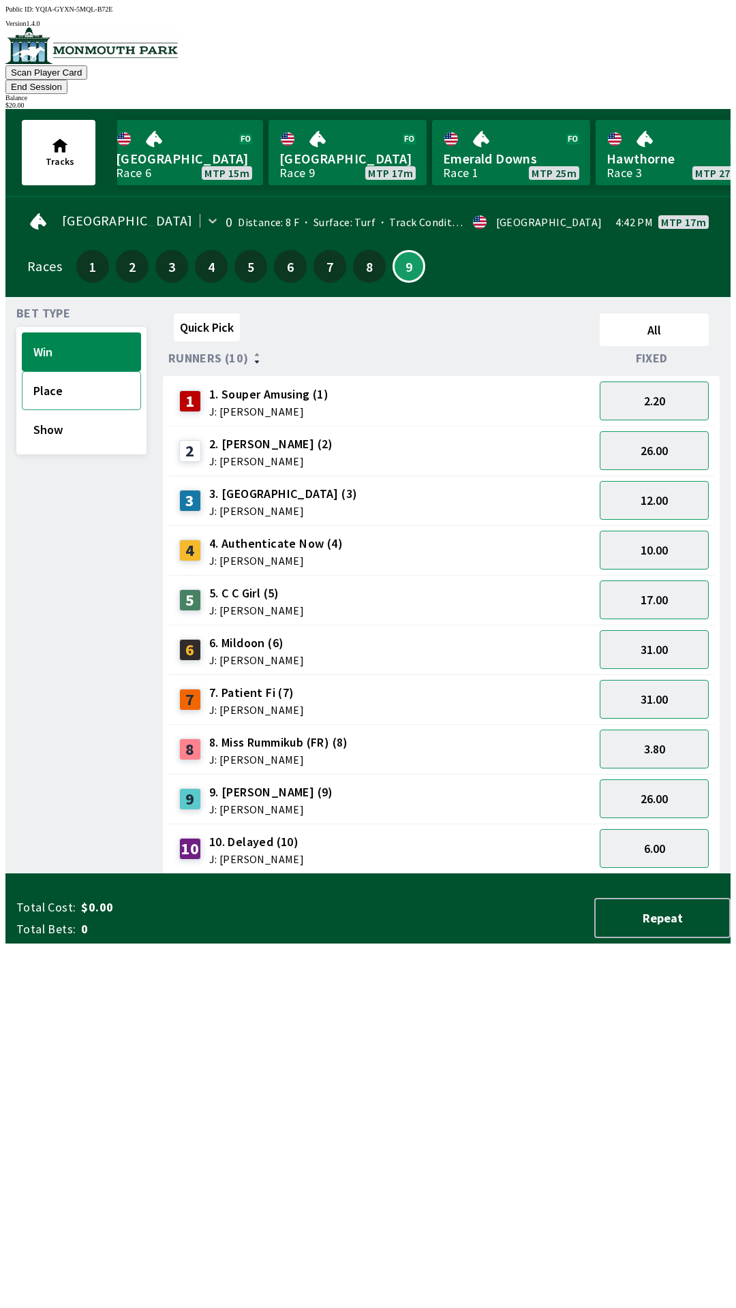
click at [46, 374] on button "Place" at bounding box center [81, 390] width 119 height 39
click at [629, 829] on button "2.80" at bounding box center [654, 848] width 109 height 39
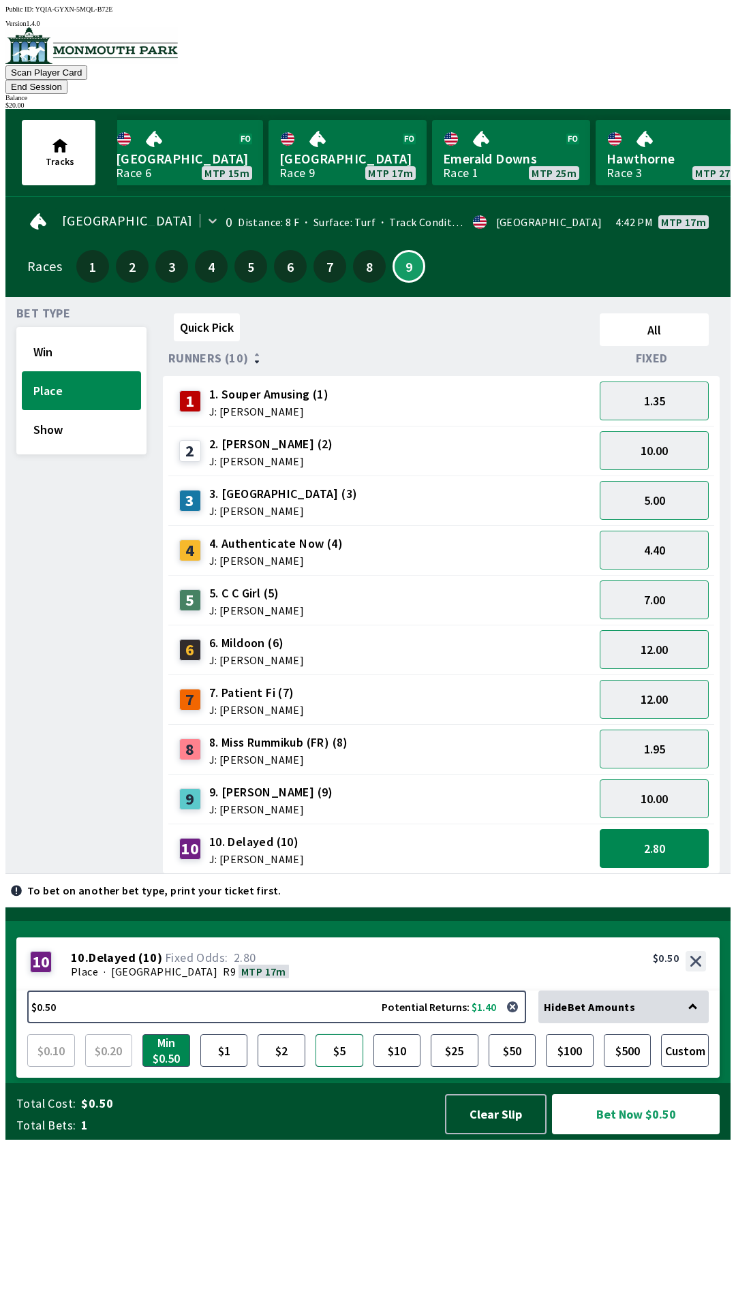
click at [354, 1067] on button "$5" at bounding box center [339, 1050] width 48 height 33
click at [375, 253] on button "8" at bounding box center [369, 266] width 33 height 33
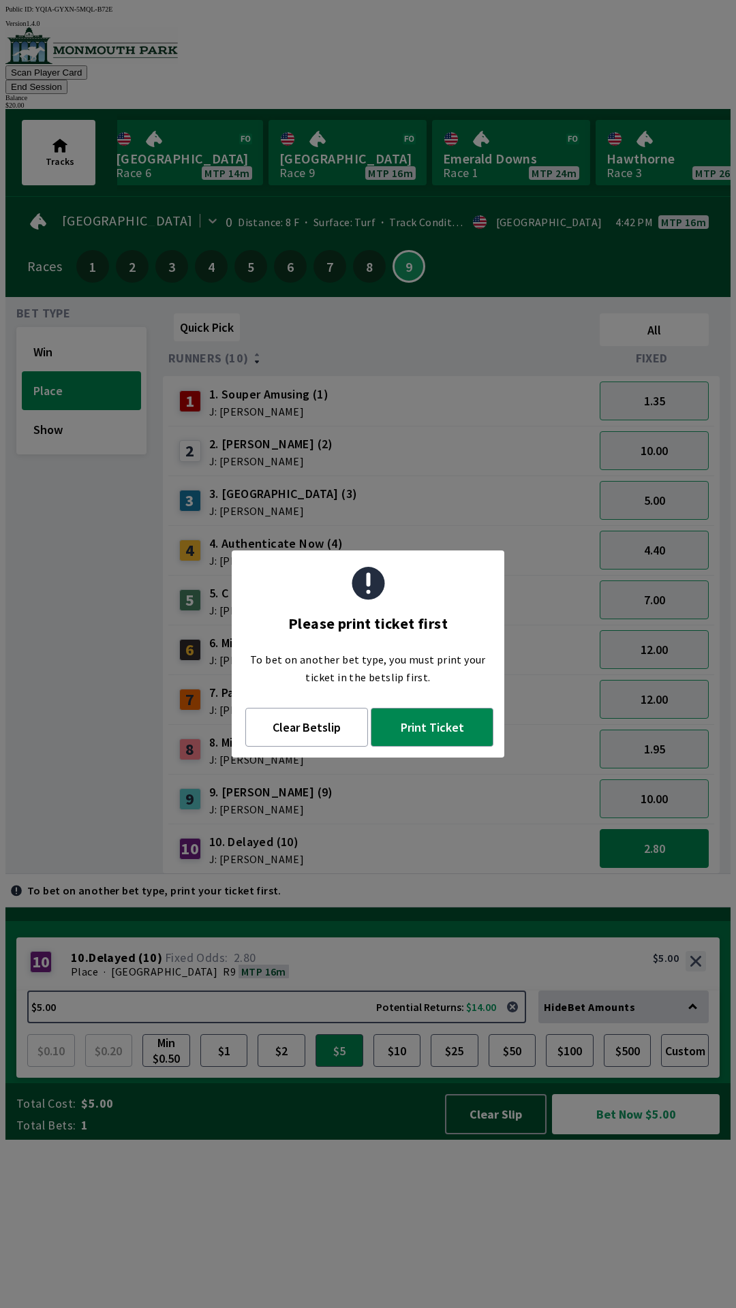
click at [436, 874] on div "Quick Pick All Runners (10) Fixed 1 1. Souper Amusing (1) J: [PERSON_NAME] 1.35…" at bounding box center [447, 591] width 568 height 566
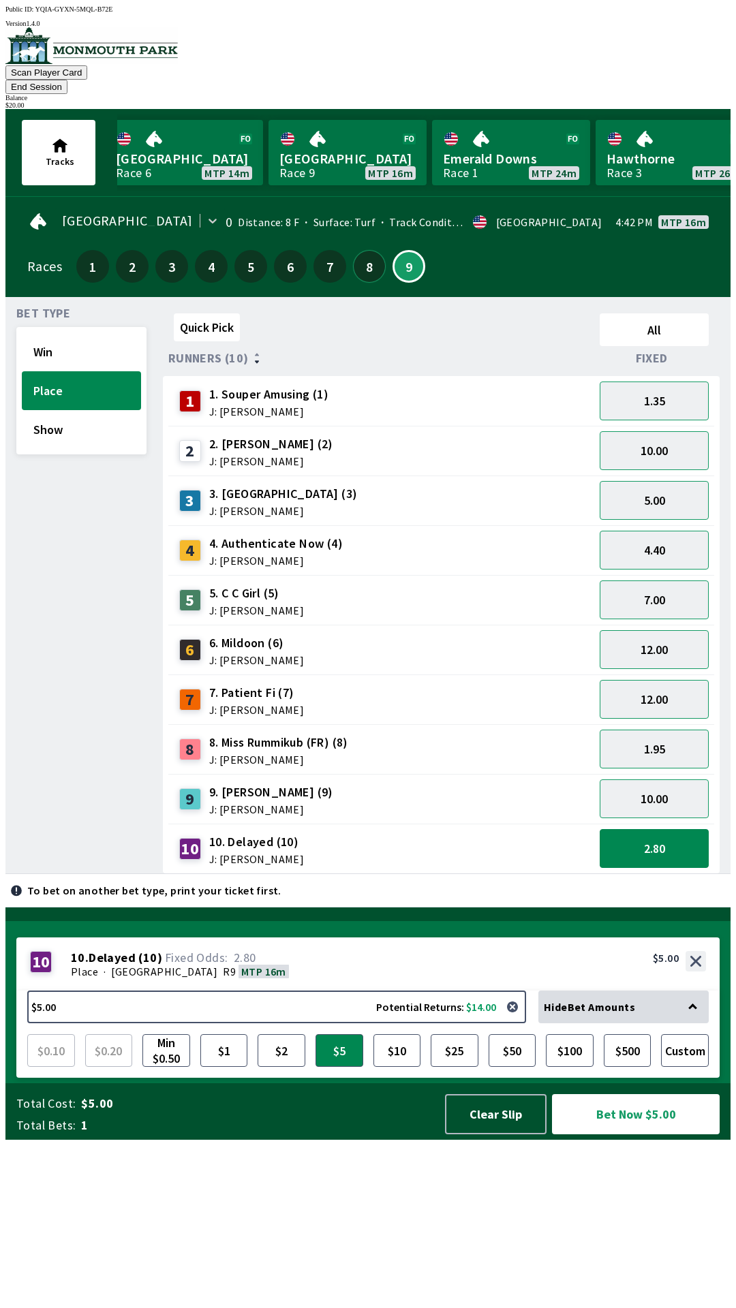
click at [373, 250] on button "8" at bounding box center [369, 266] width 33 height 33
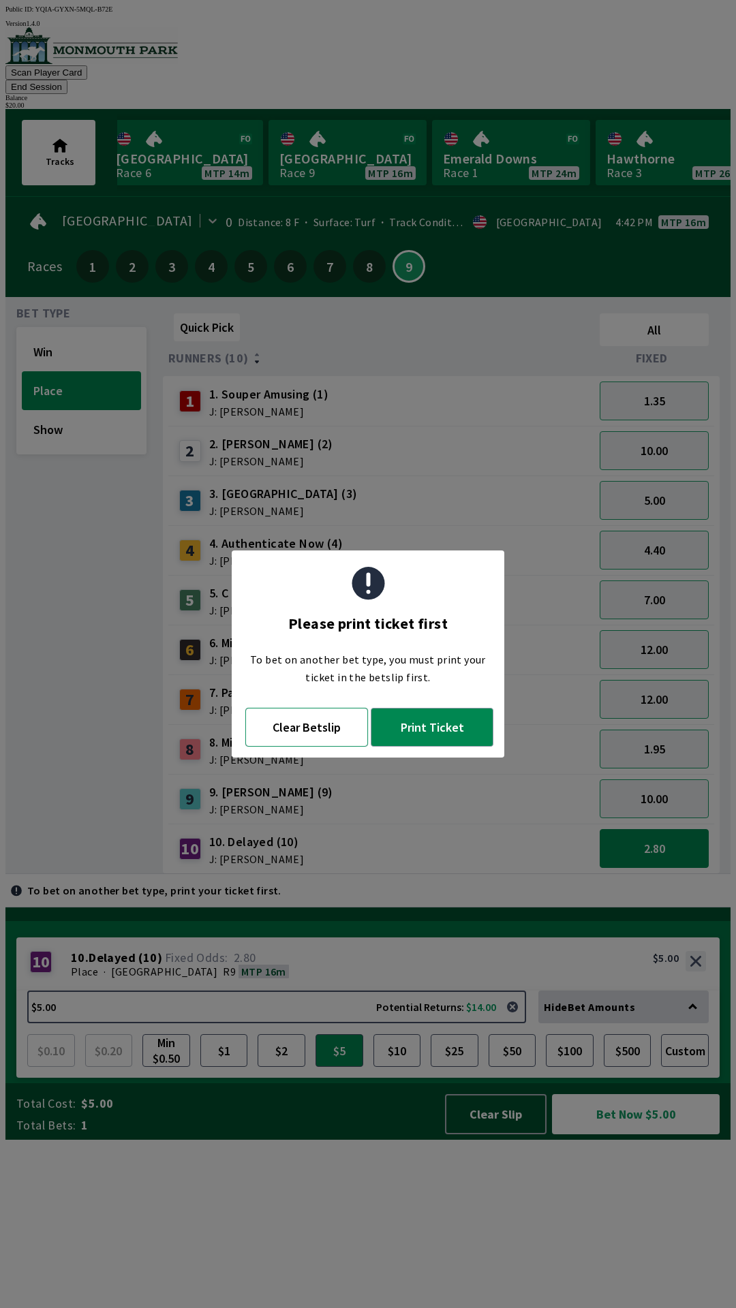
click at [311, 728] on button "Clear Betslip" at bounding box center [306, 727] width 123 height 39
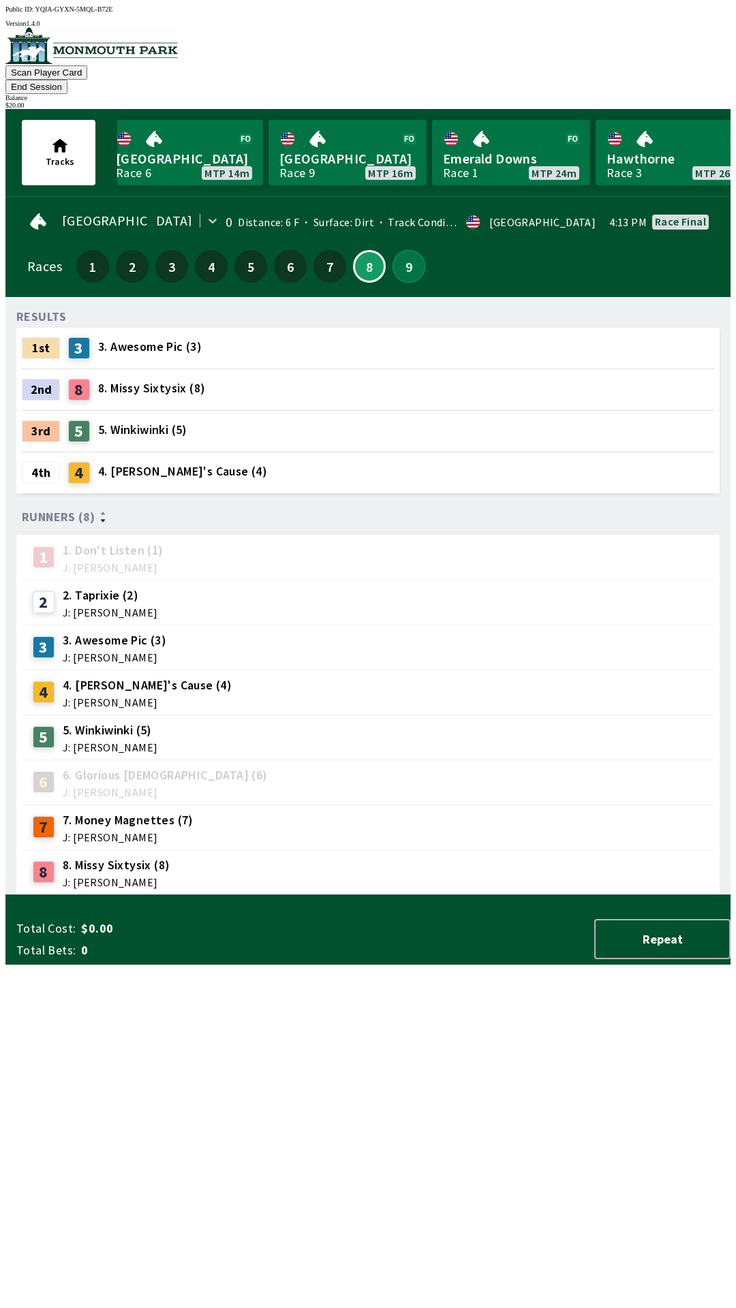
click at [415, 254] on button "9" at bounding box center [408, 266] width 33 height 33
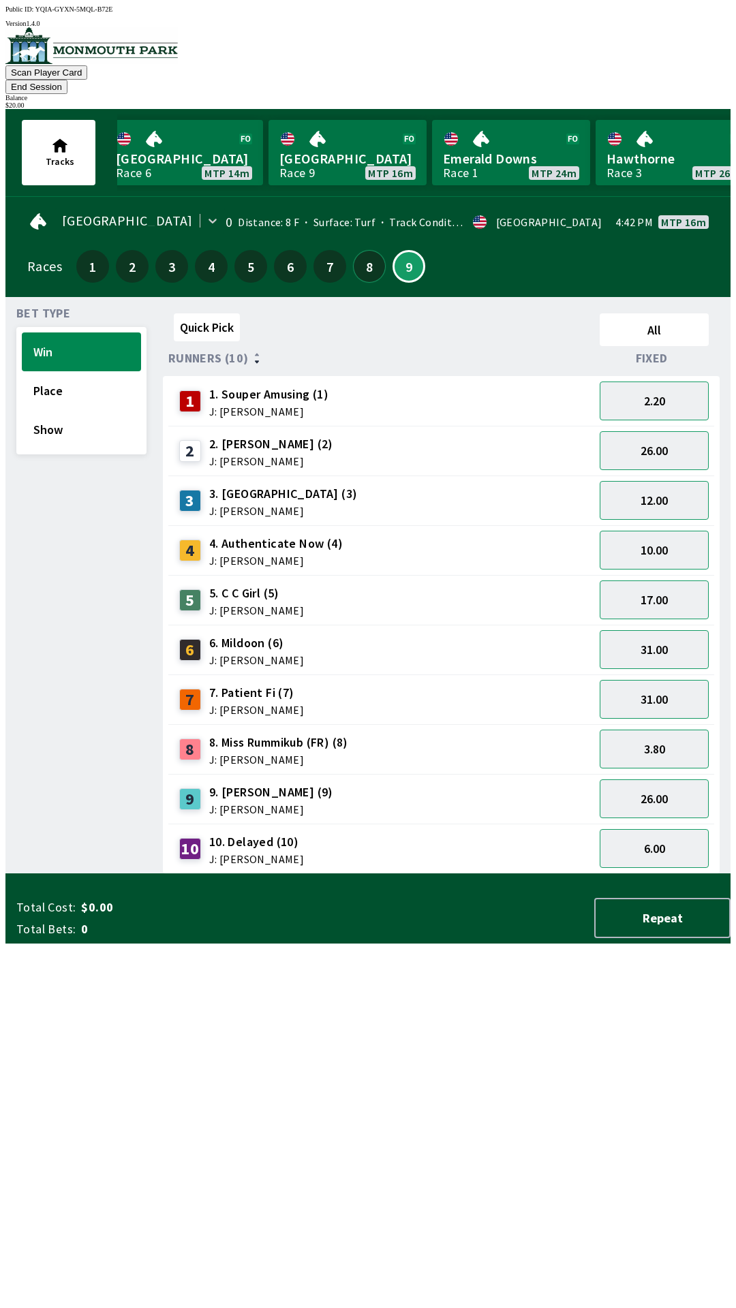
click at [368, 258] on button "8" at bounding box center [369, 266] width 33 height 33
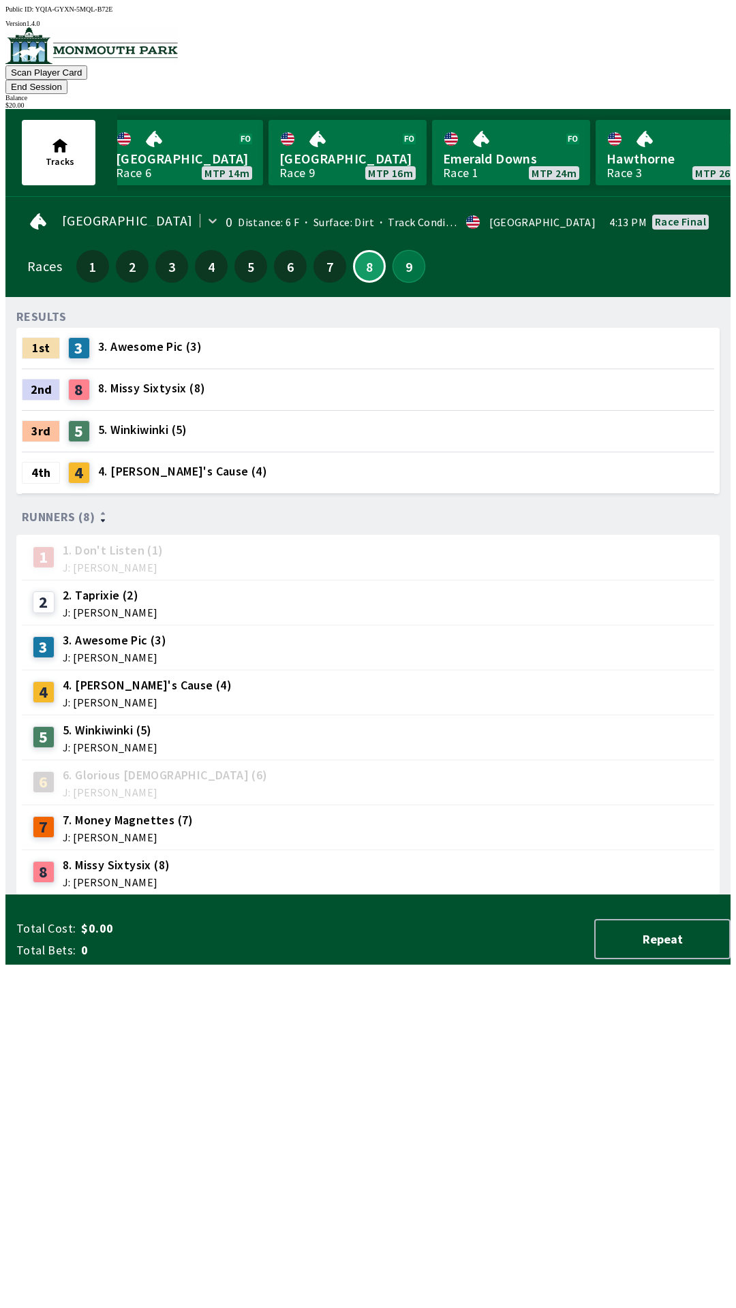
click at [413, 250] on button "9" at bounding box center [408, 266] width 33 height 33
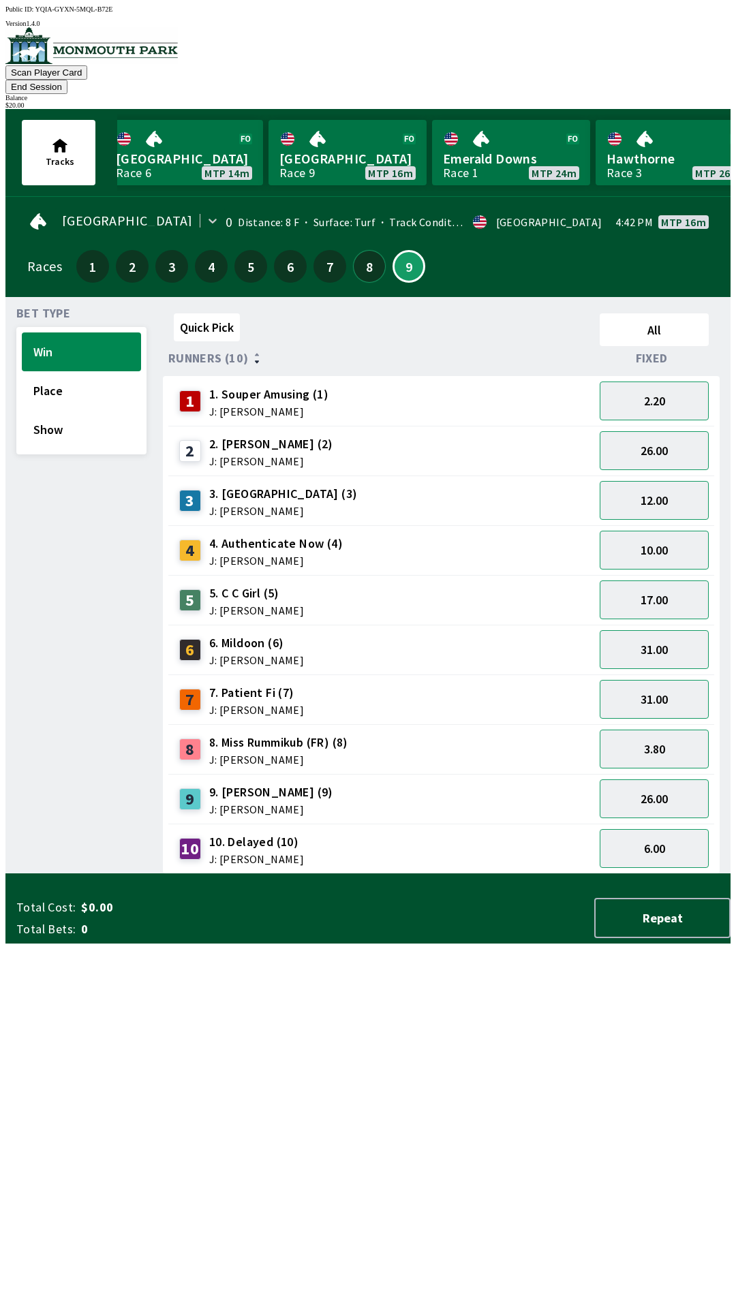
click at [375, 250] on button "8" at bounding box center [369, 266] width 33 height 33
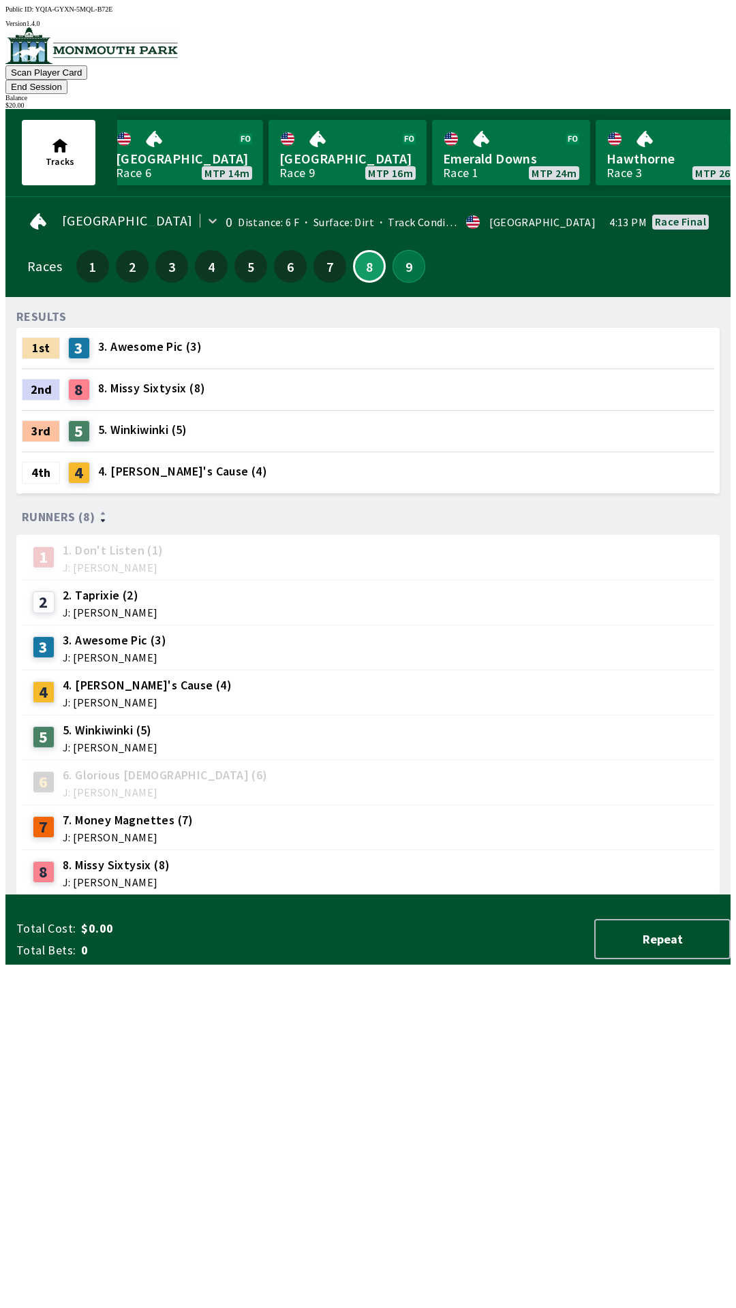
click at [399, 259] on button "9" at bounding box center [408, 266] width 33 height 33
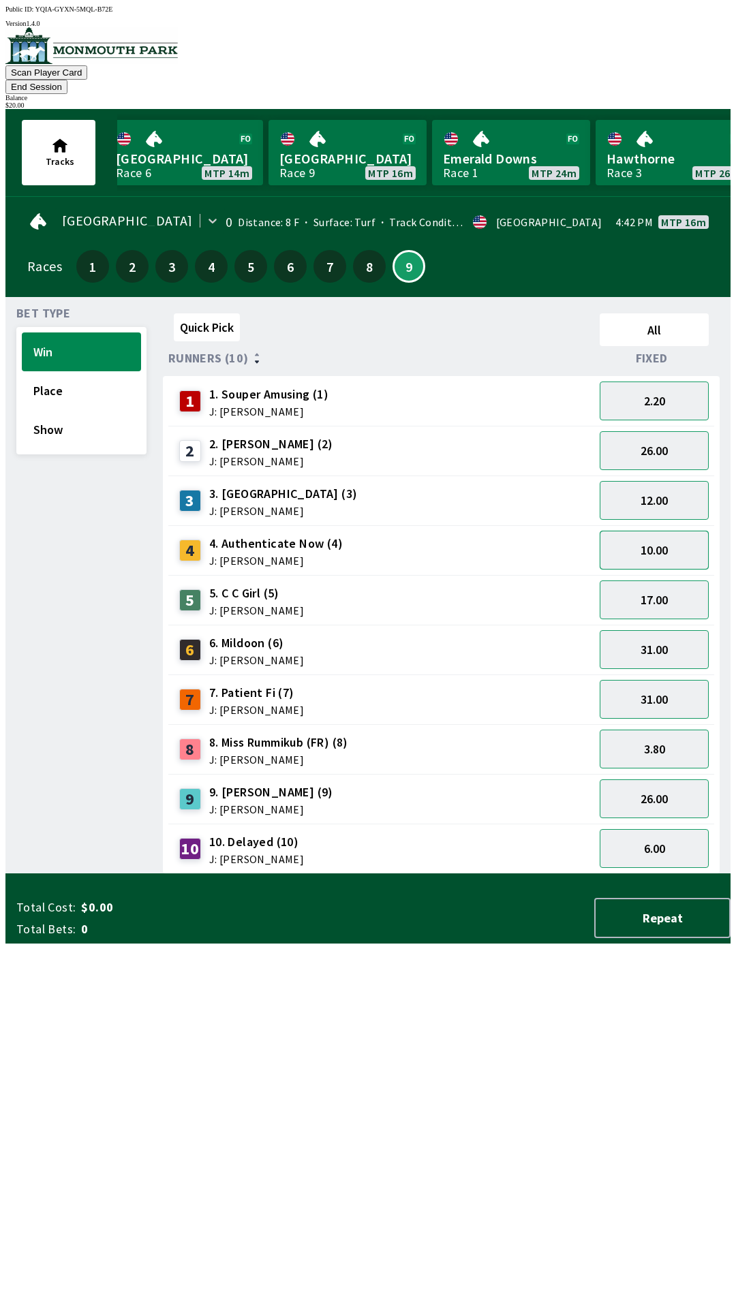
click at [657, 532] on button "10.00" at bounding box center [654, 550] width 109 height 39
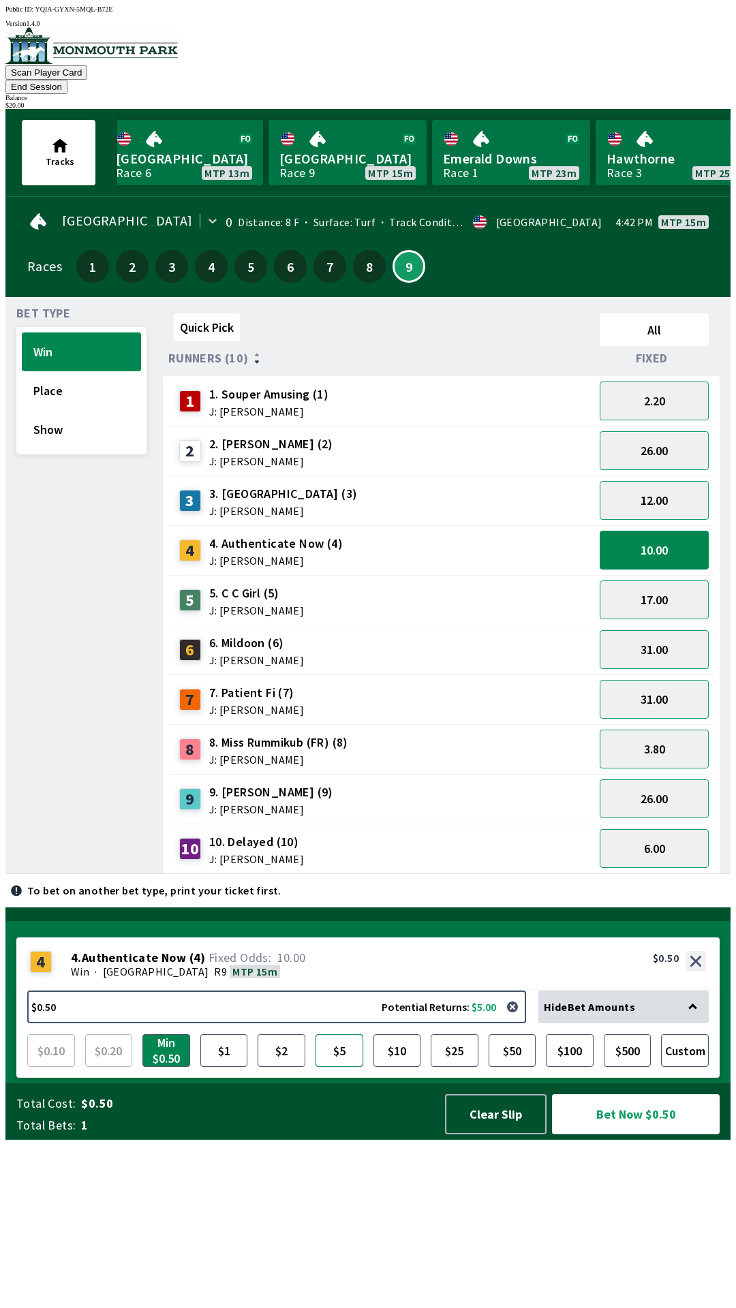
click at [339, 1067] on button "$5" at bounding box center [339, 1050] width 48 height 33
click at [390, 1067] on button "$10" at bounding box center [397, 1050] width 48 height 33
click at [629, 1134] on button "Bet Now $10.00" at bounding box center [636, 1114] width 168 height 40
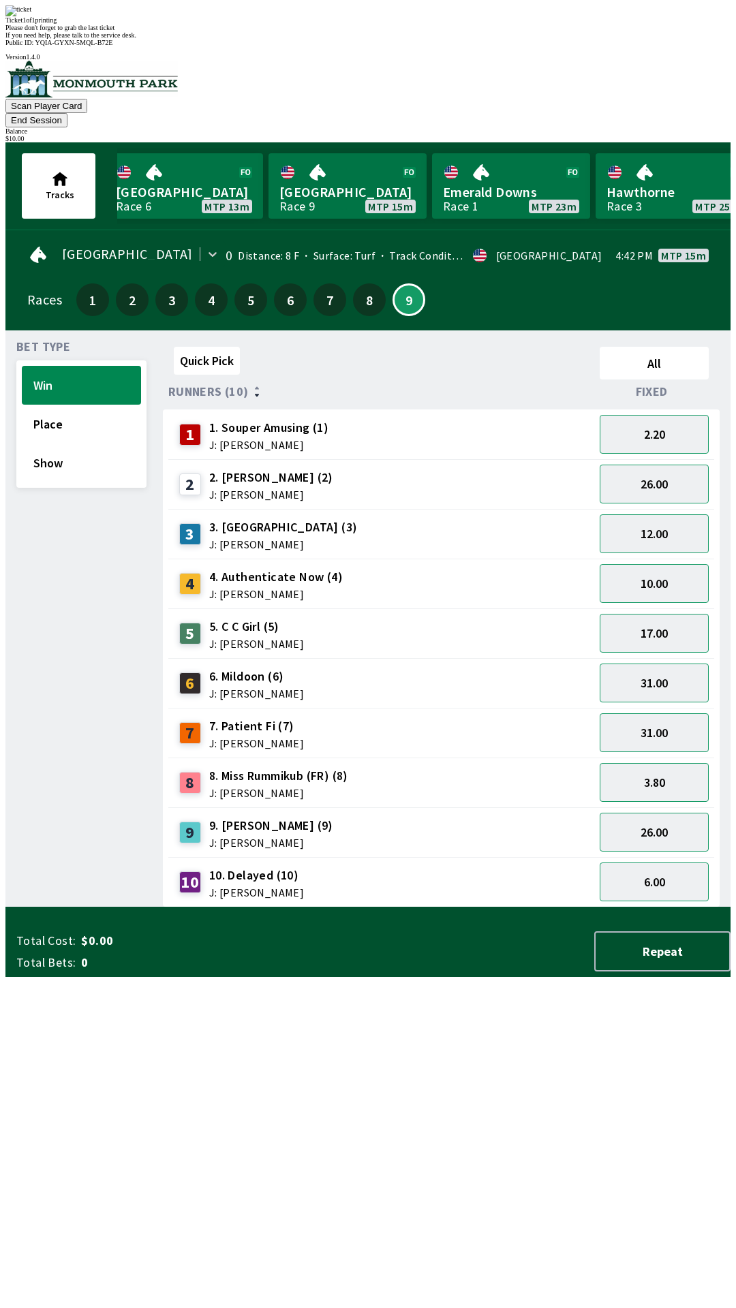
click at [104, 907] on div "Bet Type Win Place Show" at bounding box center [81, 624] width 130 height 566
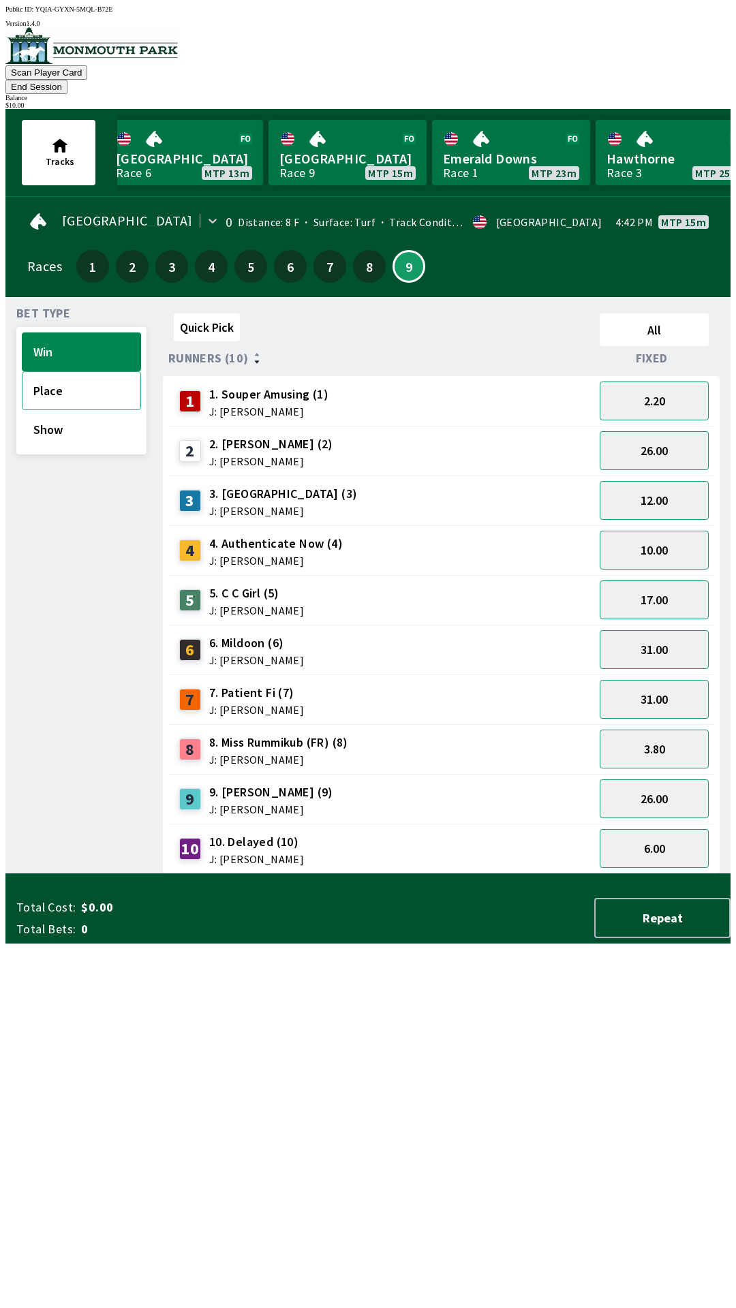
click at [25, 378] on button "Place" at bounding box center [81, 390] width 119 height 39
click at [618, 834] on button "2.80" at bounding box center [654, 848] width 109 height 39
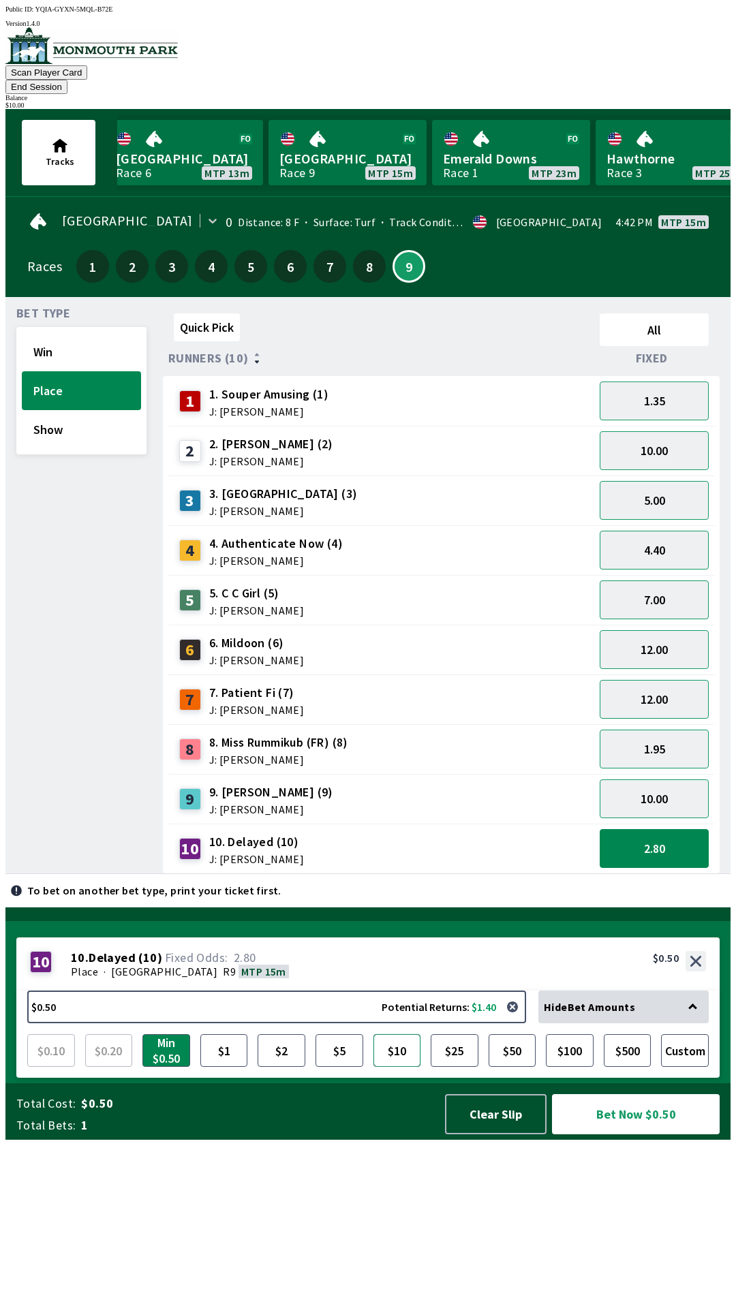
click at [403, 1067] on button "$10" at bounding box center [397, 1050] width 48 height 33
click at [603, 1134] on button "Bet Now $10.00" at bounding box center [636, 1114] width 168 height 40
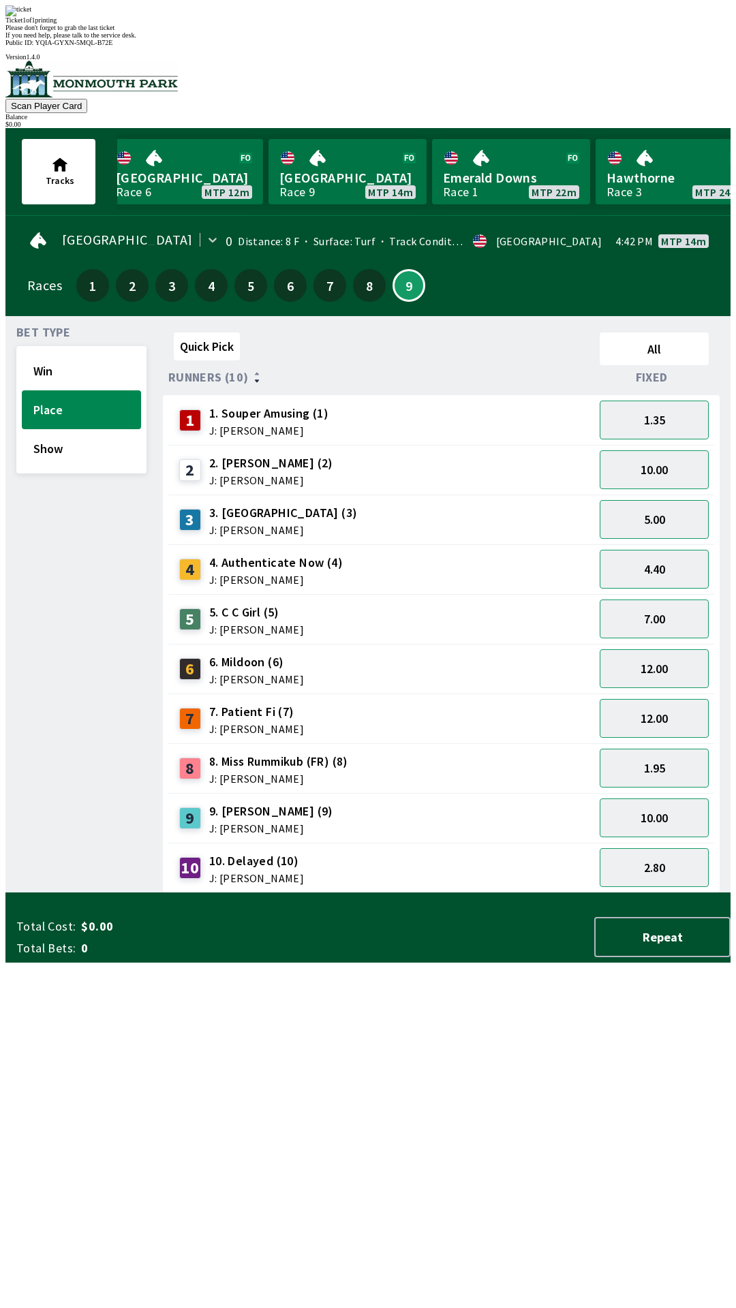
click at [564, 893] on div "Quick Pick All Runners (10) Fixed 1 1. Souper Amusing (1) J: [PERSON_NAME] 1.35…" at bounding box center [447, 610] width 568 height 566
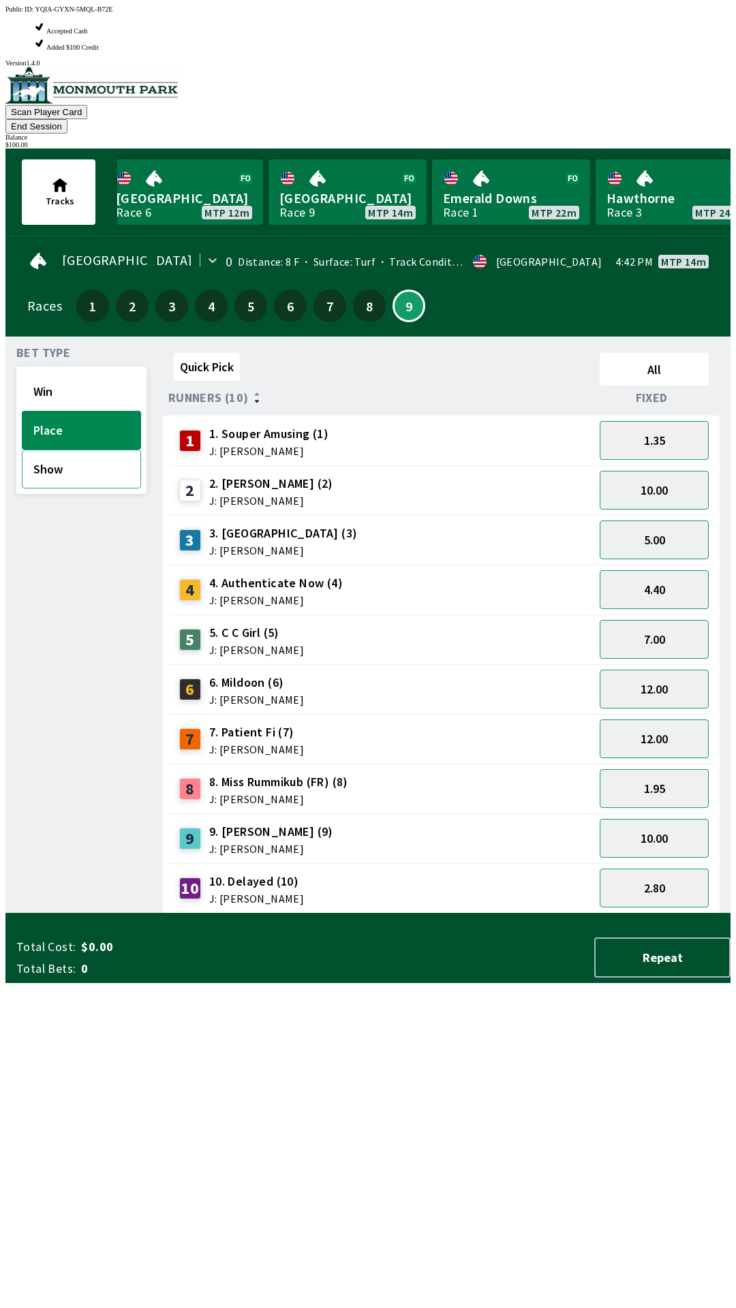
click at [57, 450] on button "Show" at bounding box center [81, 469] width 119 height 39
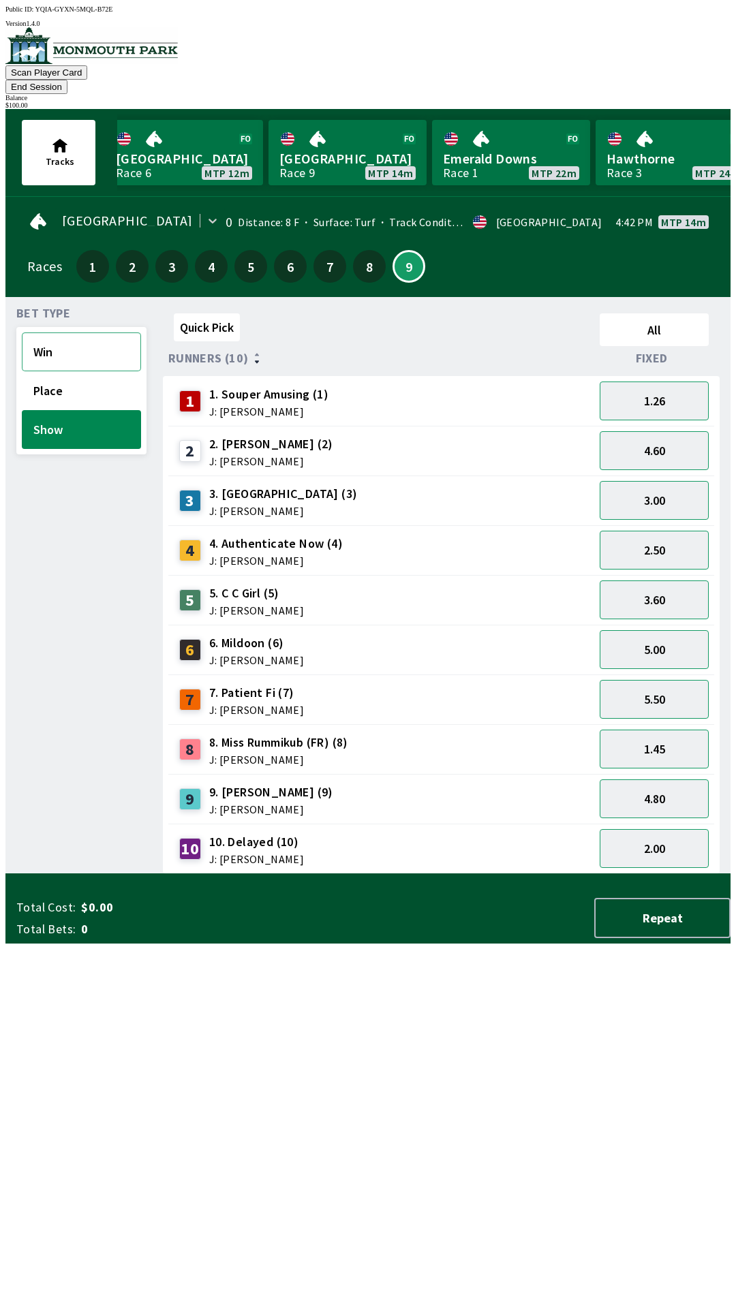
click at [58, 332] on button "Win" at bounding box center [81, 351] width 119 height 39
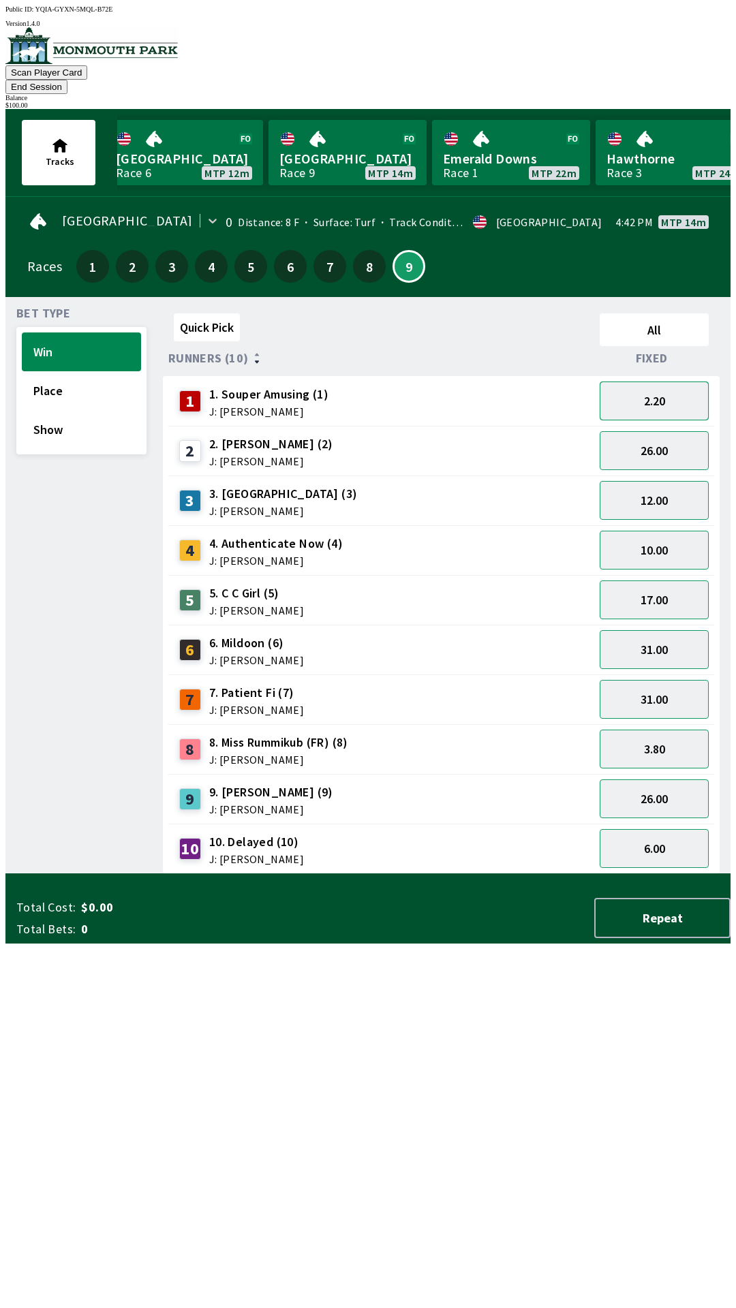
click at [704, 382] on button "2.20" at bounding box center [654, 401] width 109 height 39
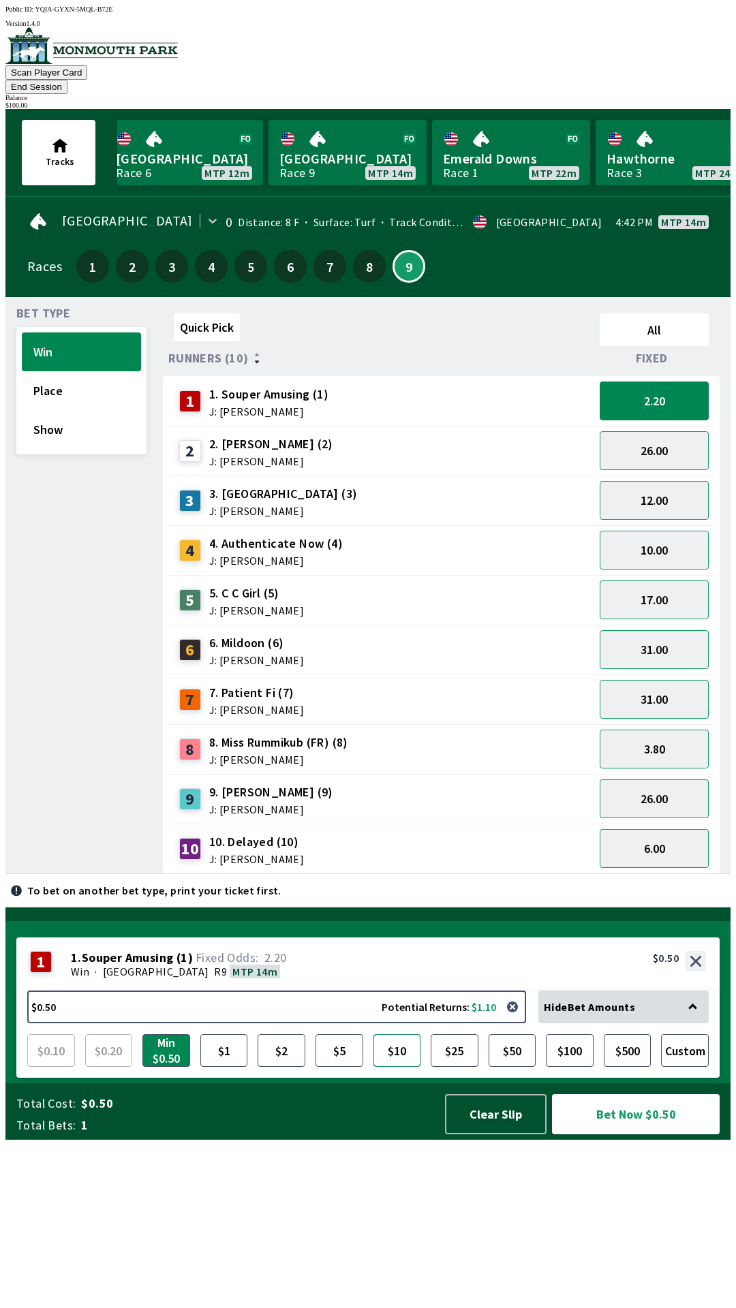
click at [389, 1067] on button "$10" at bounding box center [397, 1050] width 48 height 33
click at [450, 1067] on button "$25" at bounding box center [455, 1050] width 48 height 33
click at [613, 1134] on button "Bet Now $25.00" at bounding box center [636, 1114] width 168 height 40
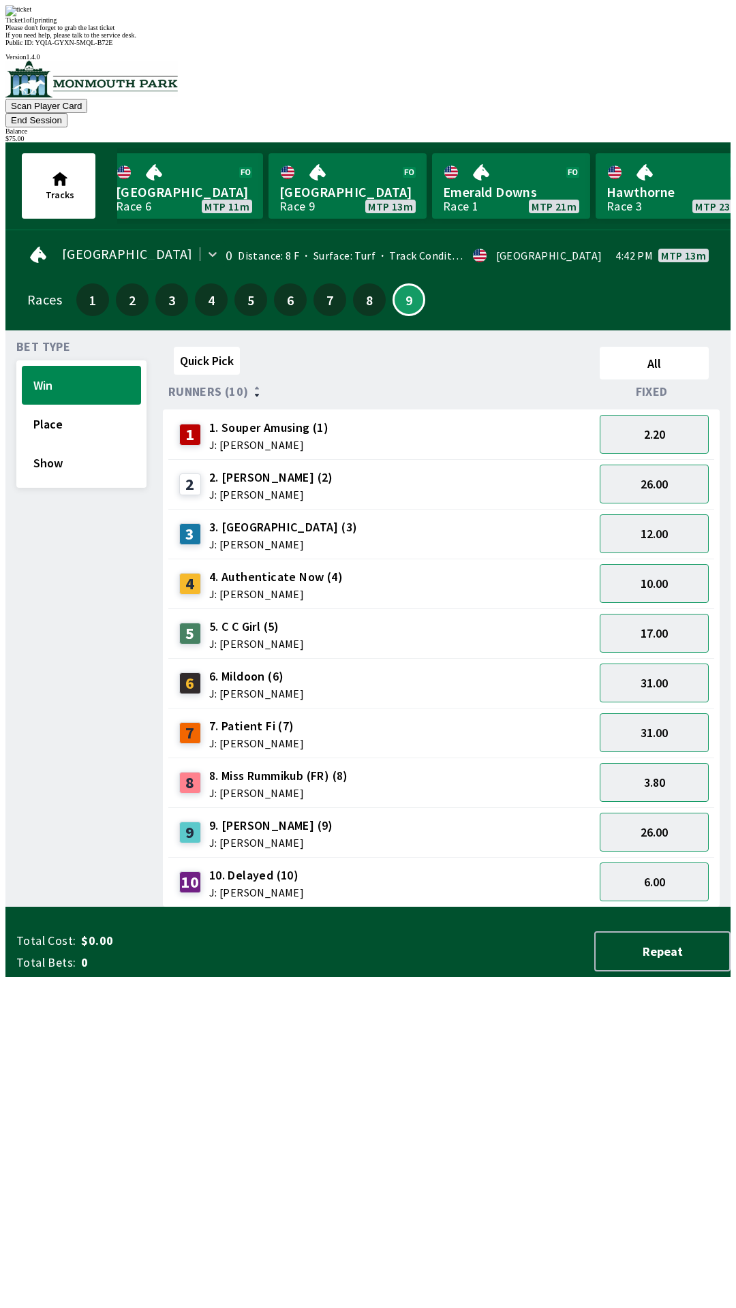
click at [322, 907] on div "Quick Pick All Runners (10) Fixed 1 1. Souper Amusing (1) J: [PERSON_NAME] 2.20…" at bounding box center [447, 624] width 568 height 566
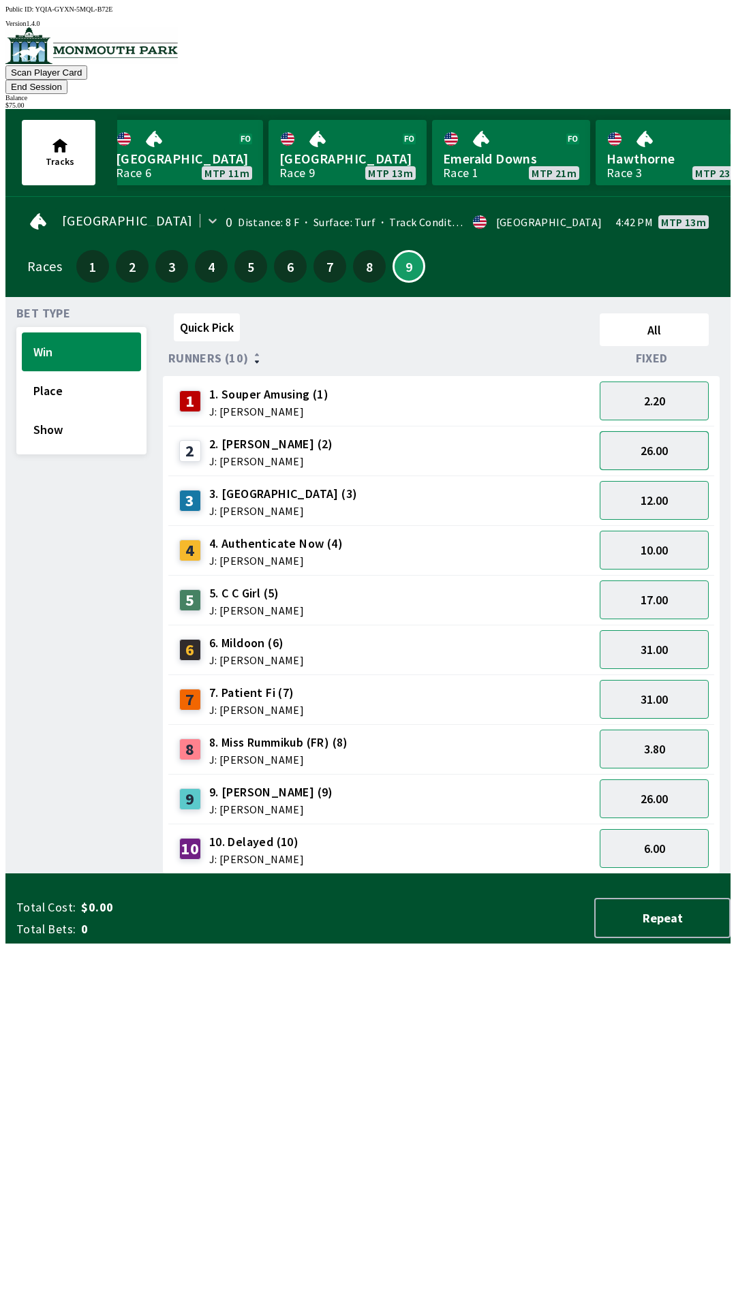
click at [664, 436] on button "26.00" at bounding box center [654, 450] width 109 height 39
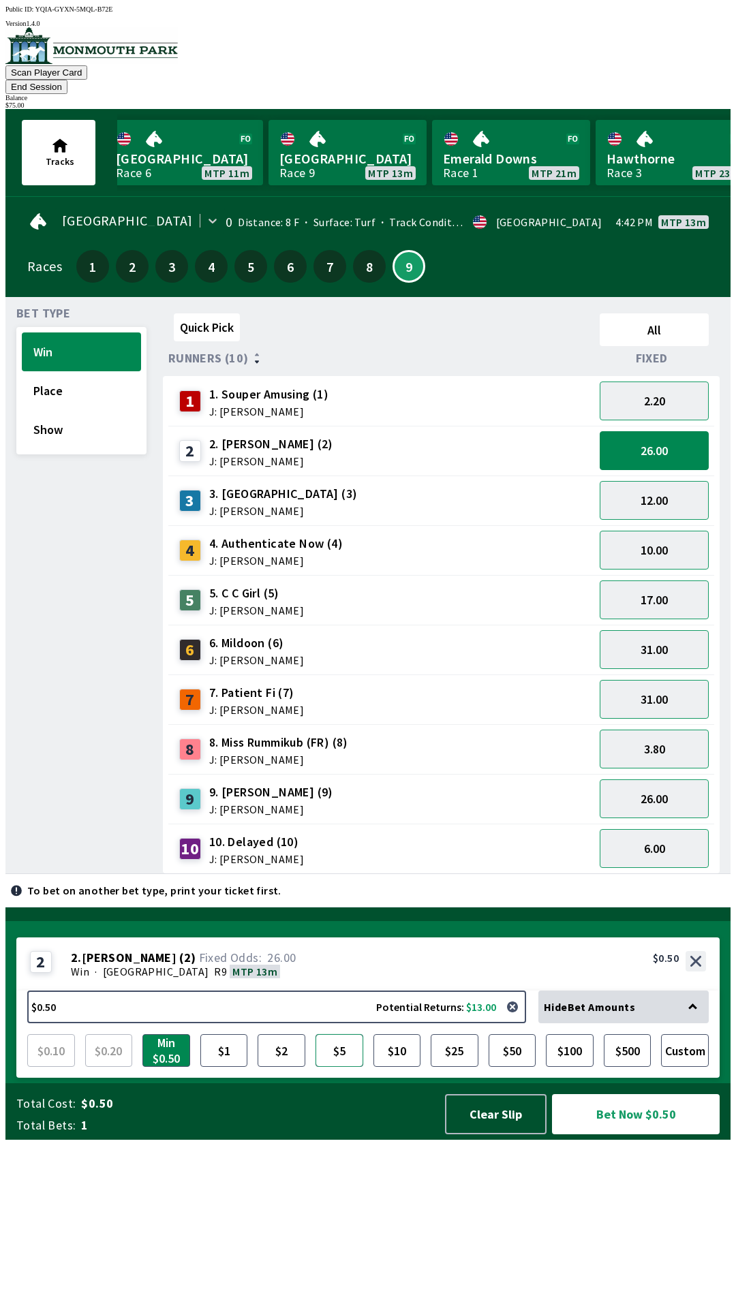
click at [346, 1067] on button "$5" at bounding box center [339, 1050] width 48 height 33
click at [279, 1067] on button "$2" at bounding box center [282, 1050] width 48 height 33
click at [657, 731] on button "3.80" at bounding box center [654, 749] width 109 height 39
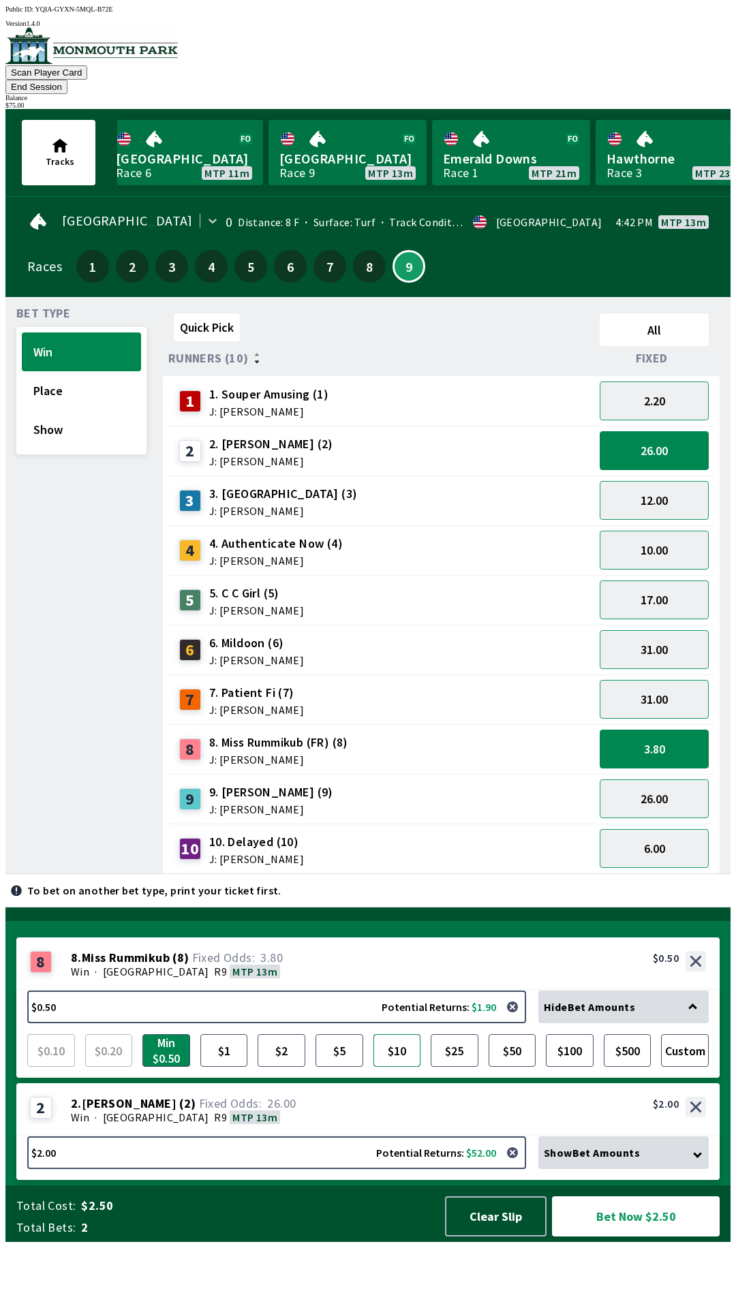
click at [397, 1067] on button "$10" at bounding box center [397, 1050] width 48 height 33
click at [652, 680] on button "31.00" at bounding box center [654, 699] width 109 height 39
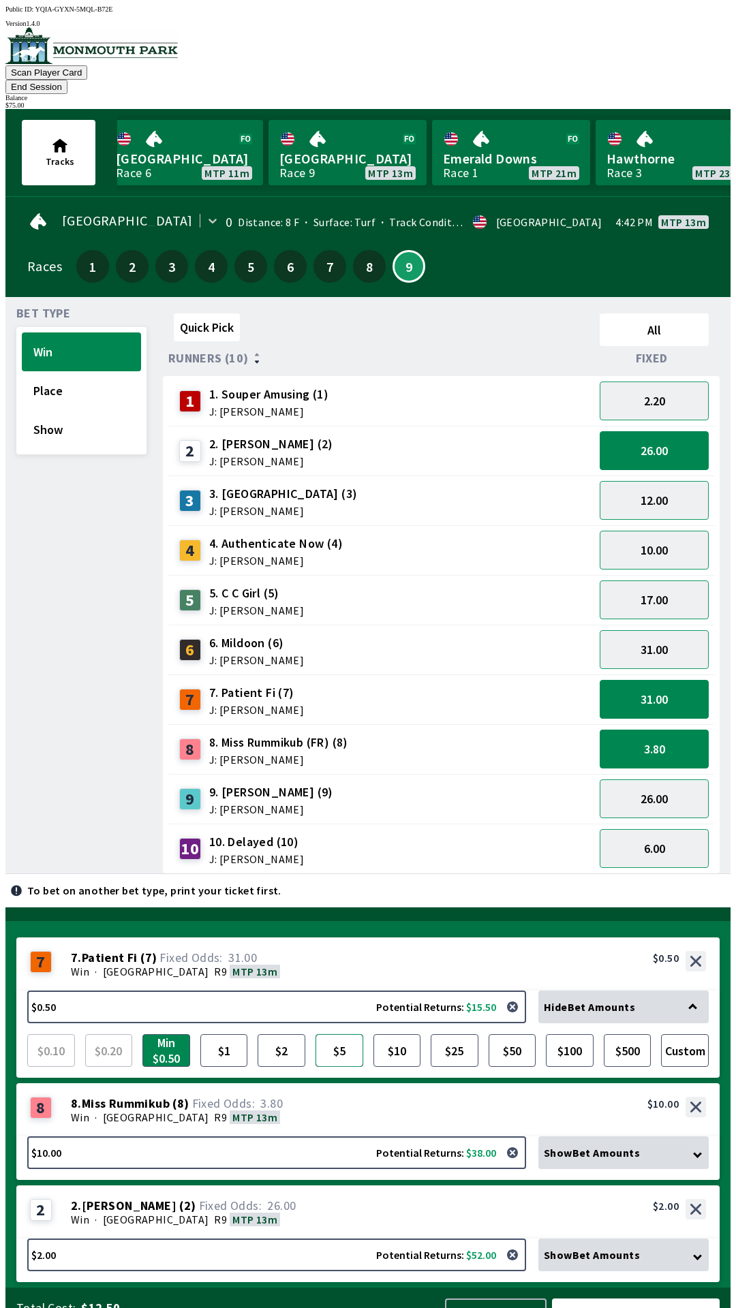
click at [324, 1034] on button "$5" at bounding box center [339, 1050] width 48 height 33
click at [669, 674] on div "31.00" at bounding box center [654, 699] width 120 height 50
click at [674, 630] on button "31.00" at bounding box center [654, 649] width 109 height 39
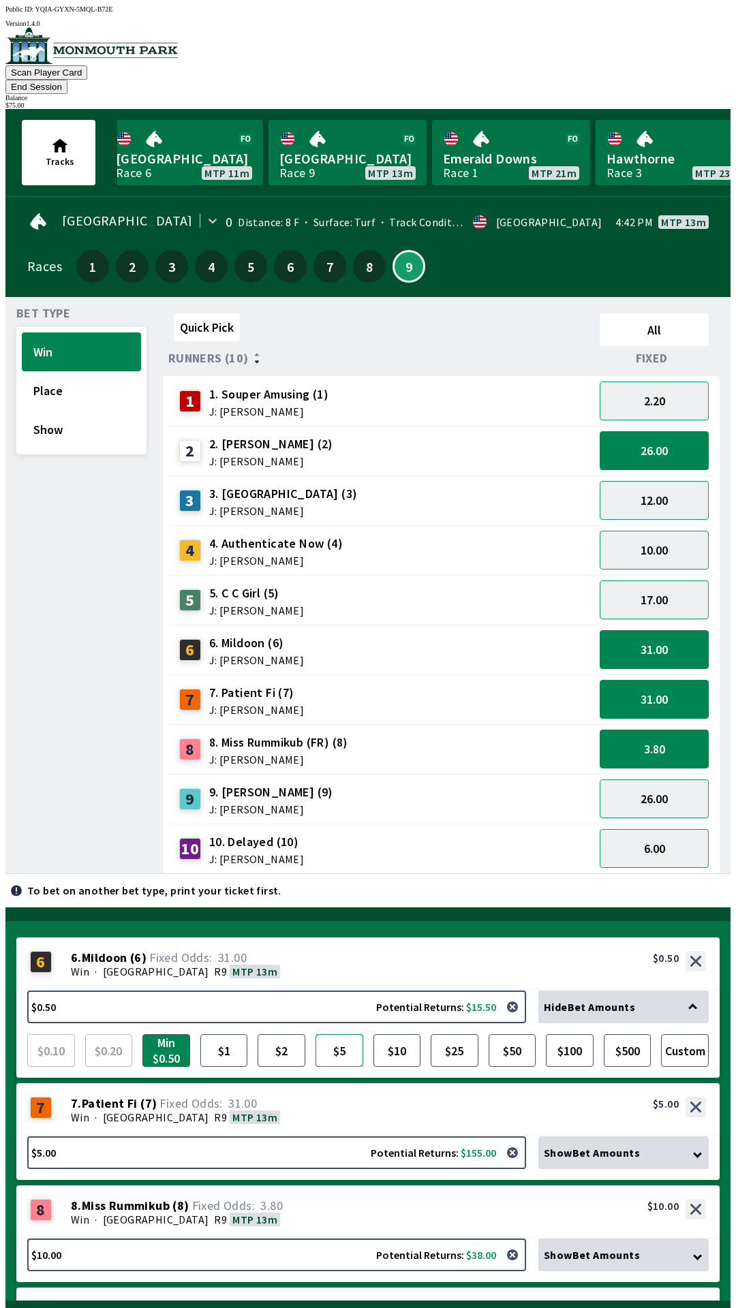
click at [343, 1034] on button "$5" at bounding box center [339, 1050] width 48 height 33
click at [645, 779] on button "26.00" at bounding box center [654, 798] width 109 height 39
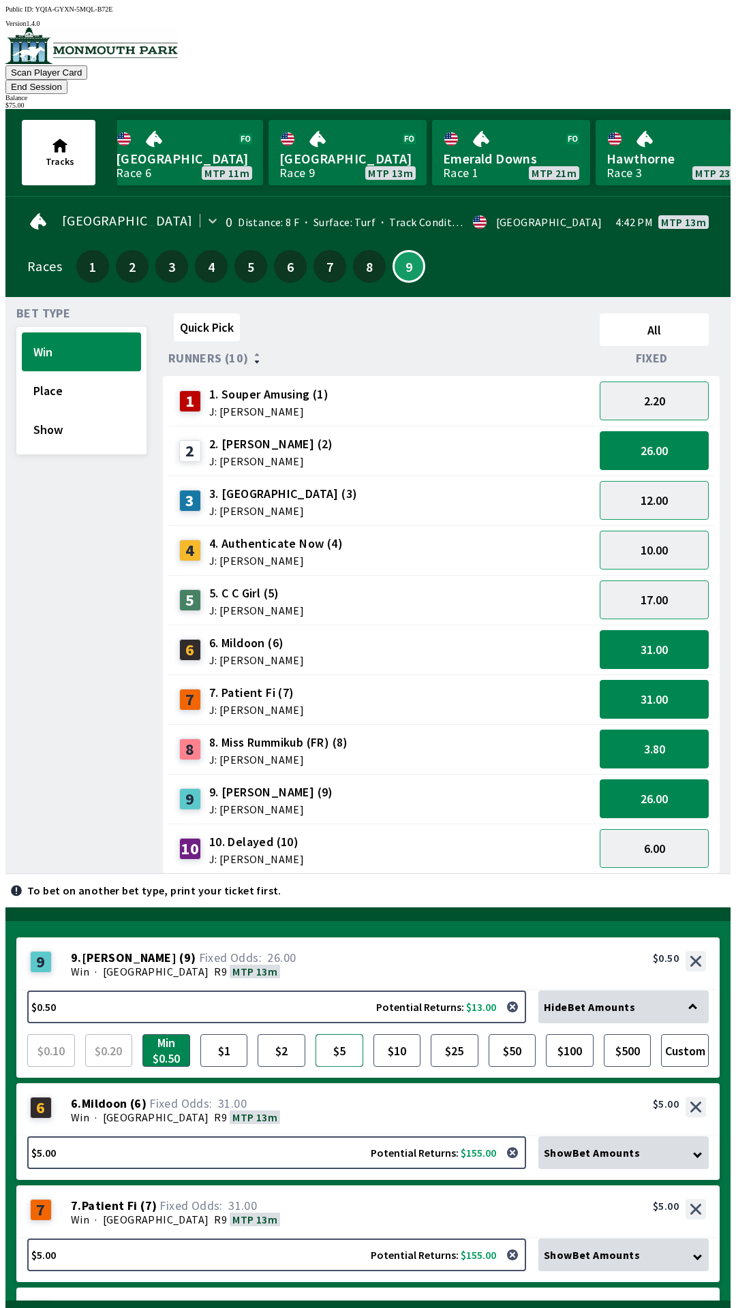
click at [345, 1034] on button "$5" at bounding box center [339, 1050] width 48 height 33
click at [657, 1307] on button "Bet Now $27.00" at bounding box center [636, 1331] width 168 height 40
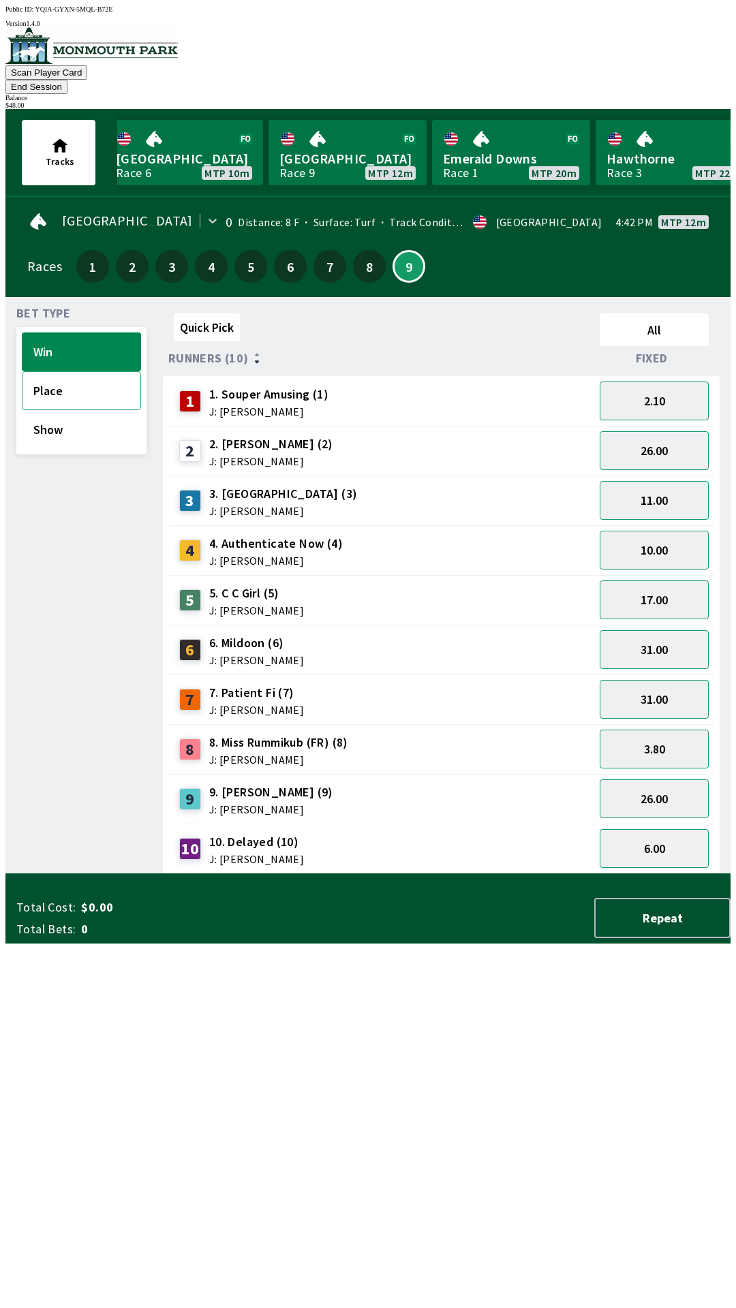
click at [38, 384] on button "Place" at bounding box center [81, 390] width 119 height 39
click at [6, 708] on div "Bet Type Win Place Show Quick Pick All Runners (10) Fixed 1 1. Souper Amusing (…" at bounding box center [367, 585] width 725 height 577
click at [5, 710] on div "Bet Type Win Place Show Quick Pick All Runners (10) Fixed 1 1. Souper Amusing (…" at bounding box center [367, 585] width 725 height 577
click at [5, 723] on div "Bet Type Win Place Show Quick Pick All Runners (10) Fixed 1 1. Souper Amusing (…" at bounding box center [367, 585] width 725 height 577
click at [37, 371] on button "Place" at bounding box center [81, 390] width 119 height 39
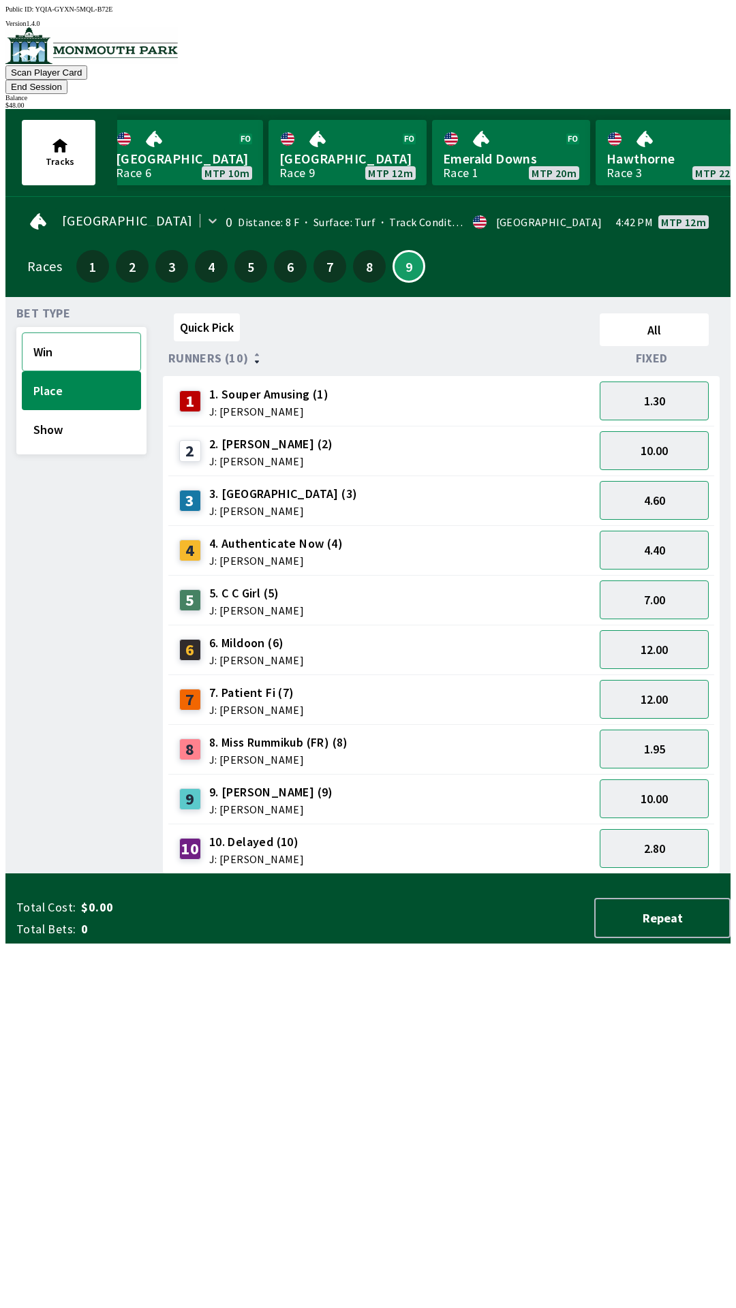
click at [43, 335] on button "Win" at bounding box center [81, 351] width 119 height 39
click at [46, 410] on button "Show" at bounding box center [81, 429] width 119 height 39
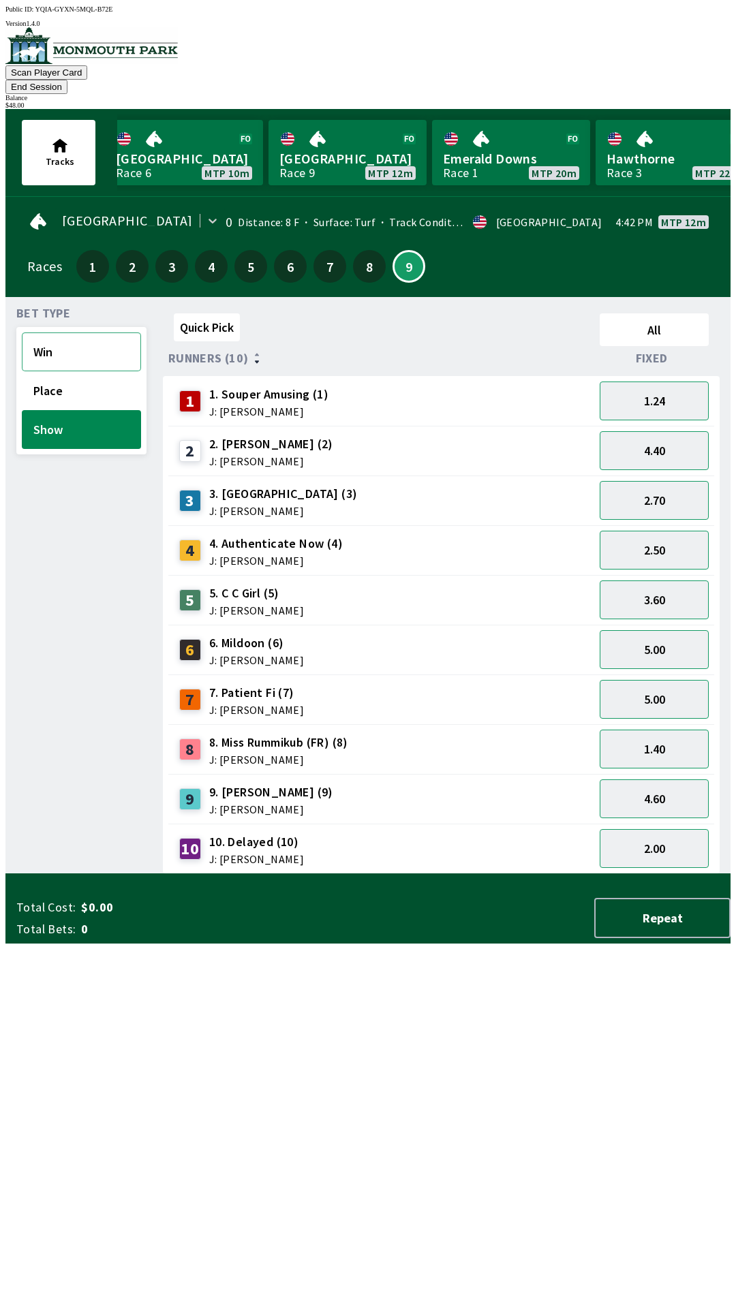
click at [49, 332] on button "Win" at bounding box center [81, 351] width 119 height 39
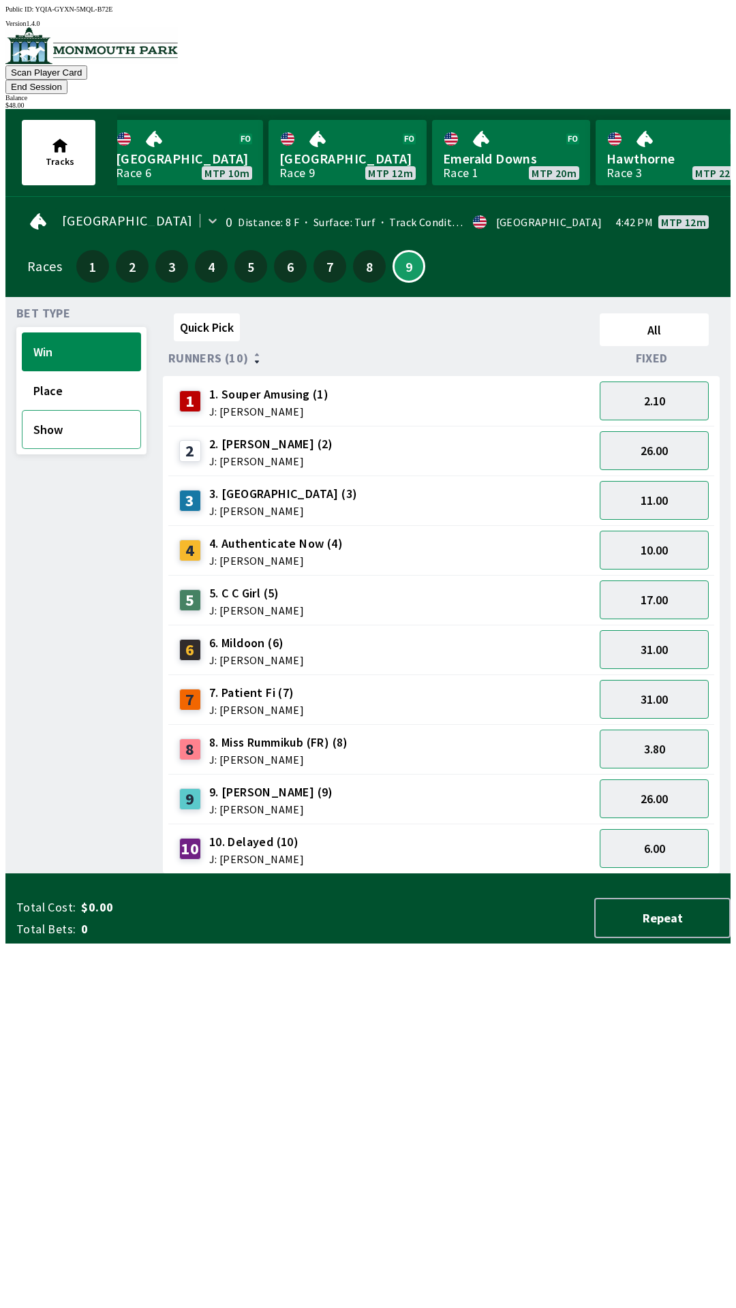
click at [44, 410] on button "Show" at bounding box center [81, 429] width 119 height 39
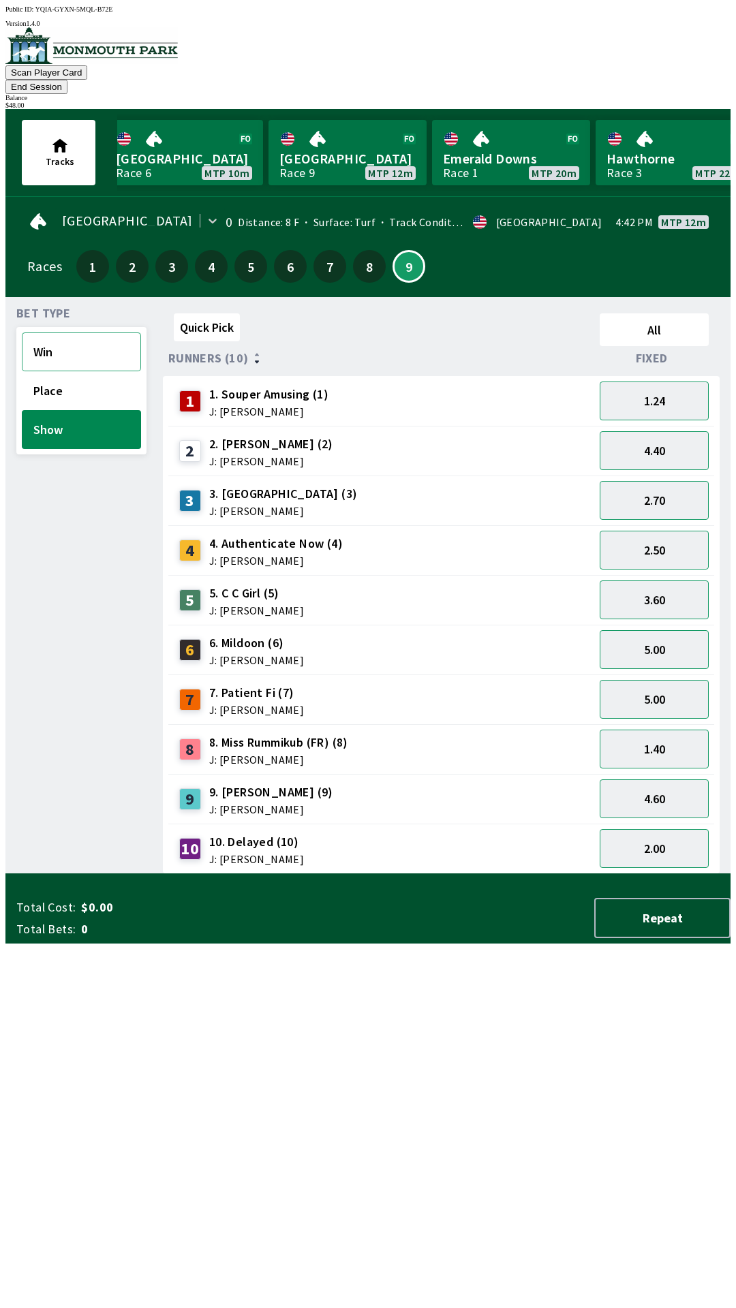
click at [50, 339] on button "Win" at bounding box center [81, 351] width 119 height 39
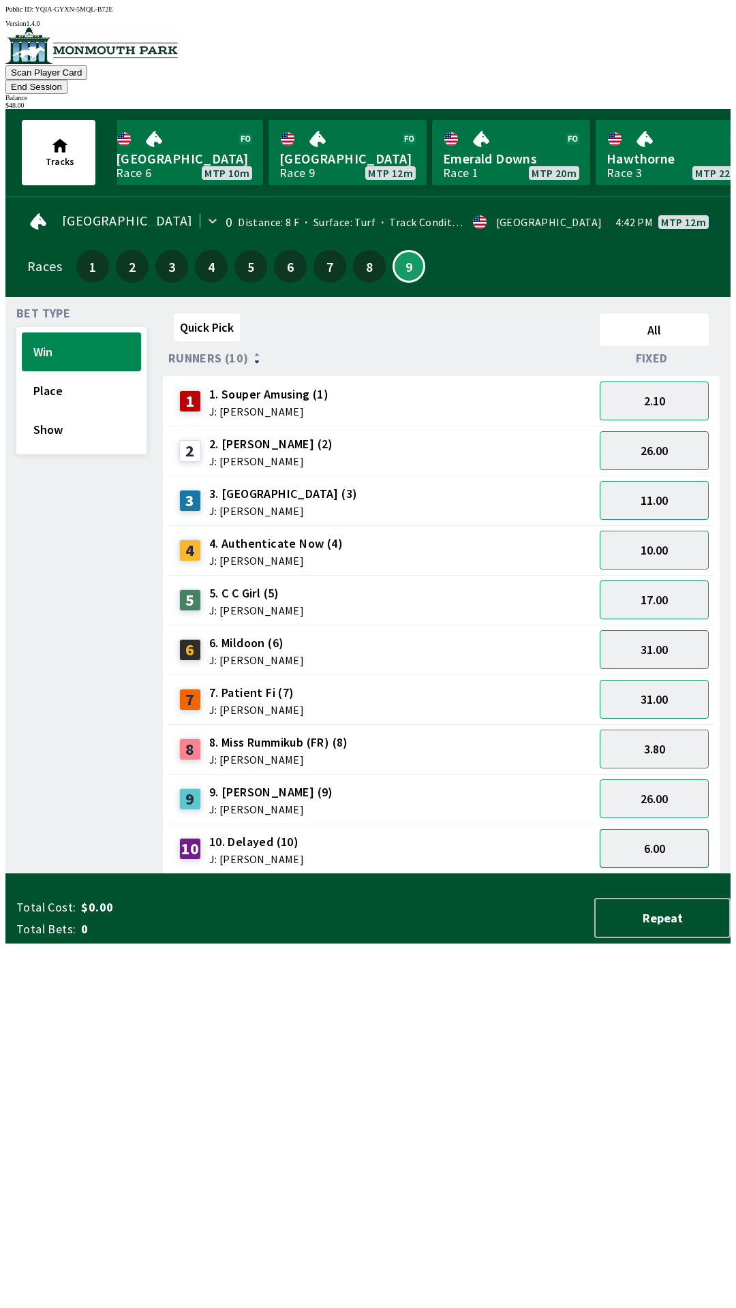
click at [665, 833] on button "6.00" at bounding box center [654, 848] width 109 height 39
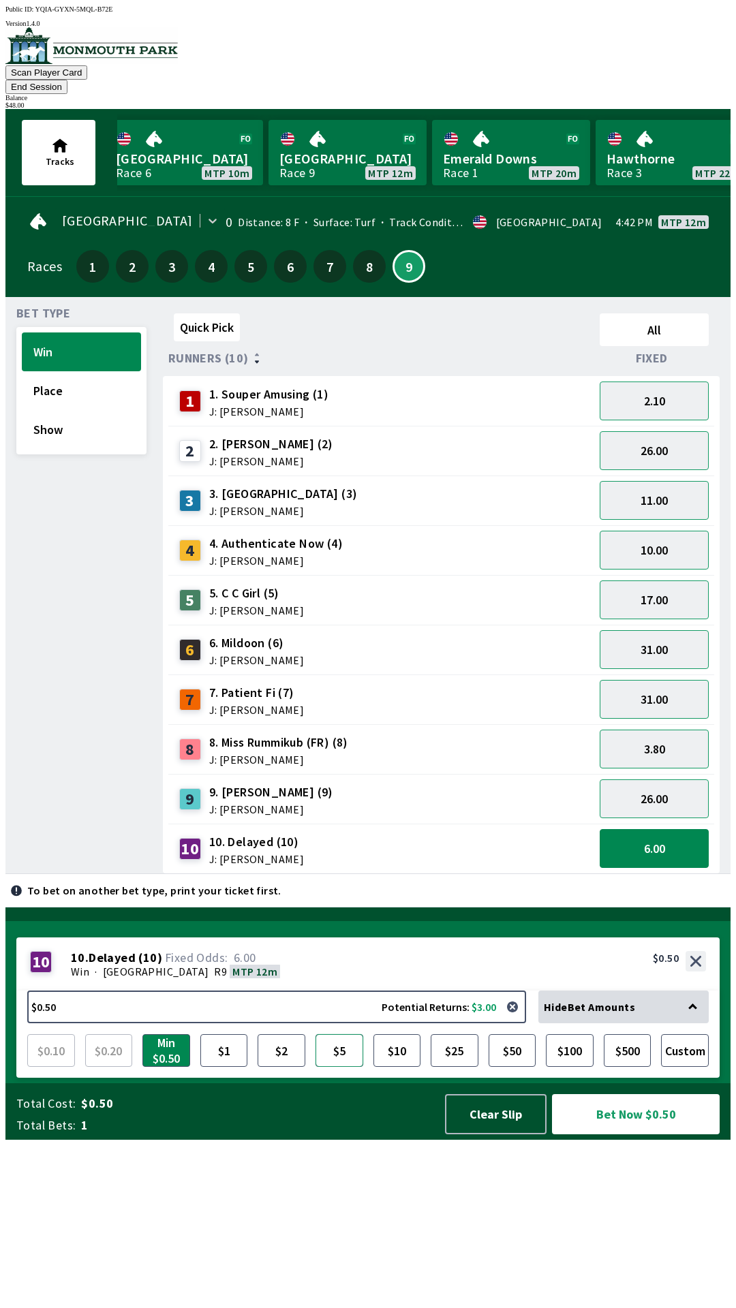
click at [346, 1067] on button "$5" at bounding box center [339, 1050] width 48 height 33
click at [402, 1067] on button "$10" at bounding box center [397, 1050] width 48 height 33
click at [588, 1134] on button "Bet Now $10.00" at bounding box center [636, 1114] width 168 height 40
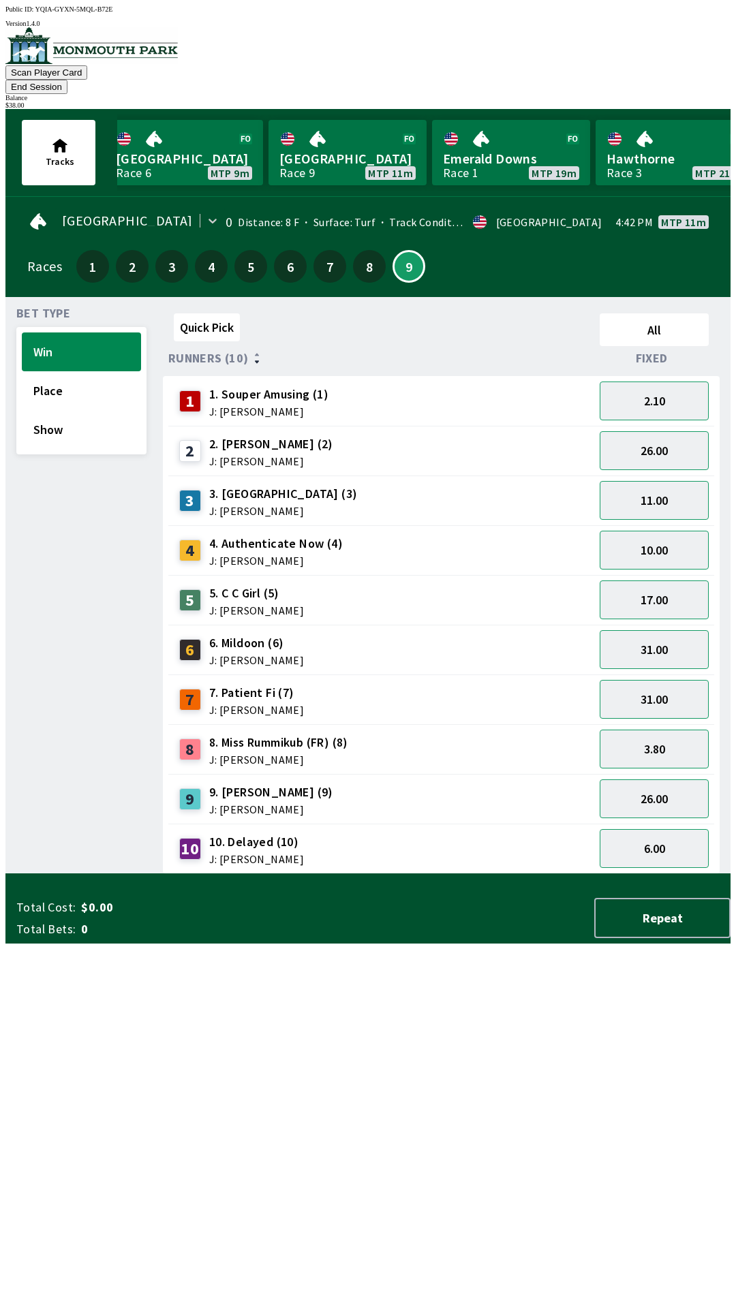
click at [43, 874] on div "Bet Type Win Place Show" at bounding box center [81, 591] width 130 height 566
click at [44, 414] on button "Show" at bounding box center [81, 429] width 119 height 39
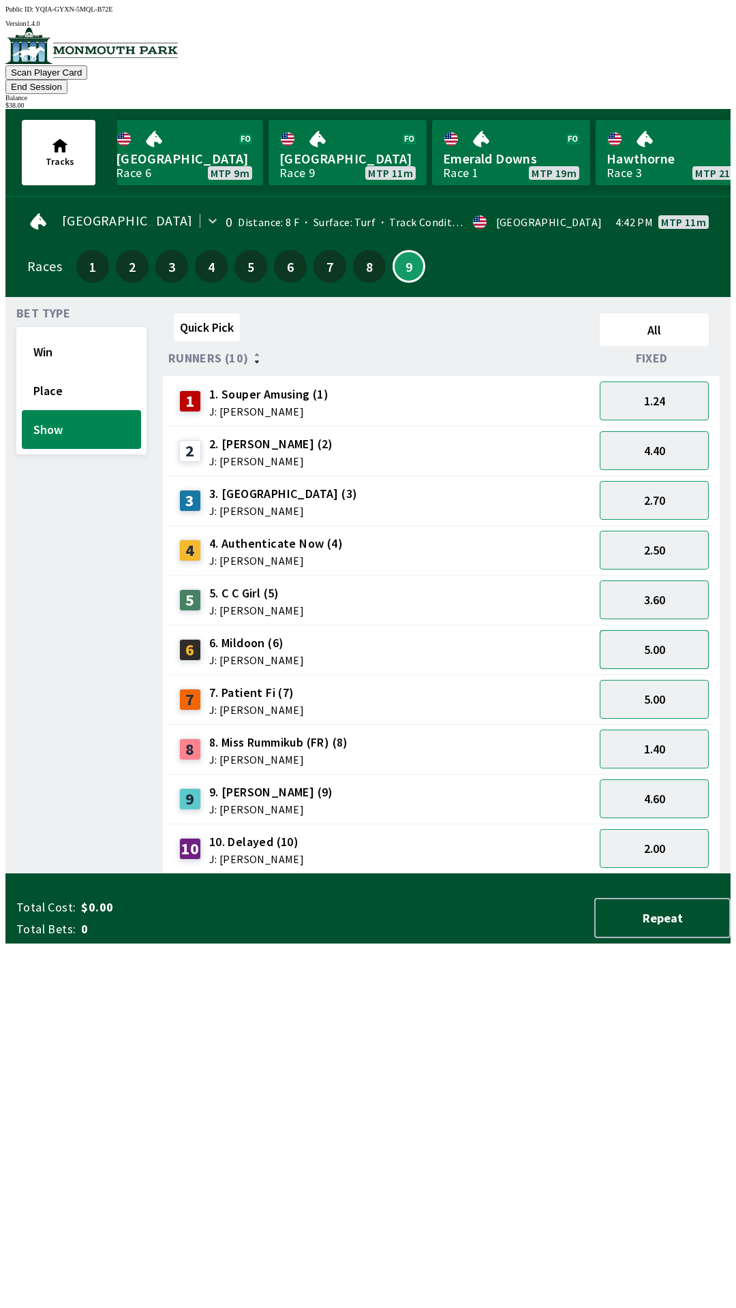
click at [607, 630] on button "5.00" at bounding box center [654, 649] width 109 height 39
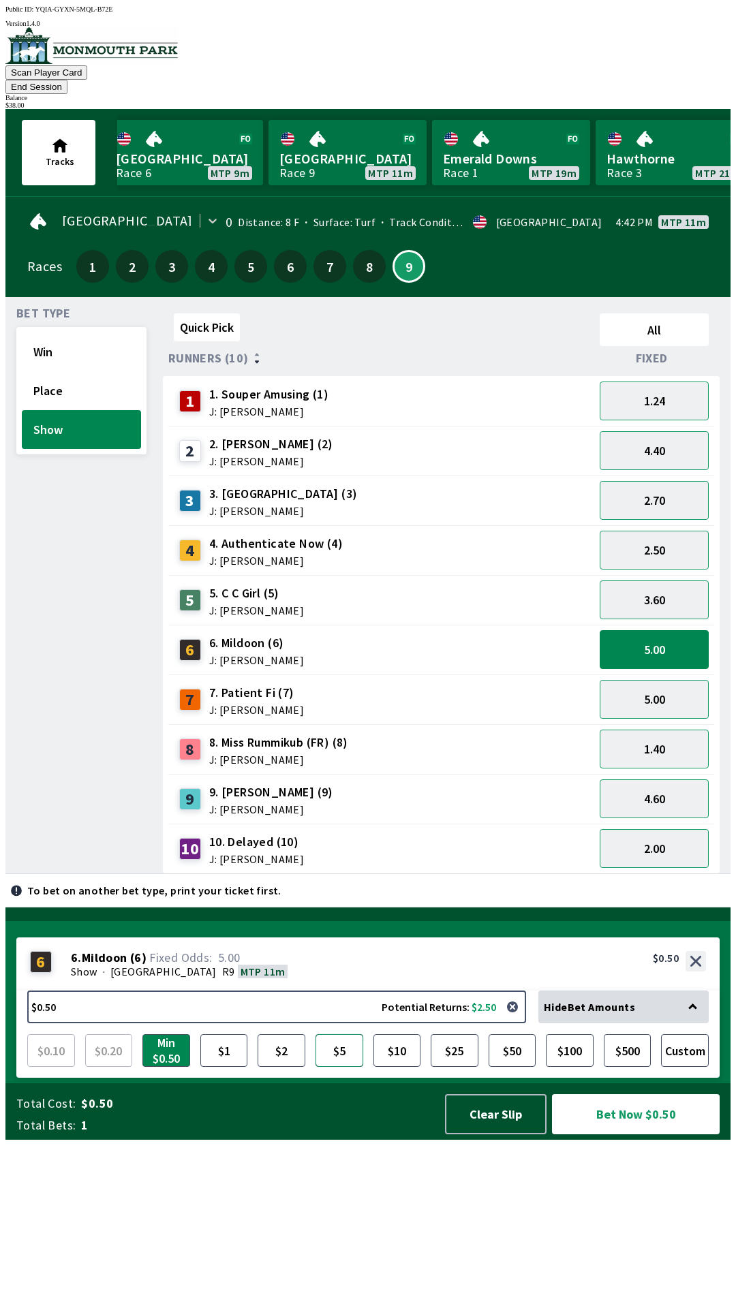
click at [339, 1067] on button "$5" at bounding box center [339, 1050] width 48 height 33
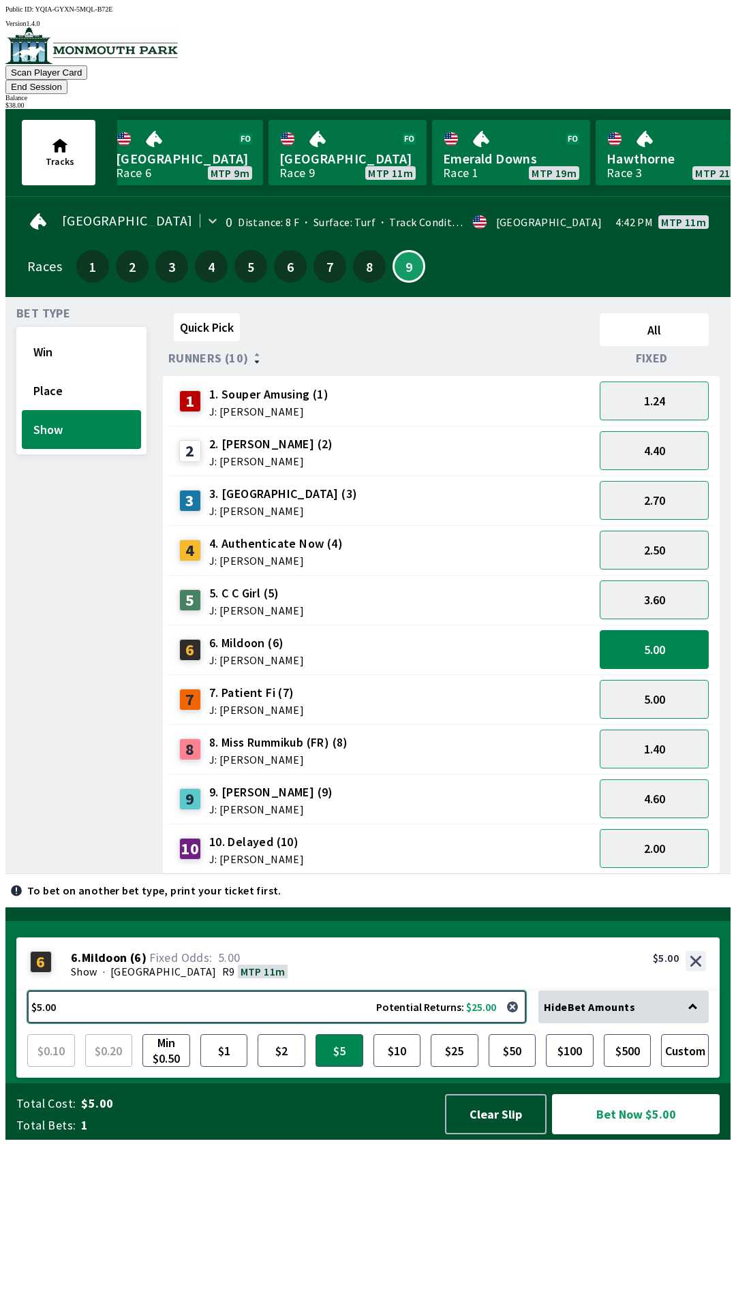
click at [472, 1023] on button "$5.00 Potential Returns: $25.00" at bounding box center [276, 1007] width 499 height 33
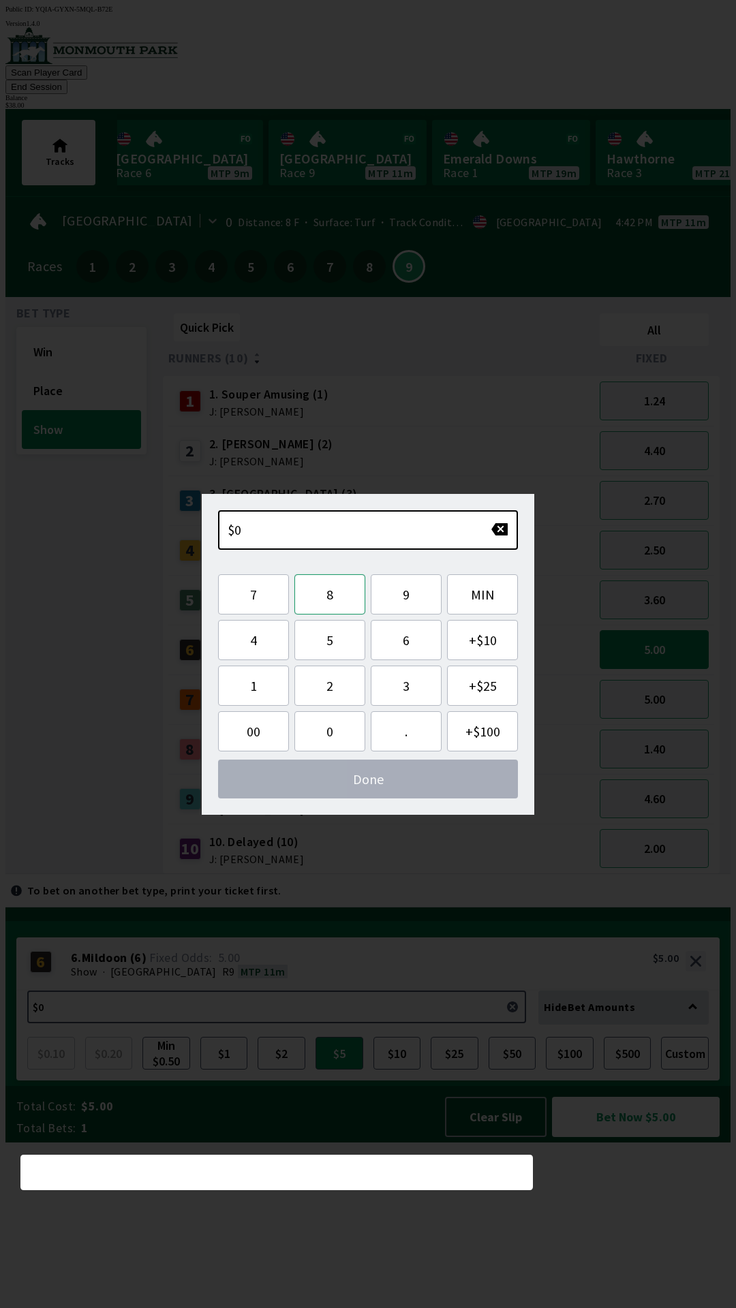
click at [317, 594] on button "8" at bounding box center [329, 594] width 71 height 40
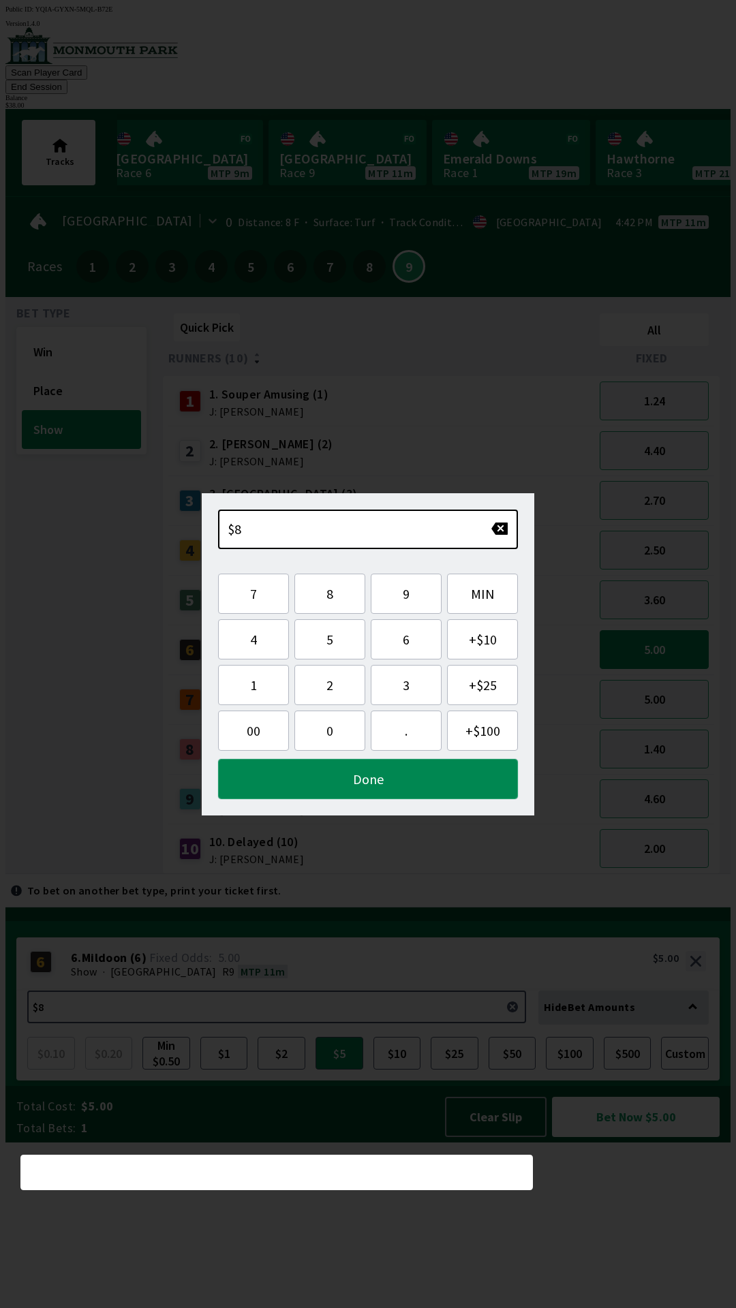
click at [292, 779] on button "Done" at bounding box center [368, 779] width 300 height 40
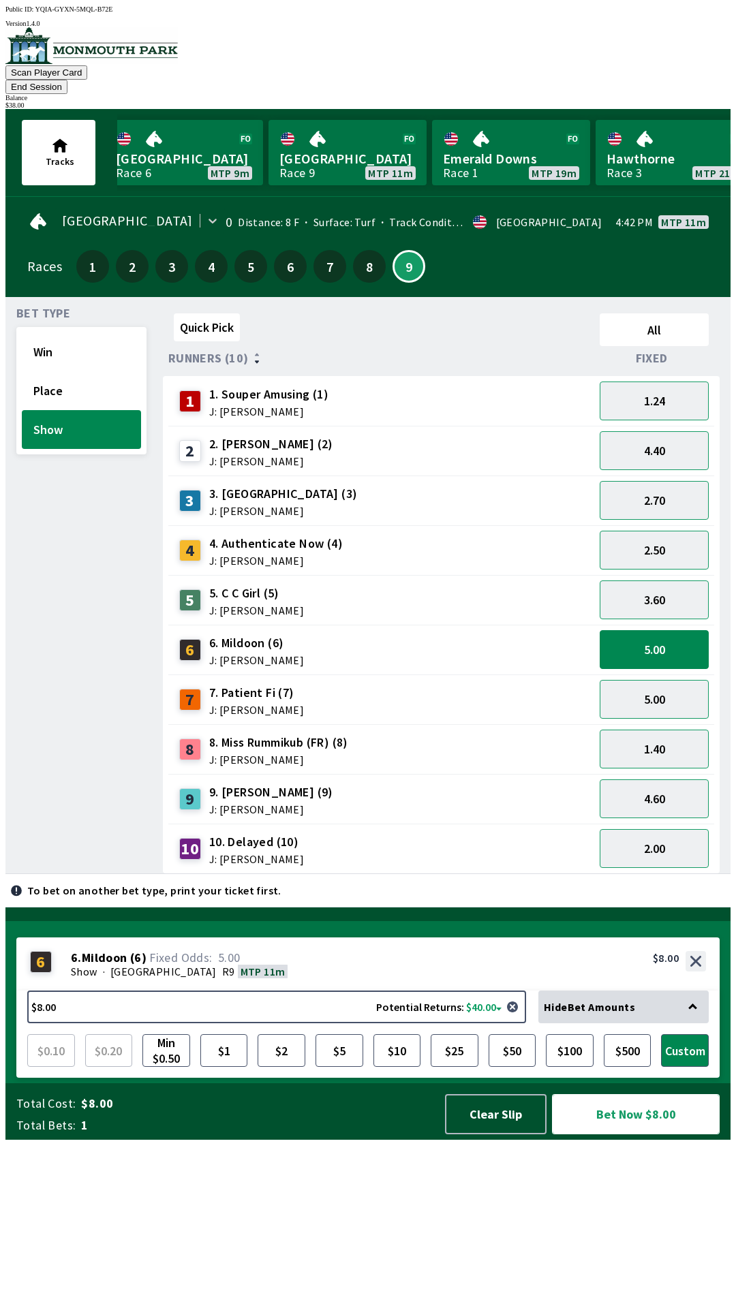
click at [611, 1134] on button "Bet Now $8.00" at bounding box center [636, 1114] width 168 height 40
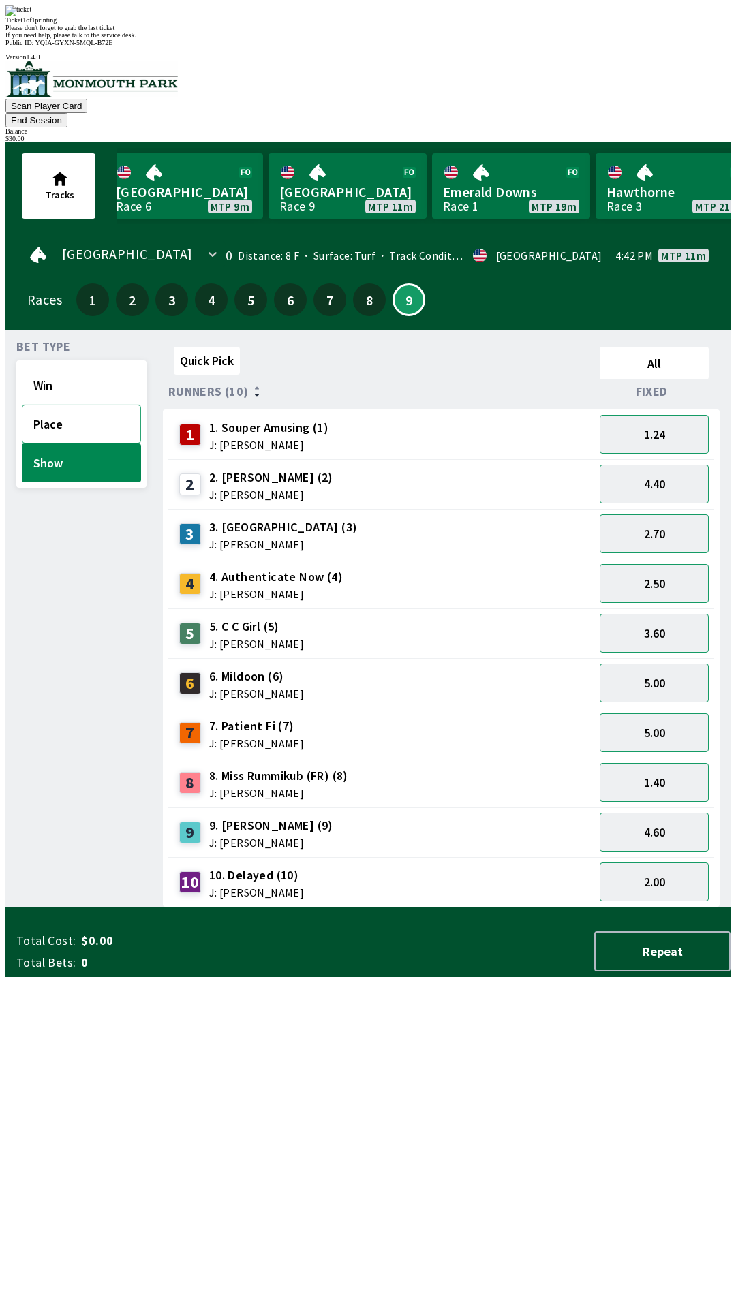
click at [54, 405] on button "Place" at bounding box center [81, 424] width 119 height 39
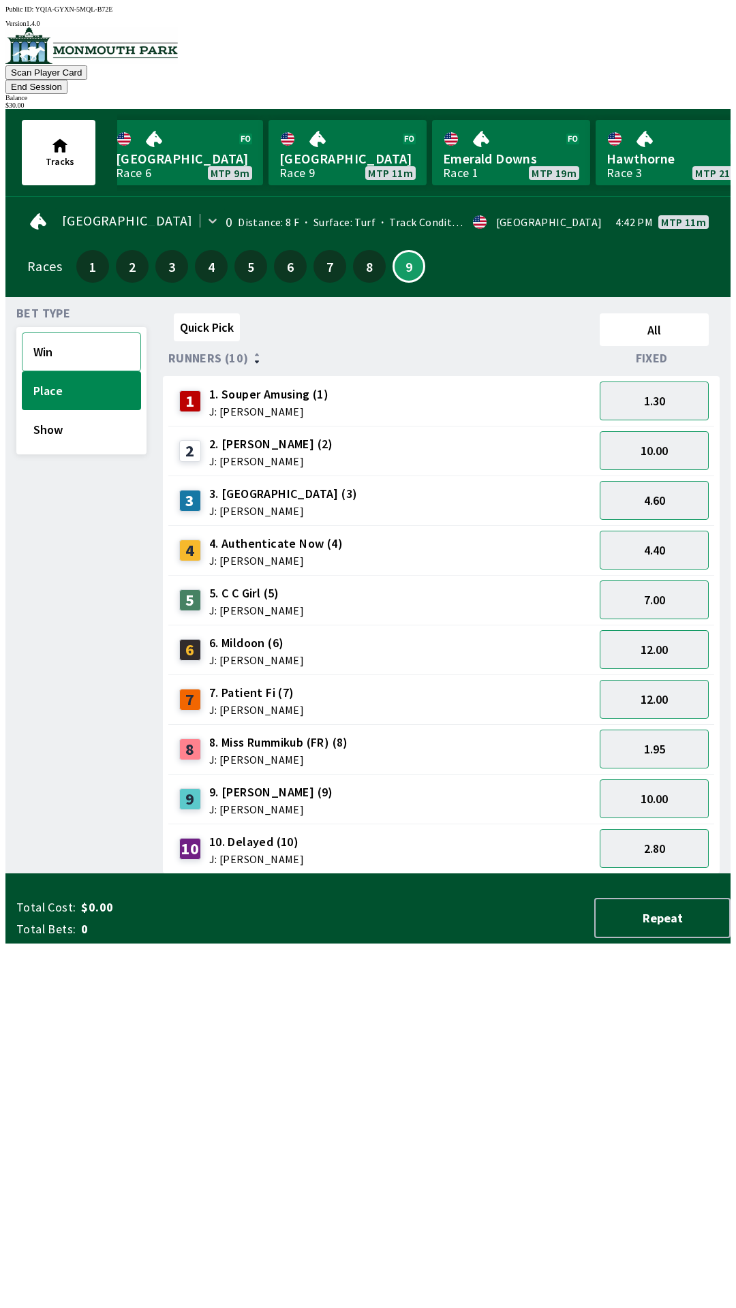
click at [57, 344] on button "Win" at bounding box center [81, 351] width 119 height 39
click at [633, 637] on button "31.00" at bounding box center [654, 649] width 109 height 39
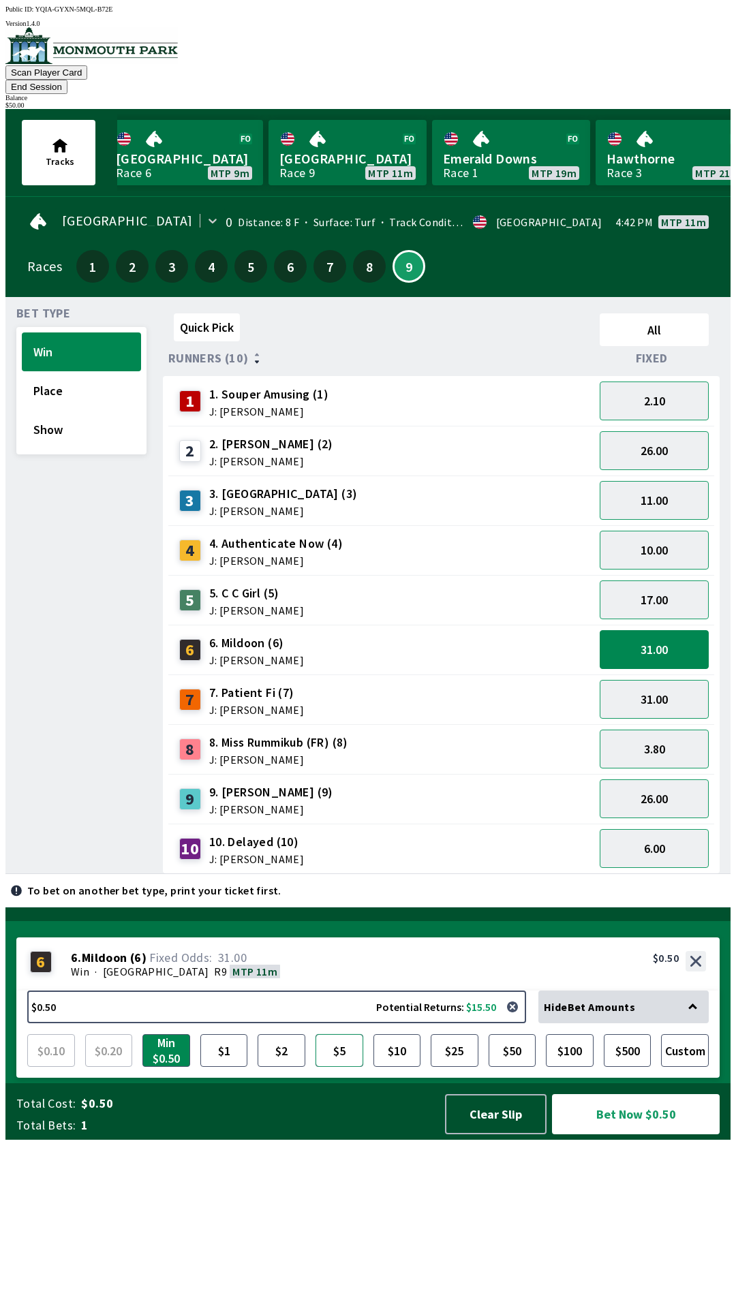
click at [343, 1067] on button "$5" at bounding box center [339, 1050] width 48 height 33
click at [628, 688] on button "31.00" at bounding box center [654, 699] width 109 height 39
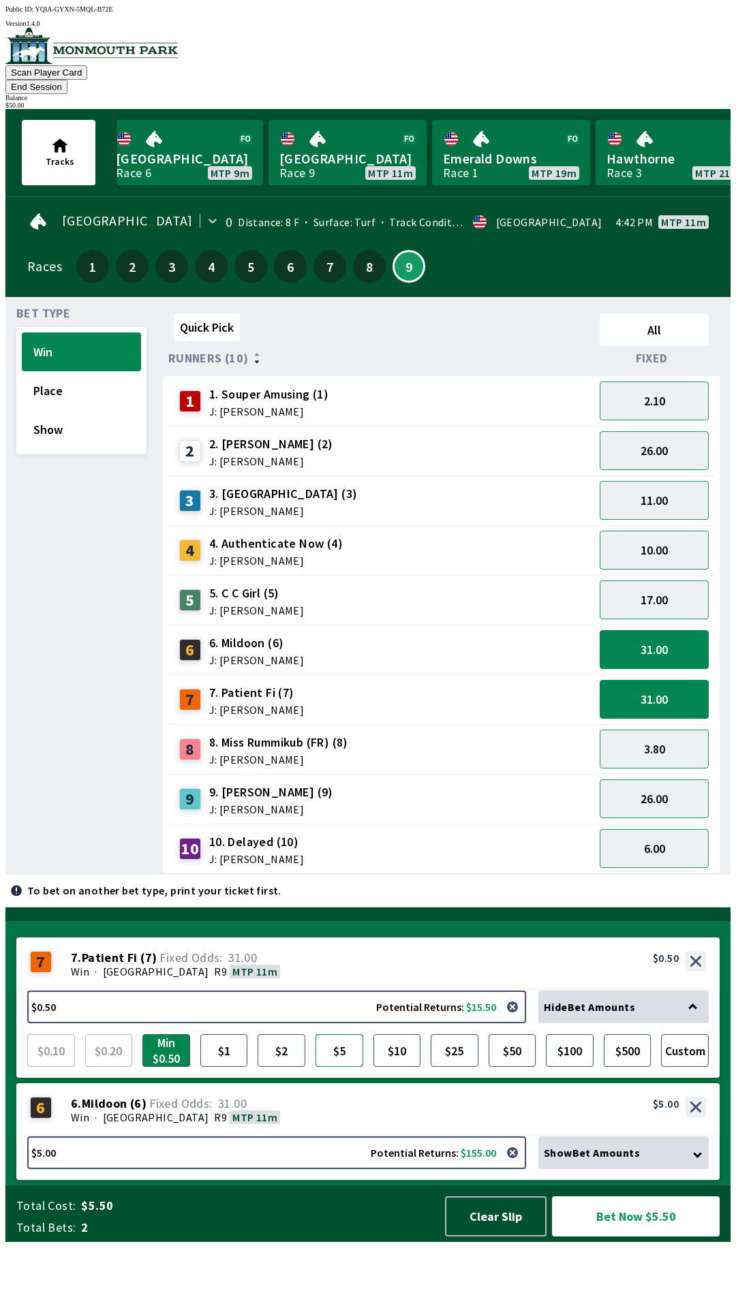
click at [331, 1067] on button "$5" at bounding box center [339, 1050] width 48 height 33
click at [635, 732] on button "3.80" at bounding box center [654, 749] width 109 height 39
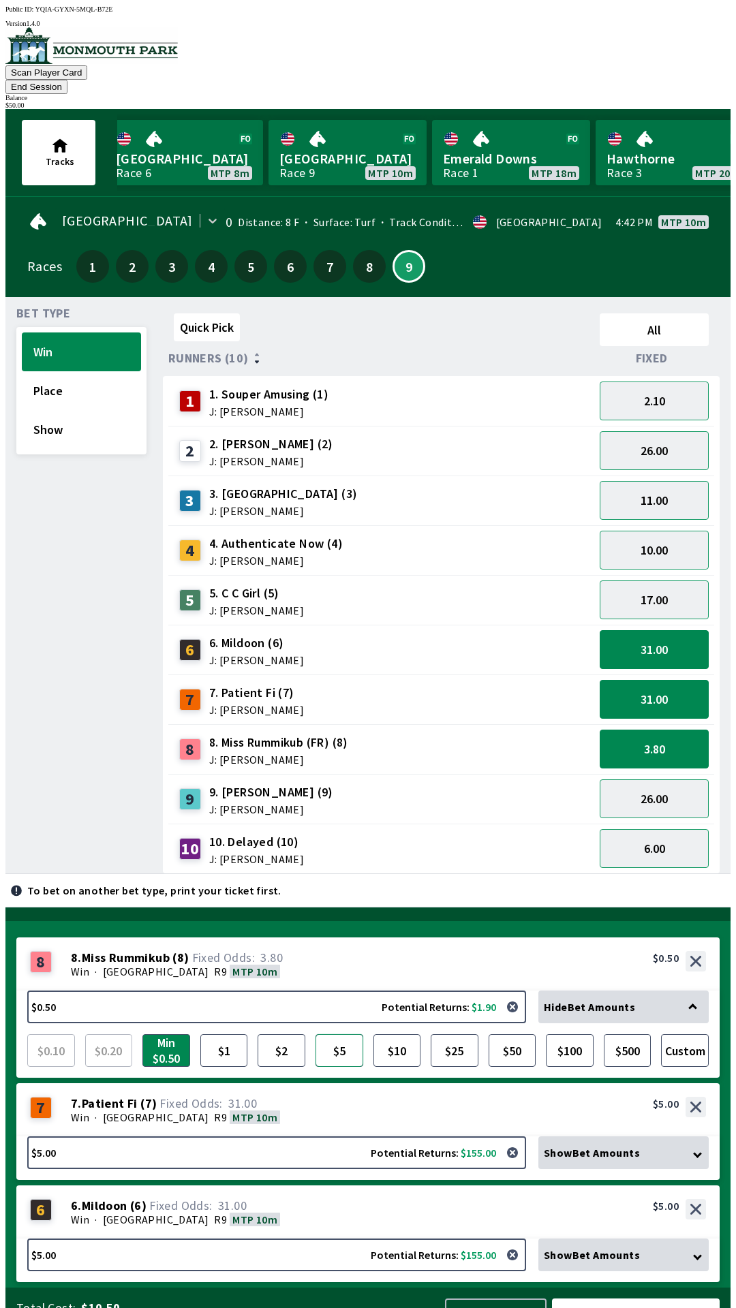
click at [341, 1034] on button "$5" at bounding box center [339, 1050] width 48 height 33
click at [682, 1034] on button "Custom" at bounding box center [685, 1050] width 48 height 33
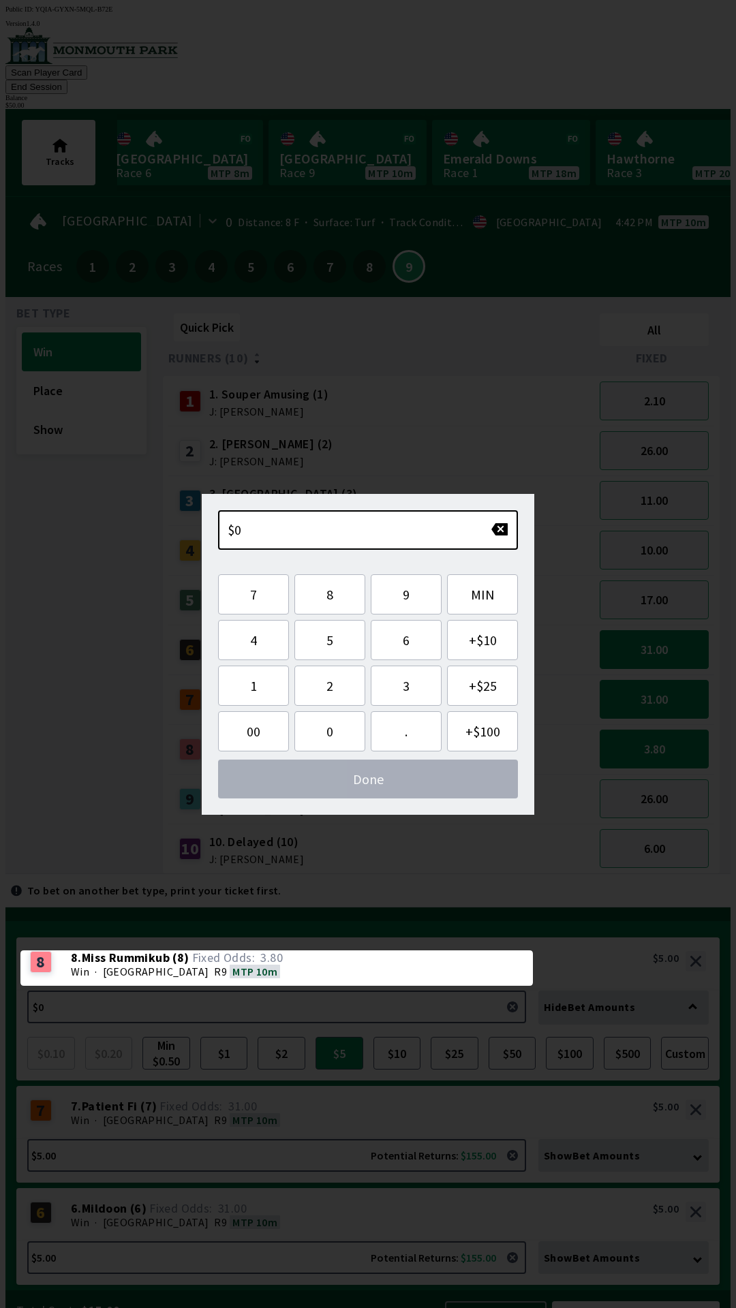
click at [67, 731] on div "Bet Type Win Place Show" at bounding box center [81, 591] width 130 height 566
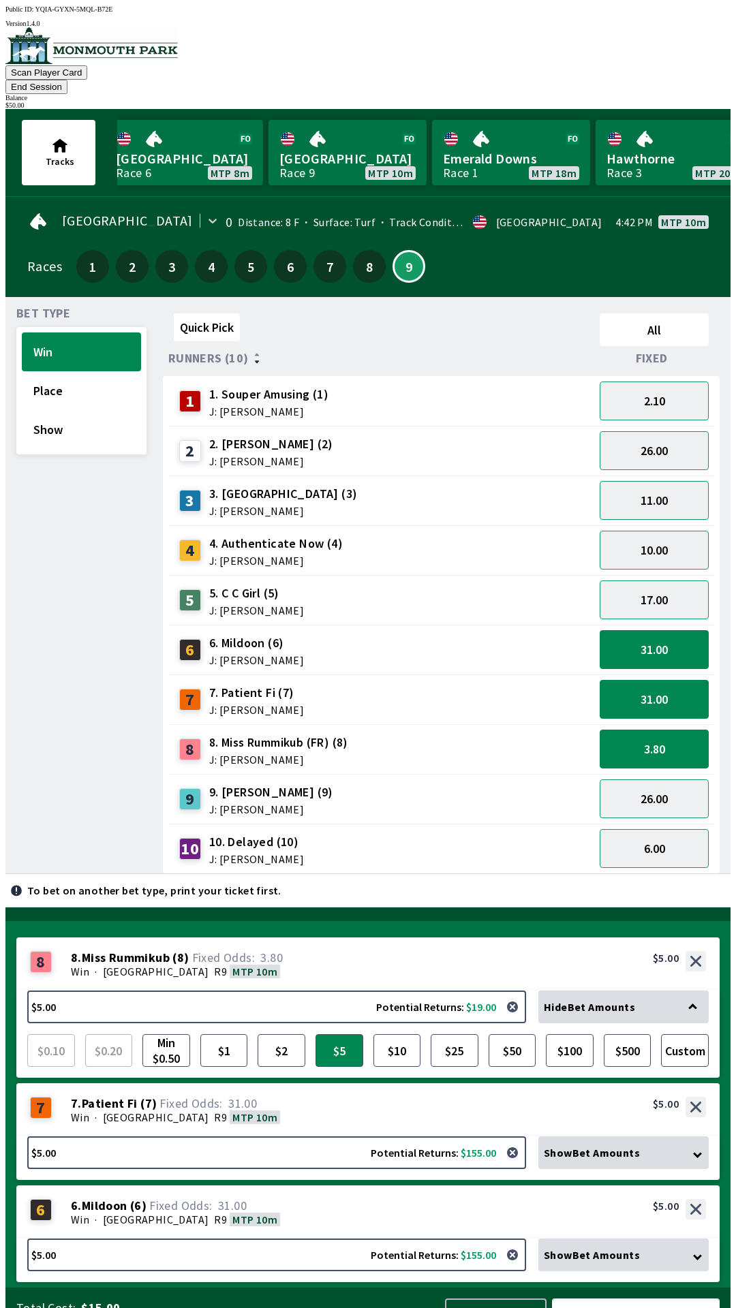
click at [612, 1299] on button "Bet Now $15.00" at bounding box center [636, 1319] width 168 height 40
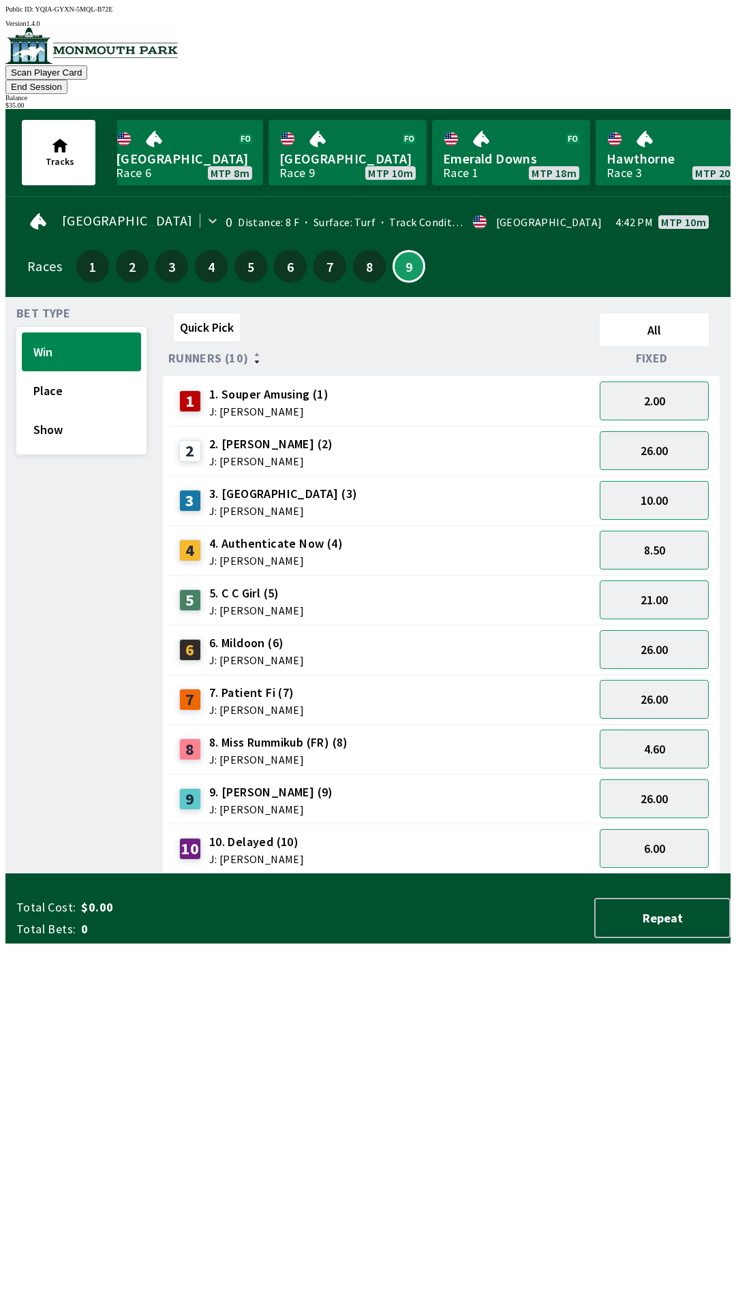
click at [563, 109] on div "Tracks [GEOGRAPHIC_DATA] Race 6 MTP 8m [GEOGRAPHIC_DATA] 9 MTP 10m Emerald Down…" at bounding box center [373, 152] width 714 height 87
click at [67, 80] on button "End Session" at bounding box center [36, 87] width 62 height 14
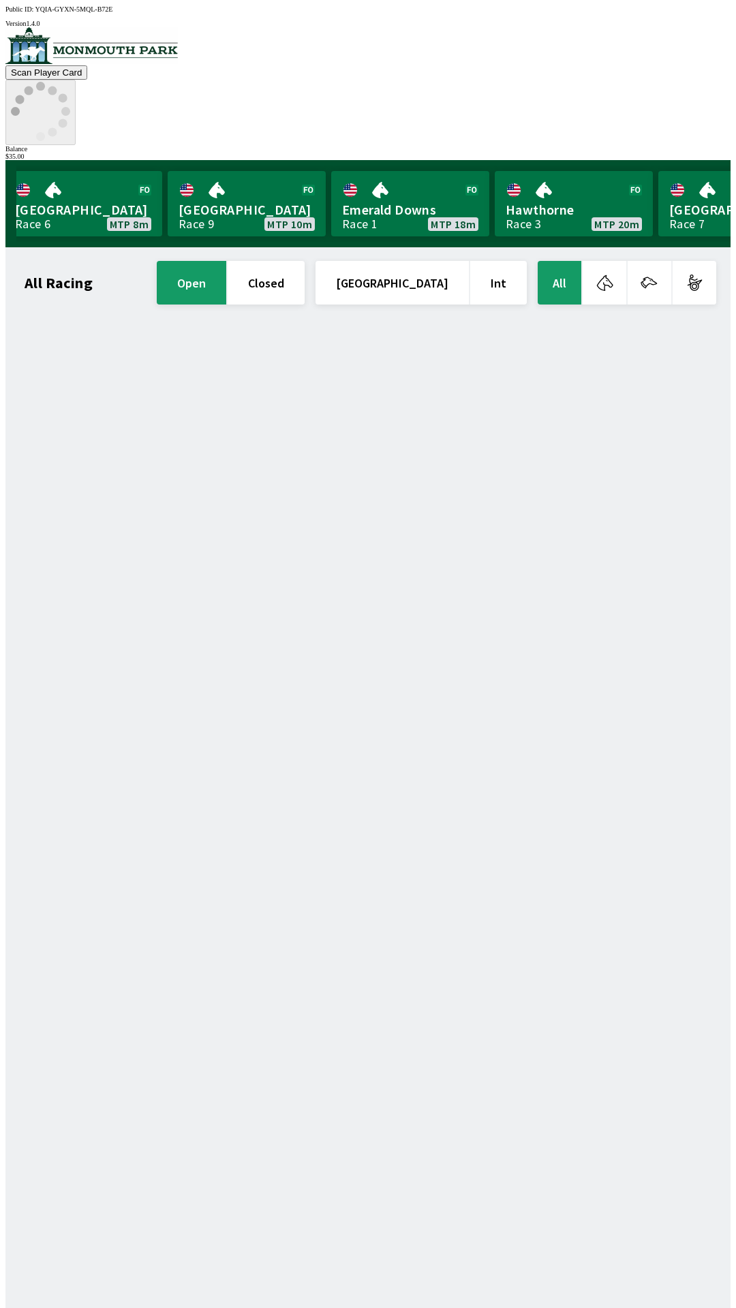
click at [70, 82] on icon at bounding box center [40, 111] width 59 height 59
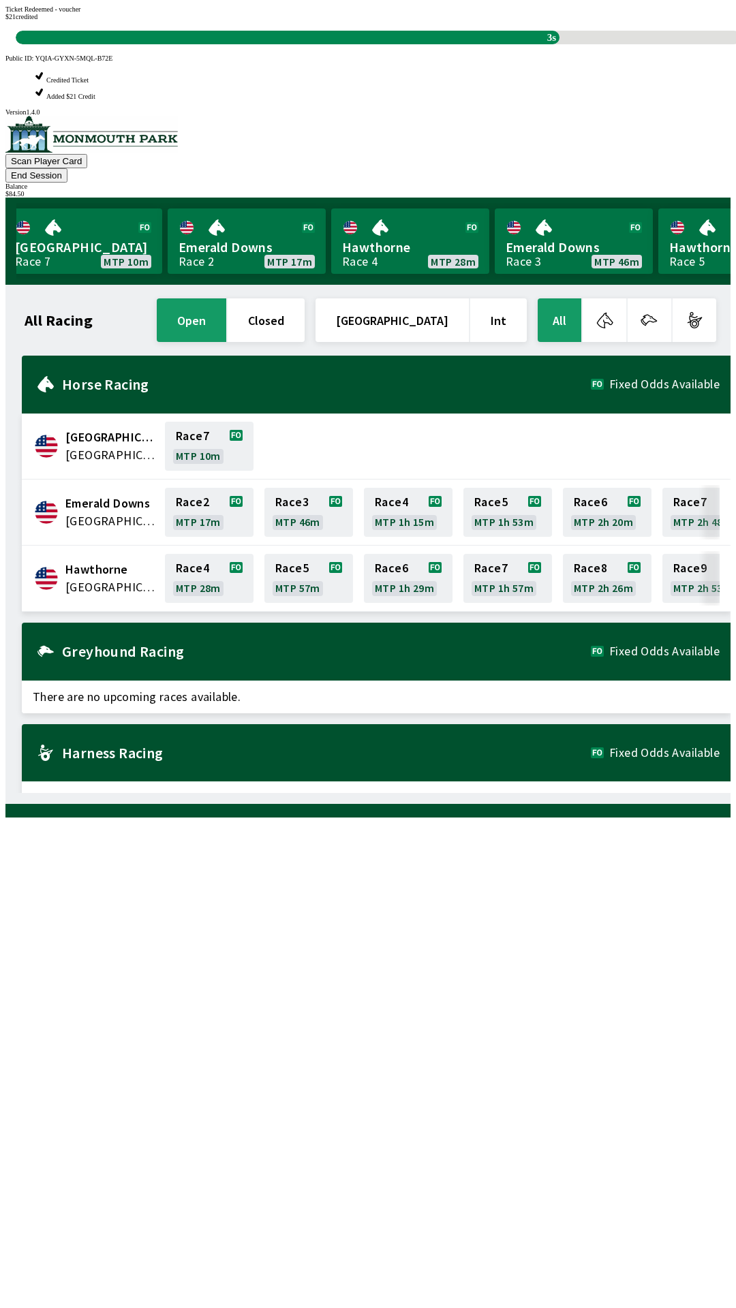
click at [450, 793] on div "All Racing open closed [GEOGRAPHIC_DATA] Int All [GEOGRAPHIC_DATA] [GEOGRAPHIC_…" at bounding box center [373, 544] width 714 height 497
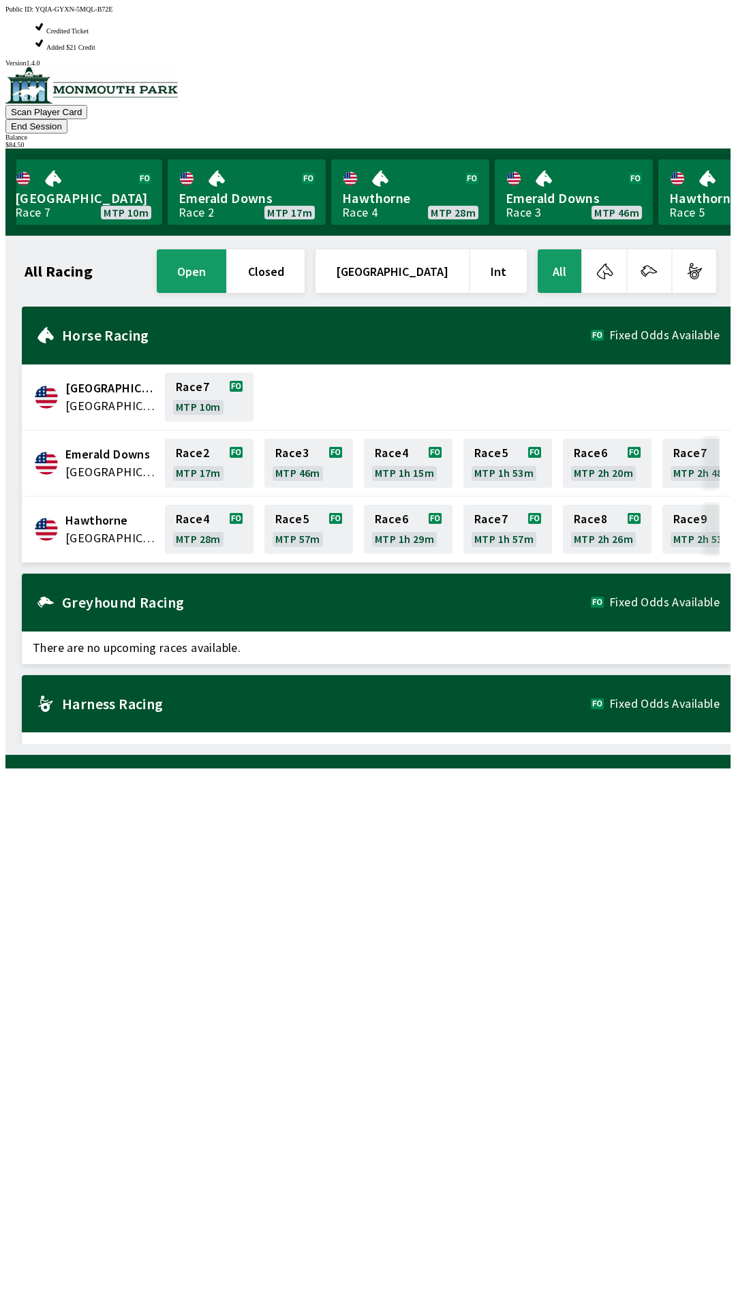
click at [67, 119] on button "End Session" at bounding box center [36, 126] width 62 height 14
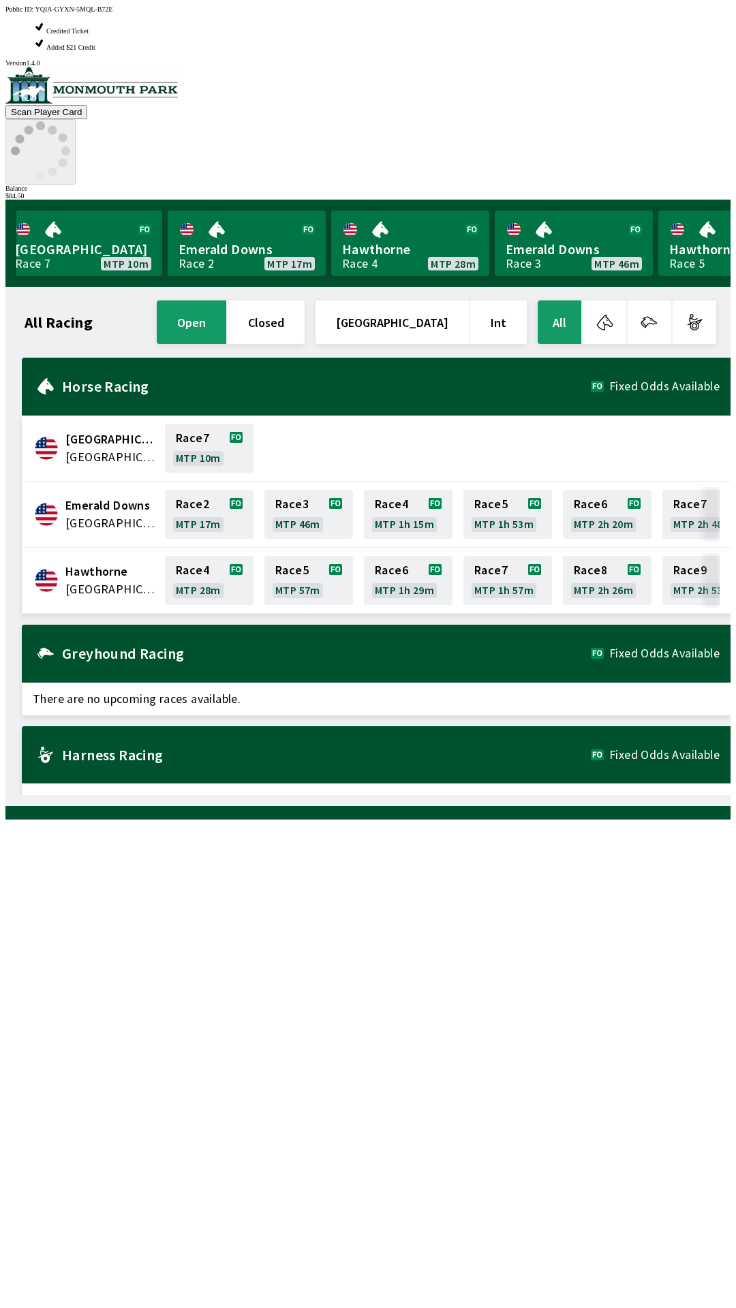
click at [70, 121] on icon at bounding box center [40, 150] width 59 height 59
